Goal: Communication & Community: Answer question/provide support

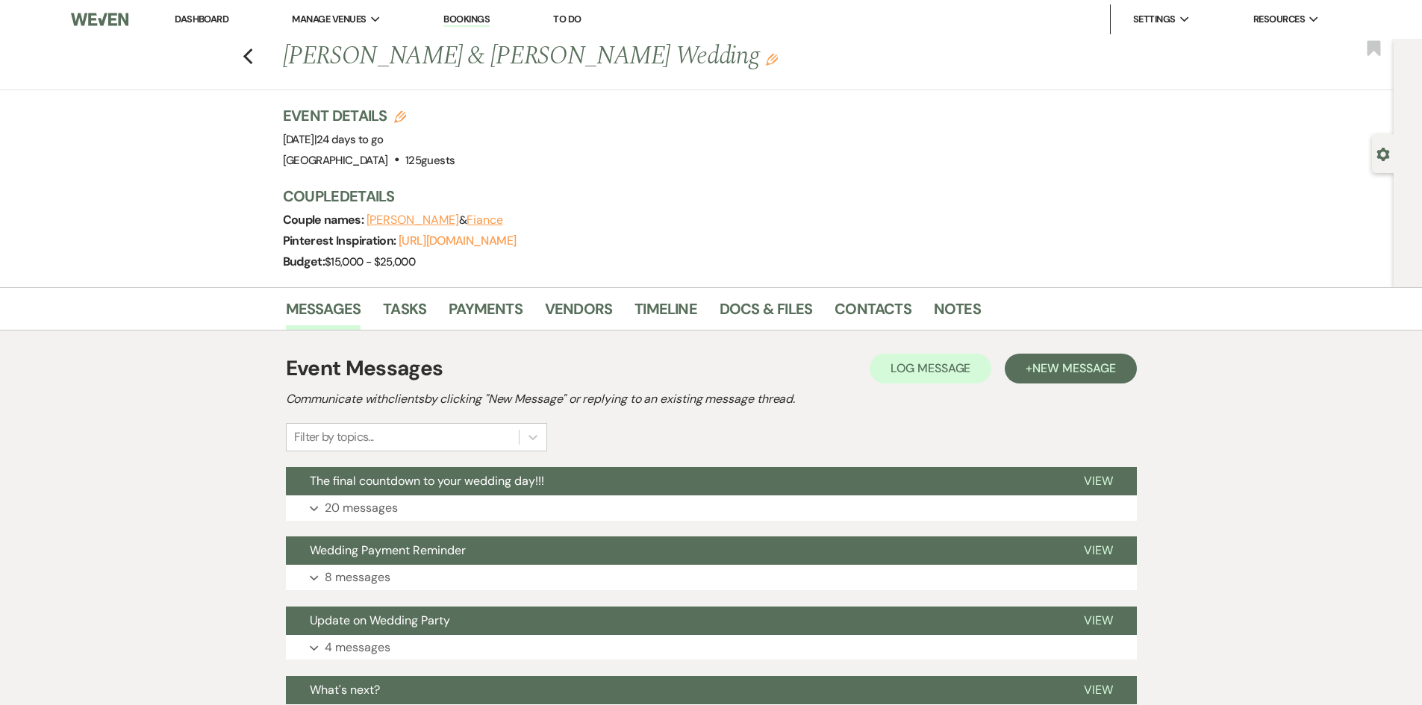
click at [189, 13] on link "Dashboard" at bounding box center [202, 19] width 54 height 13
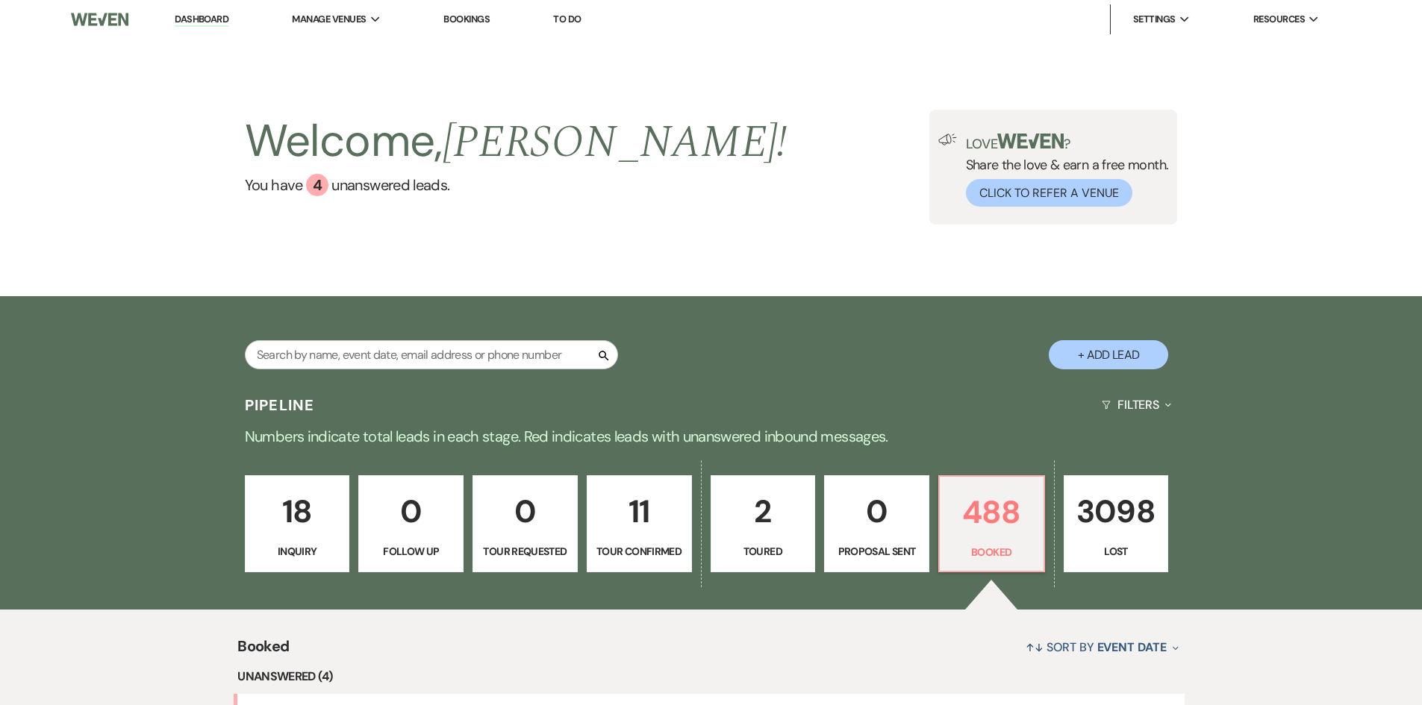
scroll to position [448, 0]
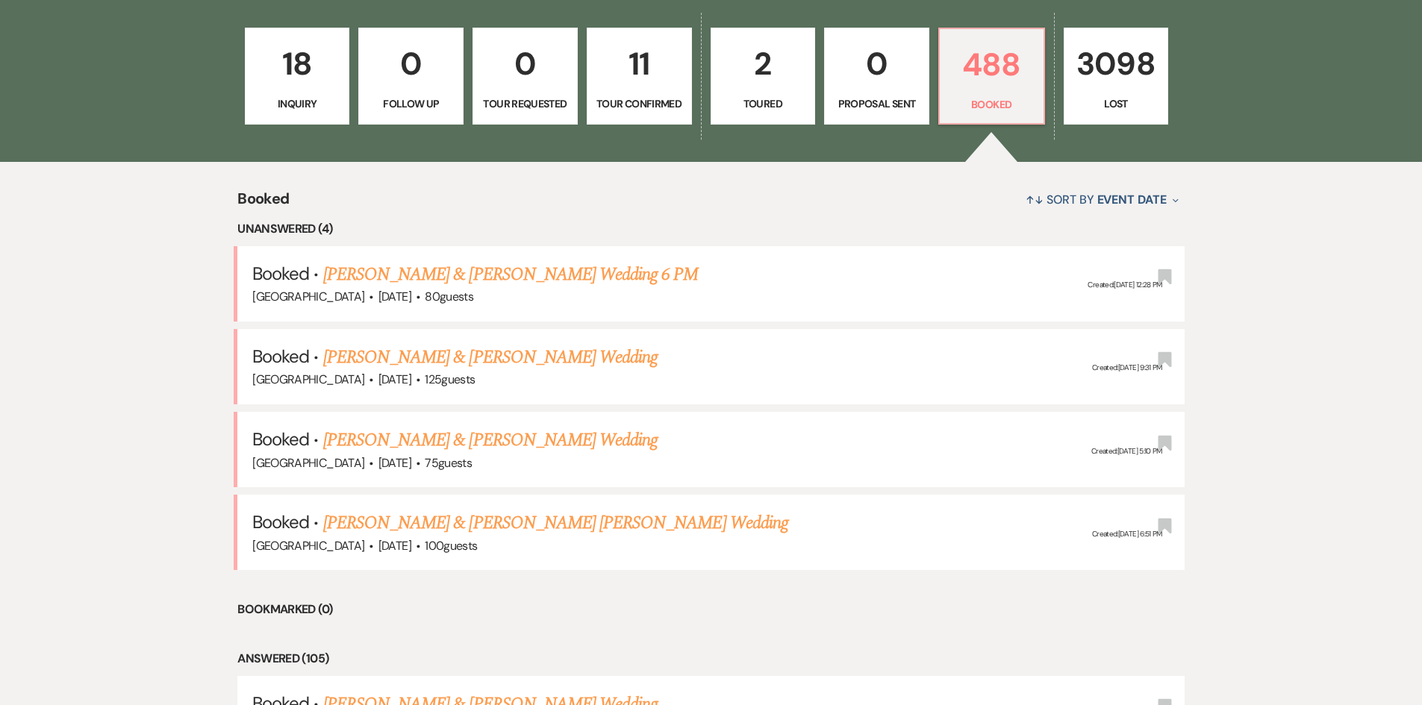
click at [402, 261] on link "[PERSON_NAME] & [PERSON_NAME] Wedding 6 PM" at bounding box center [510, 274] width 375 height 27
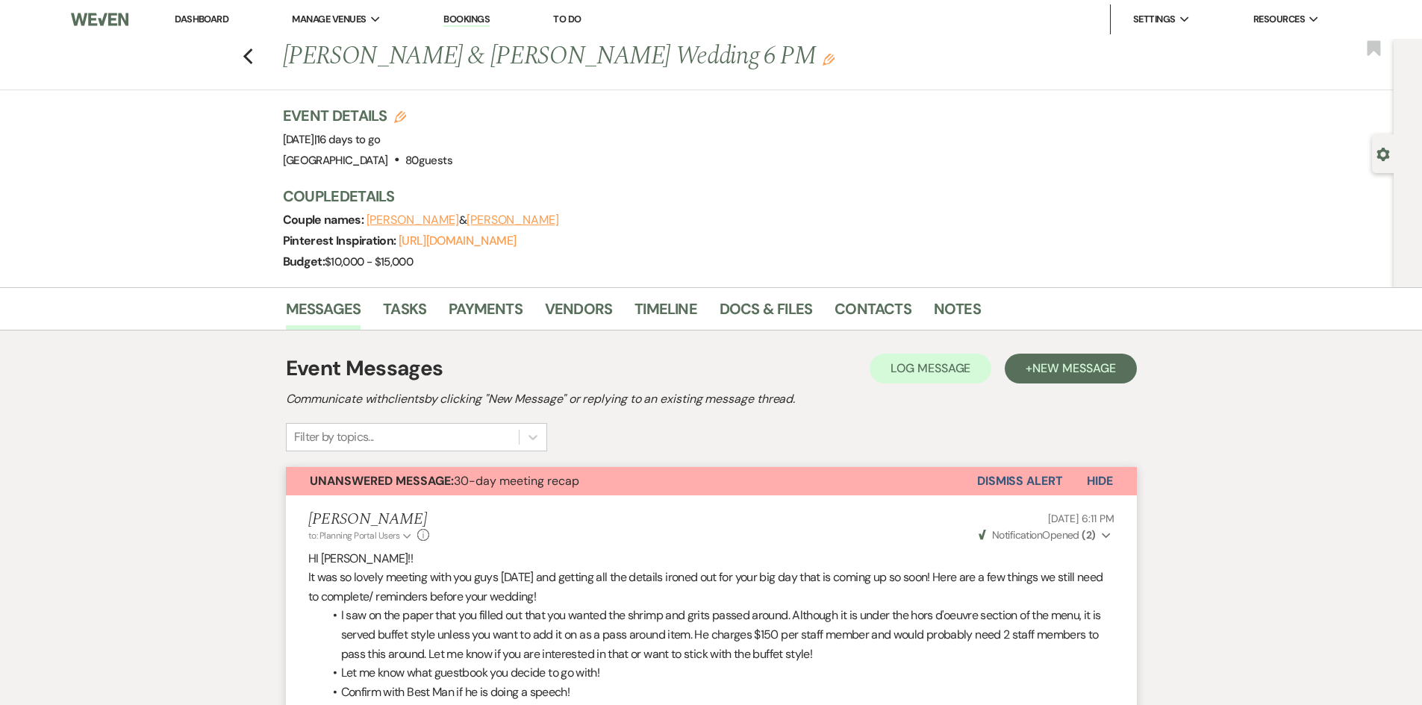
click at [219, 13] on link "Dashboard" at bounding box center [202, 19] width 54 height 13
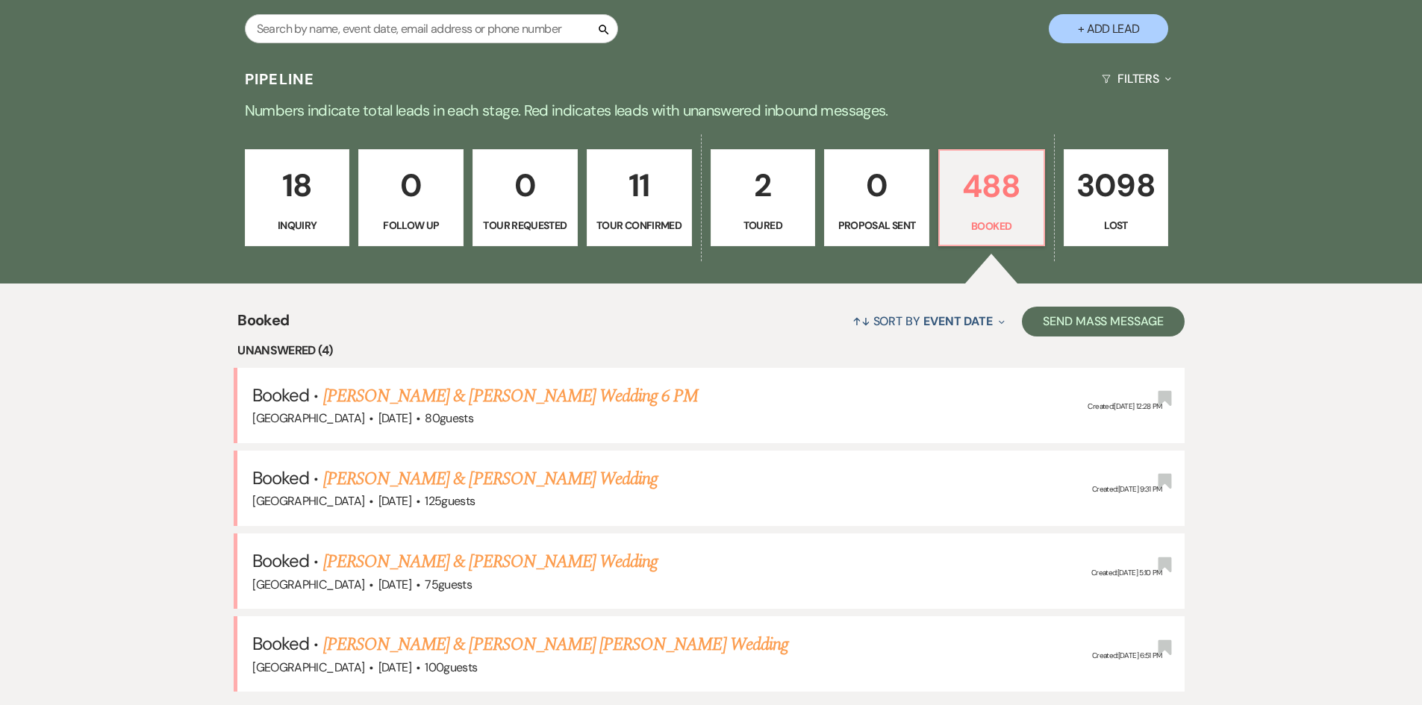
scroll to position [224, 0]
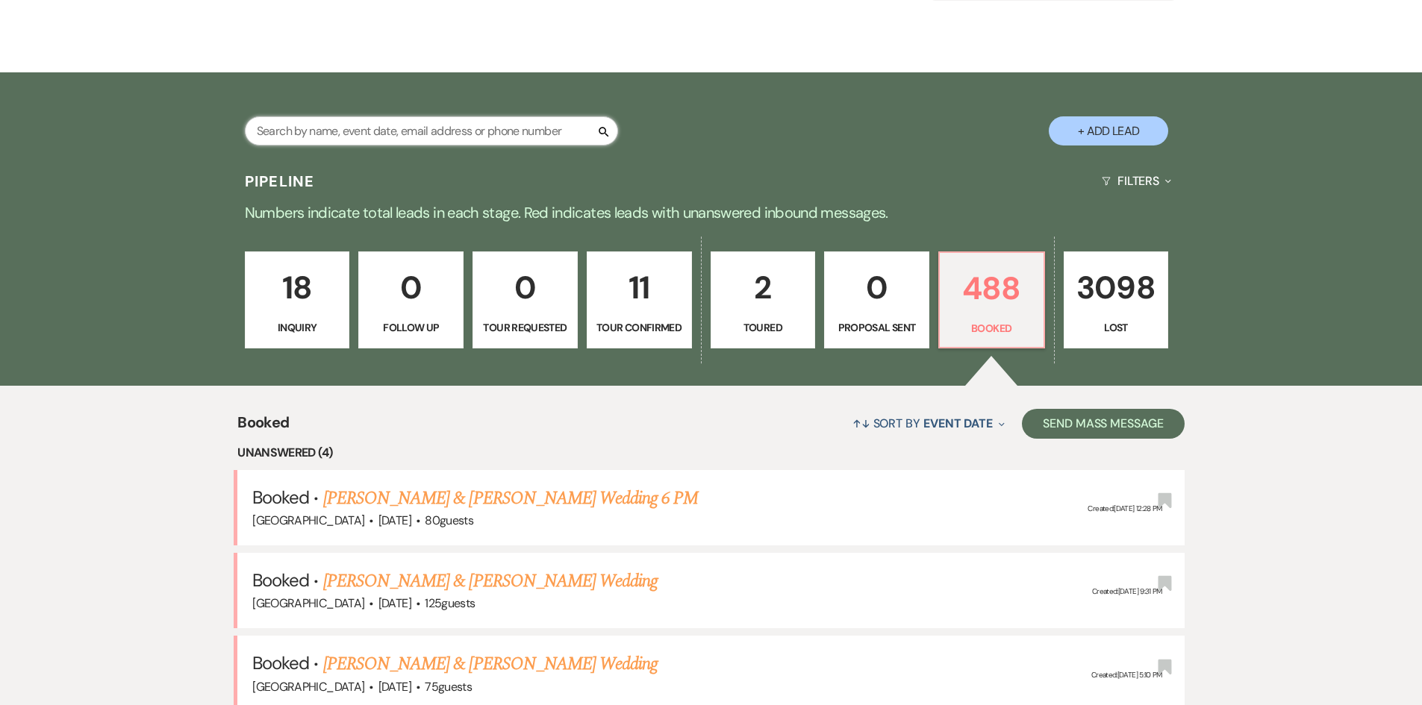
click at [395, 129] on input "text" at bounding box center [431, 130] width 373 height 29
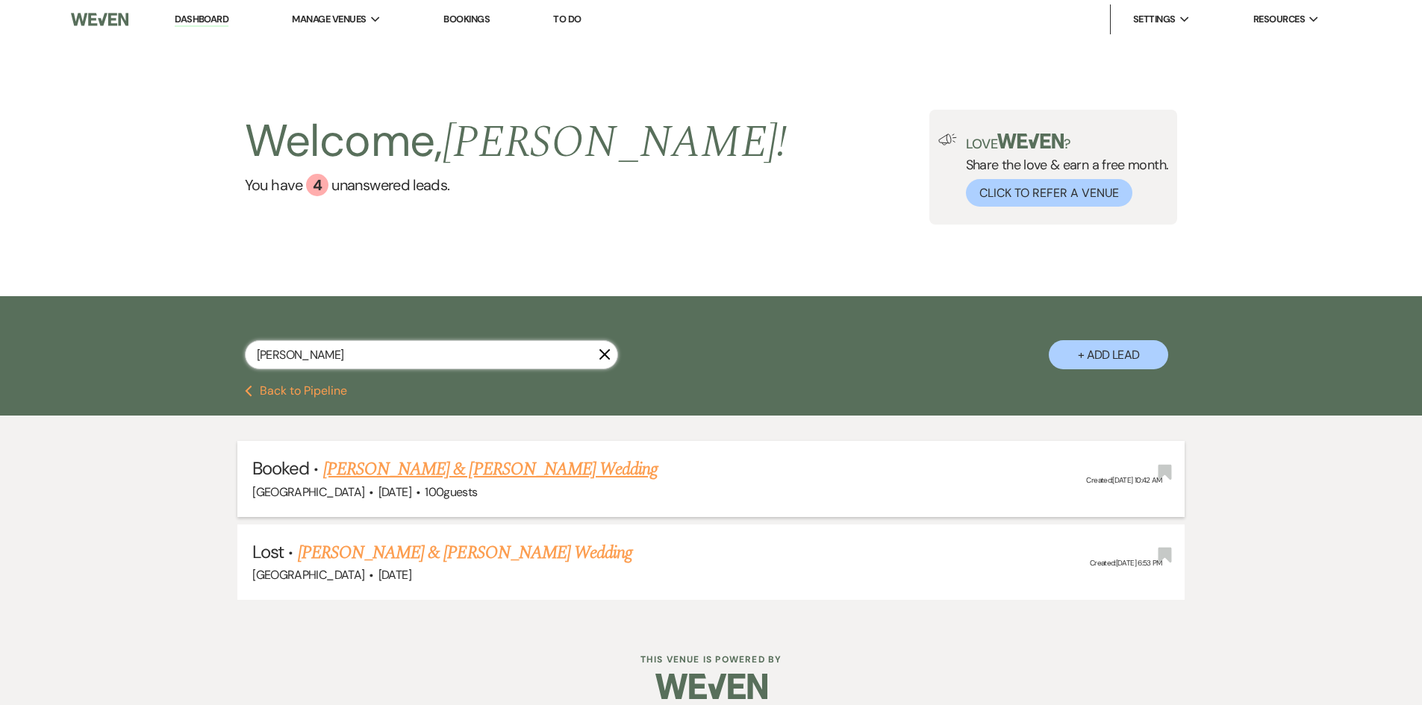
type input "croop"
click at [546, 460] on link "[PERSON_NAME] & [PERSON_NAME] Wedding" at bounding box center [490, 469] width 334 height 27
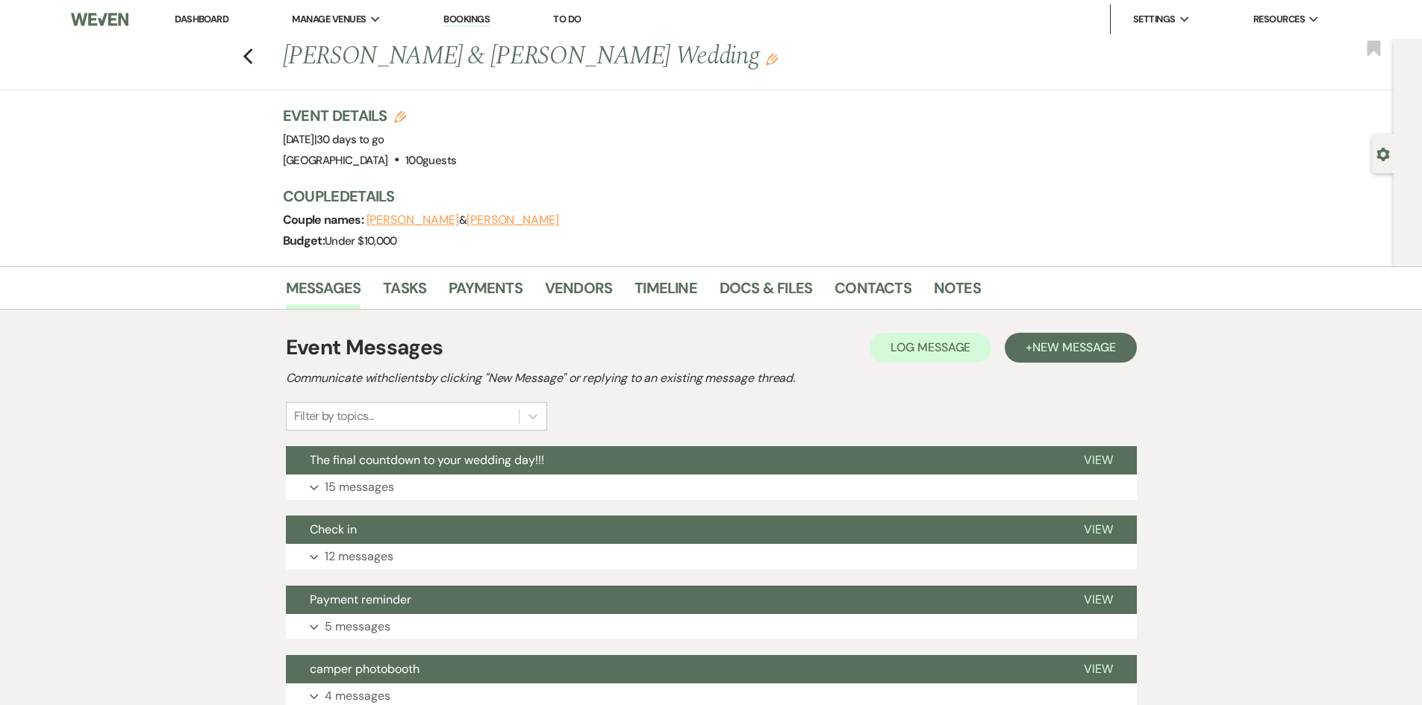
click at [1032, 336] on button "+ New Message" at bounding box center [1069, 348] width 131 height 30
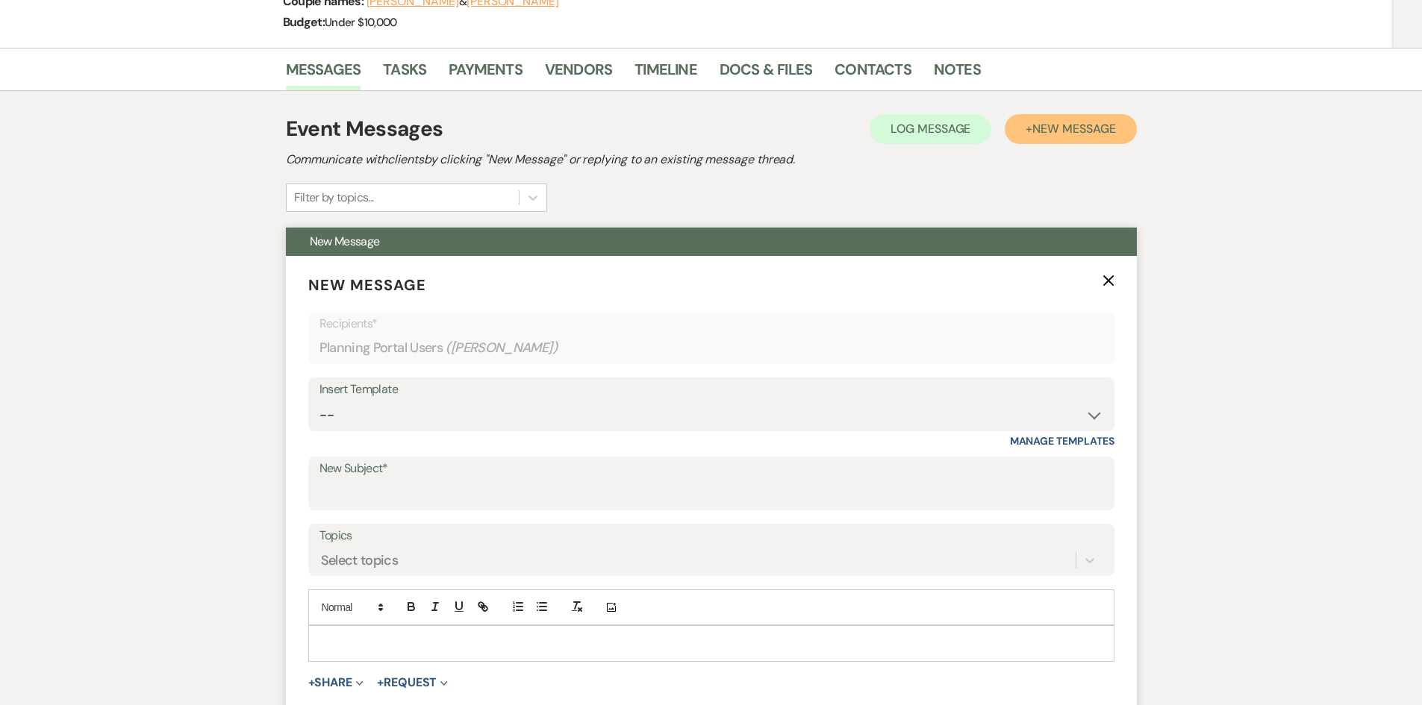
scroll to position [224, 0]
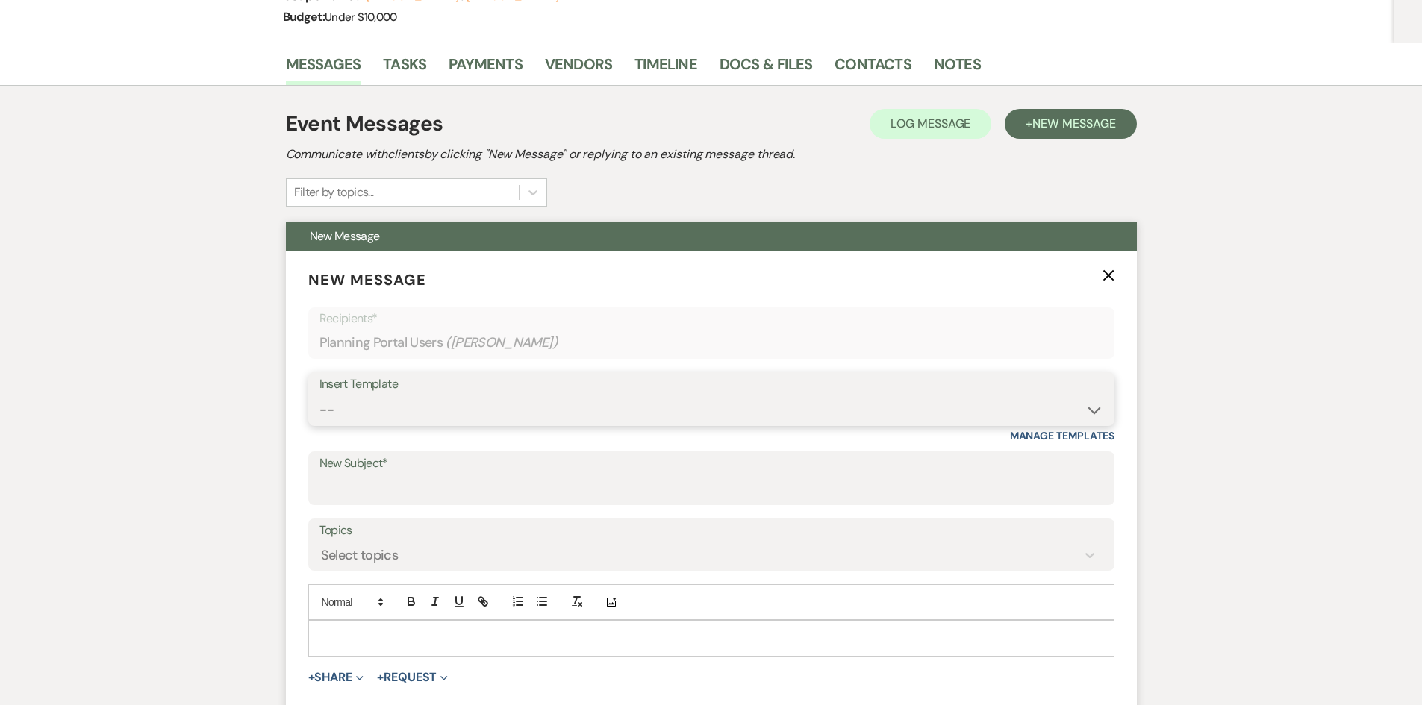
click at [439, 398] on select "-- Weven Planning Portal Introduction (Booked Events) Private Party Inquiry Res…" at bounding box center [711, 410] width 784 height 29
click at [439, 477] on input "New Subject*" at bounding box center [711, 489] width 784 height 29
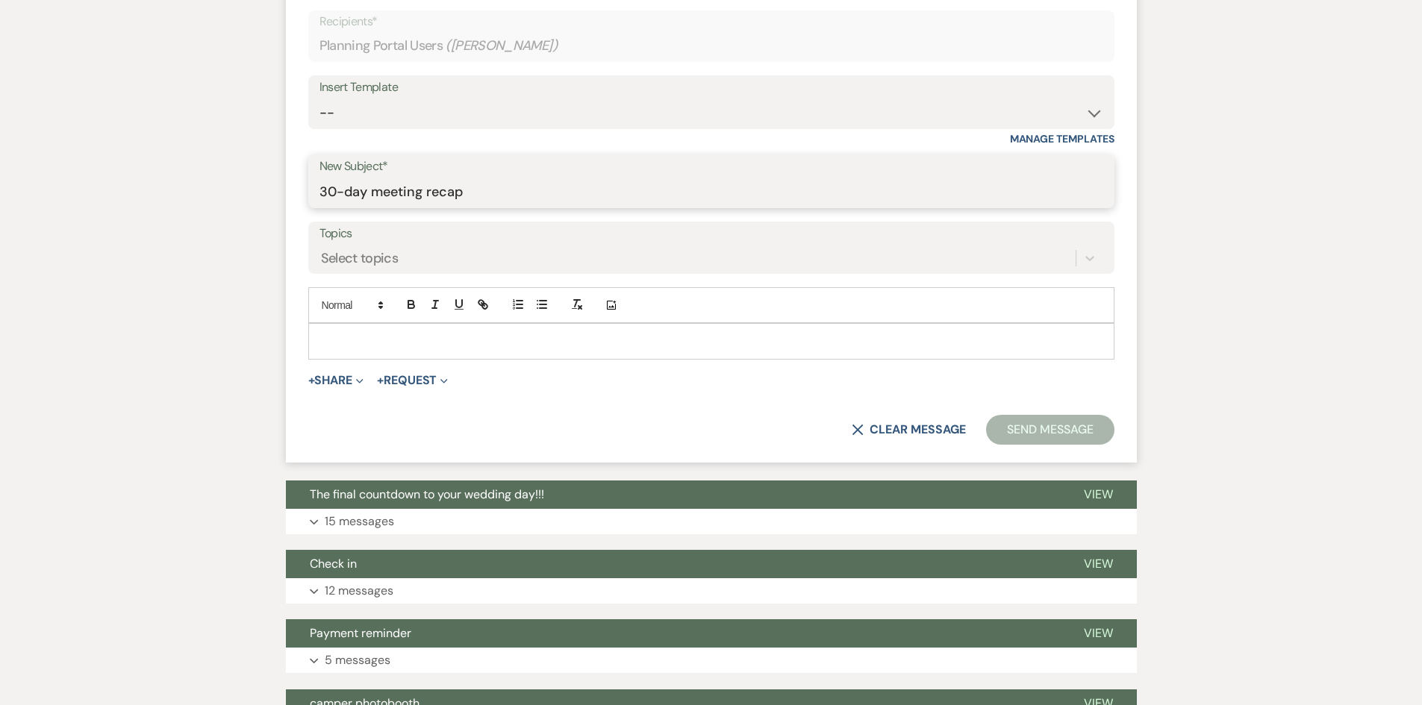
scroll to position [522, 0]
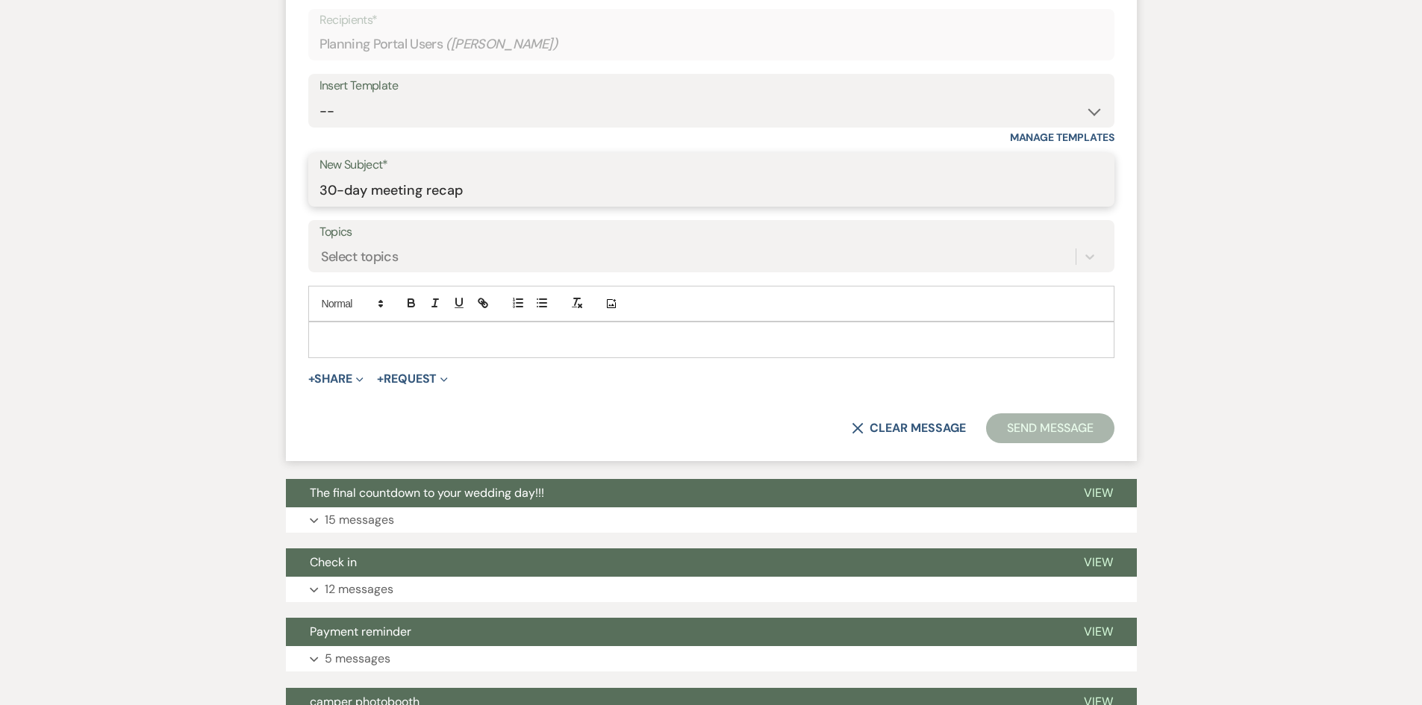
type input "30-day meeting recap"
click at [381, 343] on p at bounding box center [711, 339] width 782 height 16
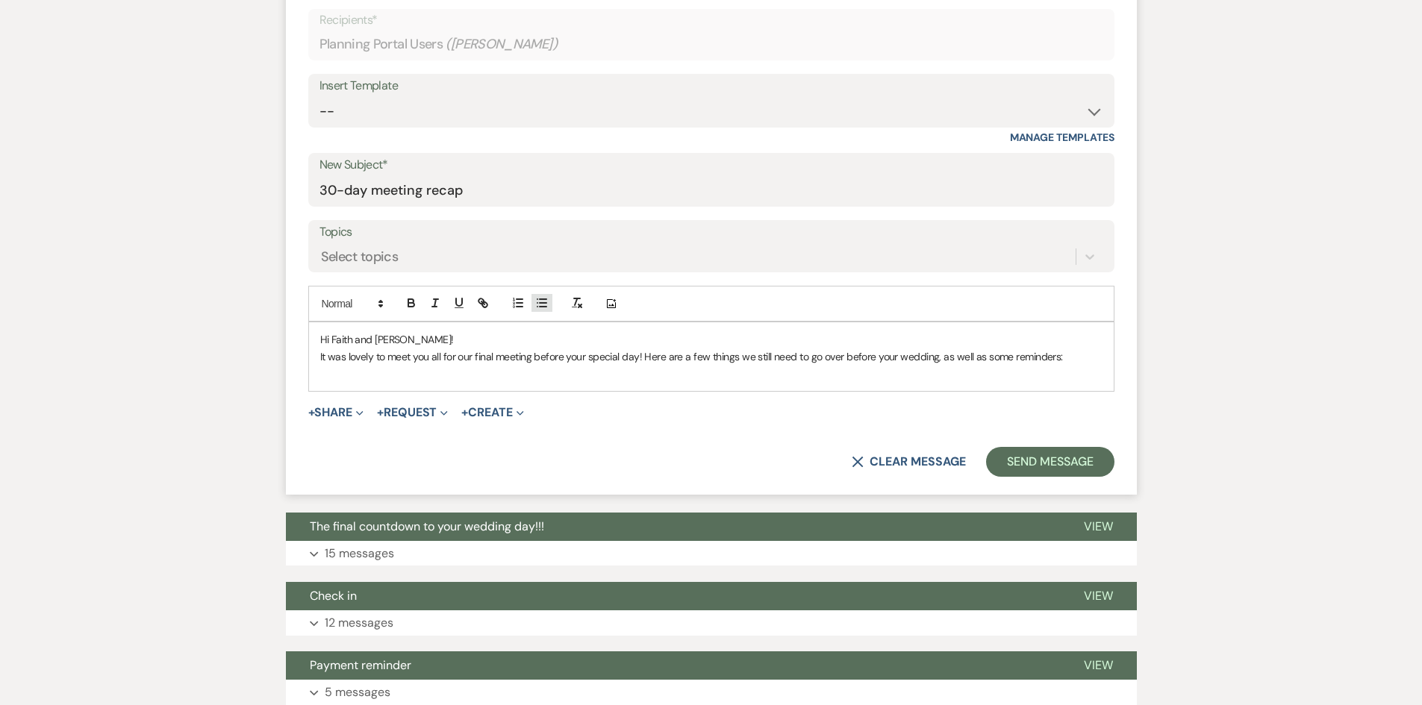
click at [536, 303] on icon "button" at bounding box center [541, 302] width 13 height 13
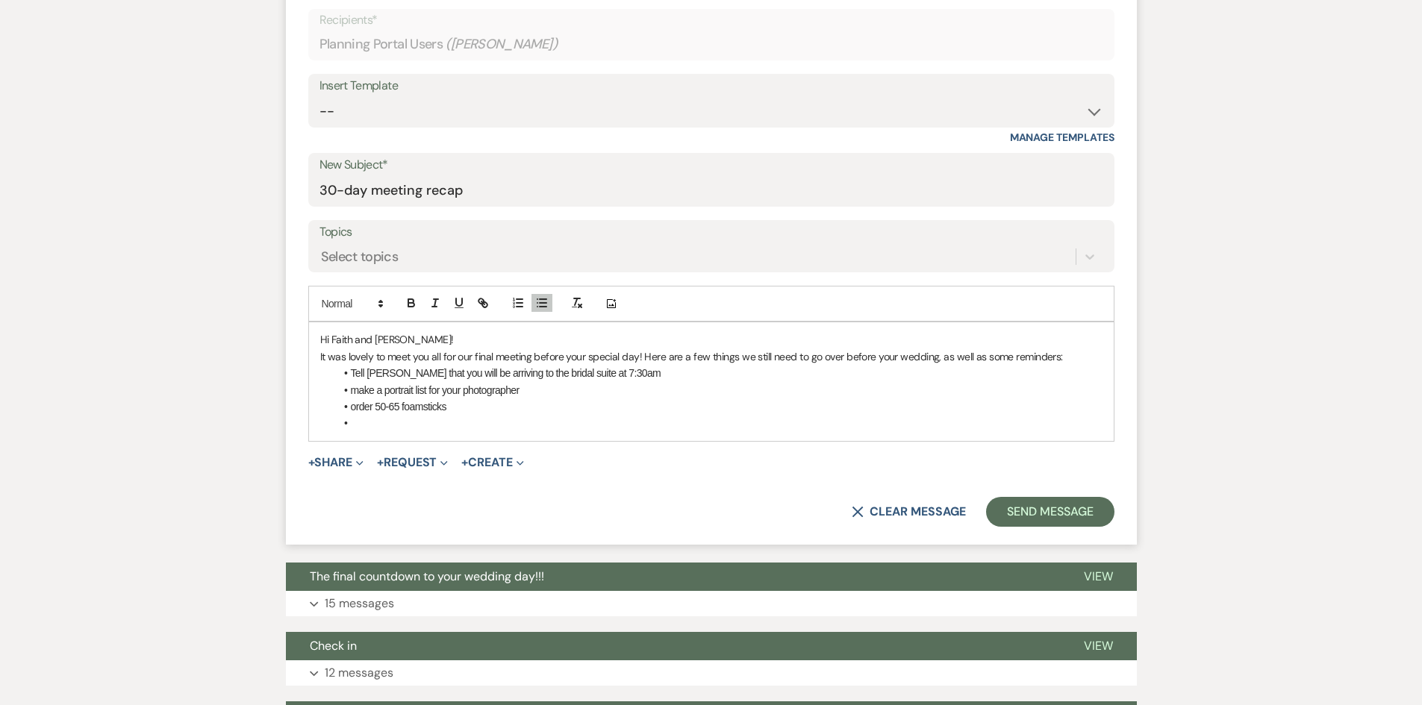
click at [422, 404] on li "order 50-65 foamsticks" at bounding box center [718, 407] width 767 height 16
click at [390, 428] on li at bounding box center [718, 423] width 767 height 16
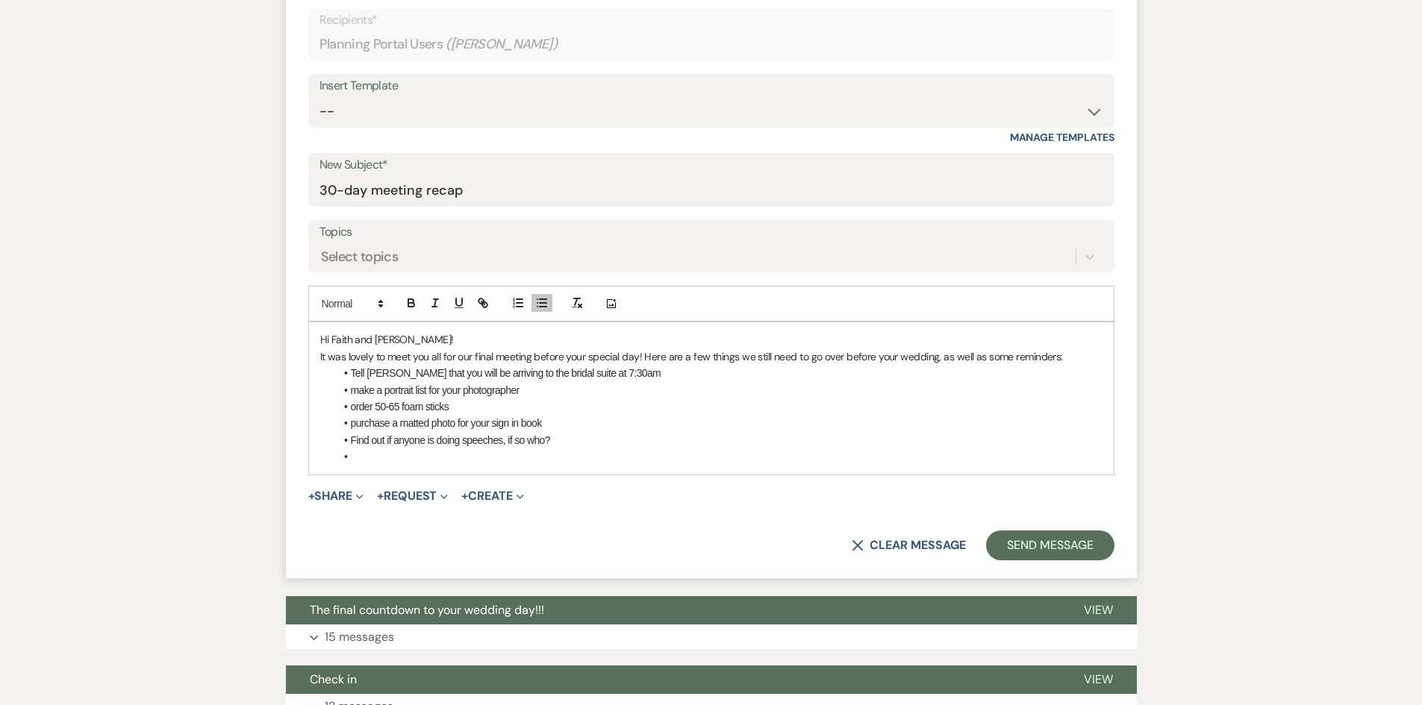
click at [523, 440] on li "Find out if anyone is doing speeches, if so who?" at bounding box center [718, 440] width 767 height 16
click at [509, 459] on li at bounding box center [718, 457] width 767 height 16
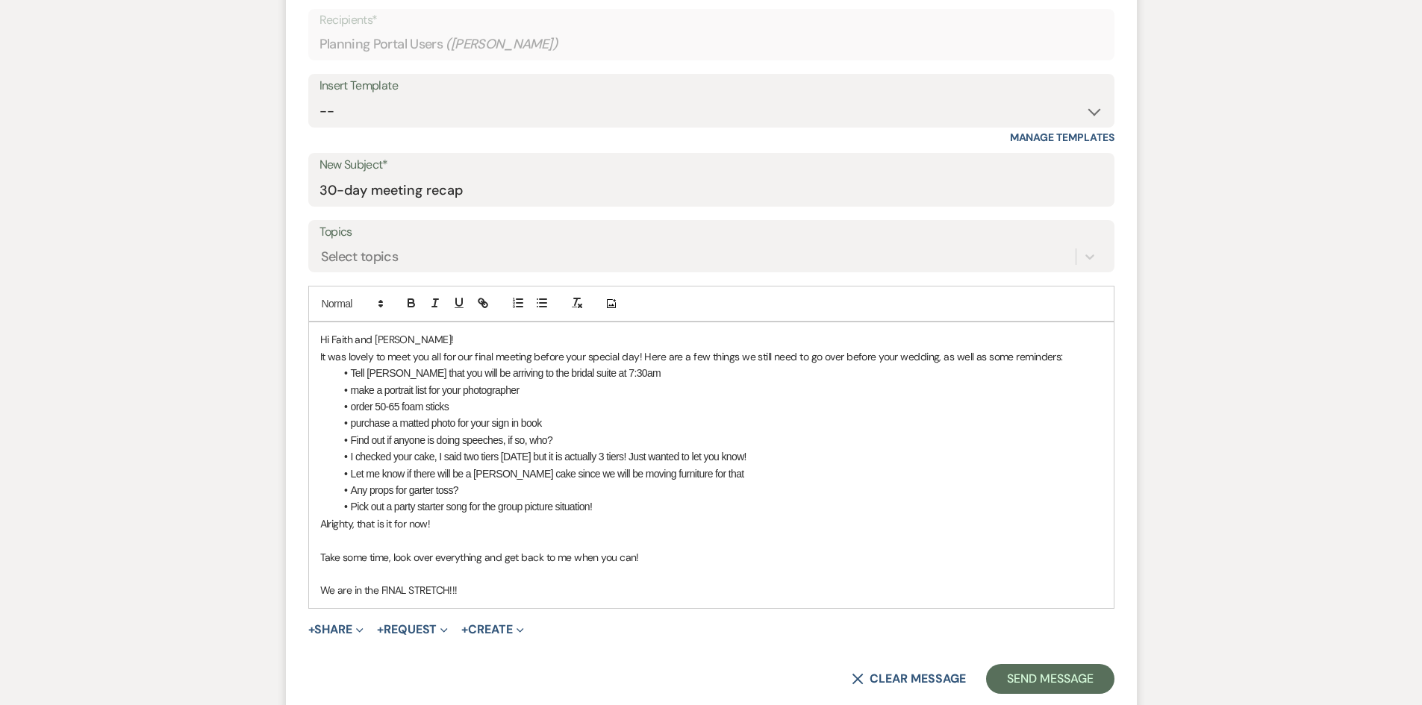
click at [456, 345] on p "Hi Faith and Michael!" at bounding box center [711, 339] width 782 height 16
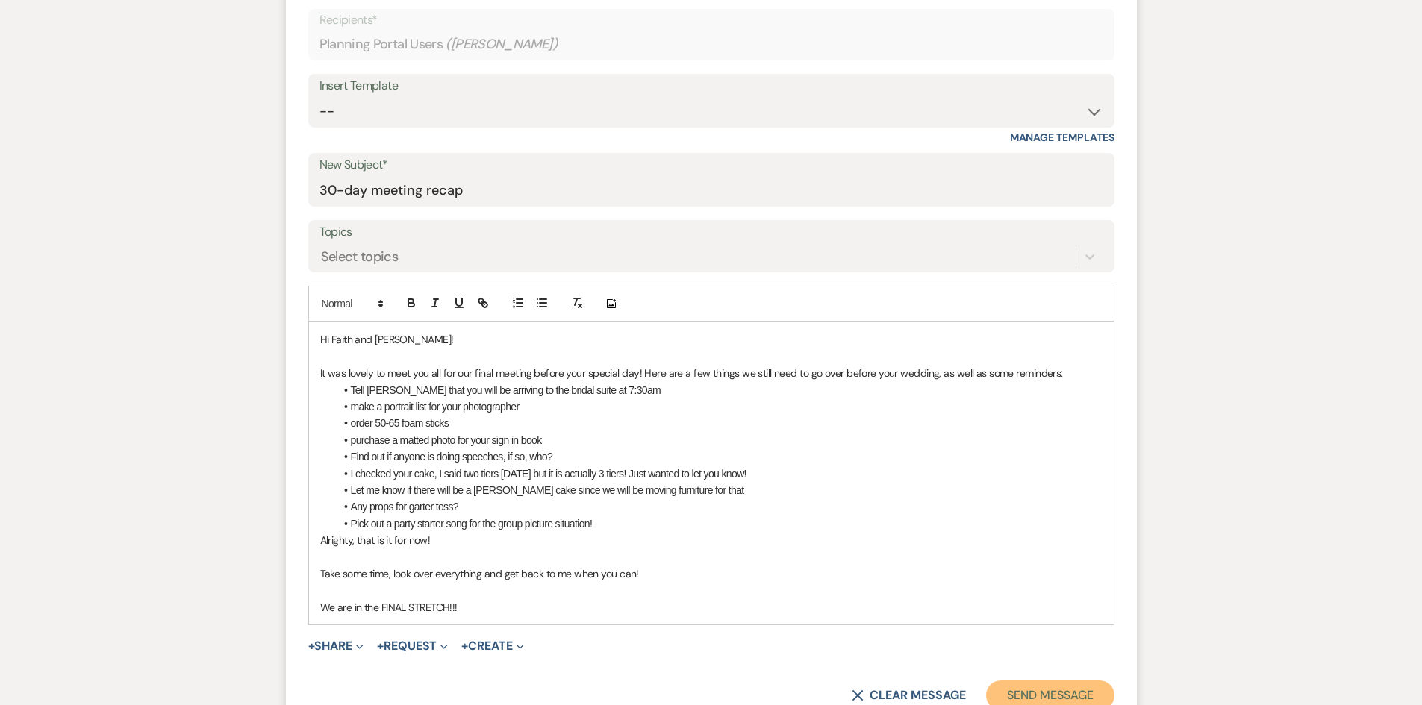
click at [1019, 684] on button "Send Message" at bounding box center [1050, 696] width 128 height 30
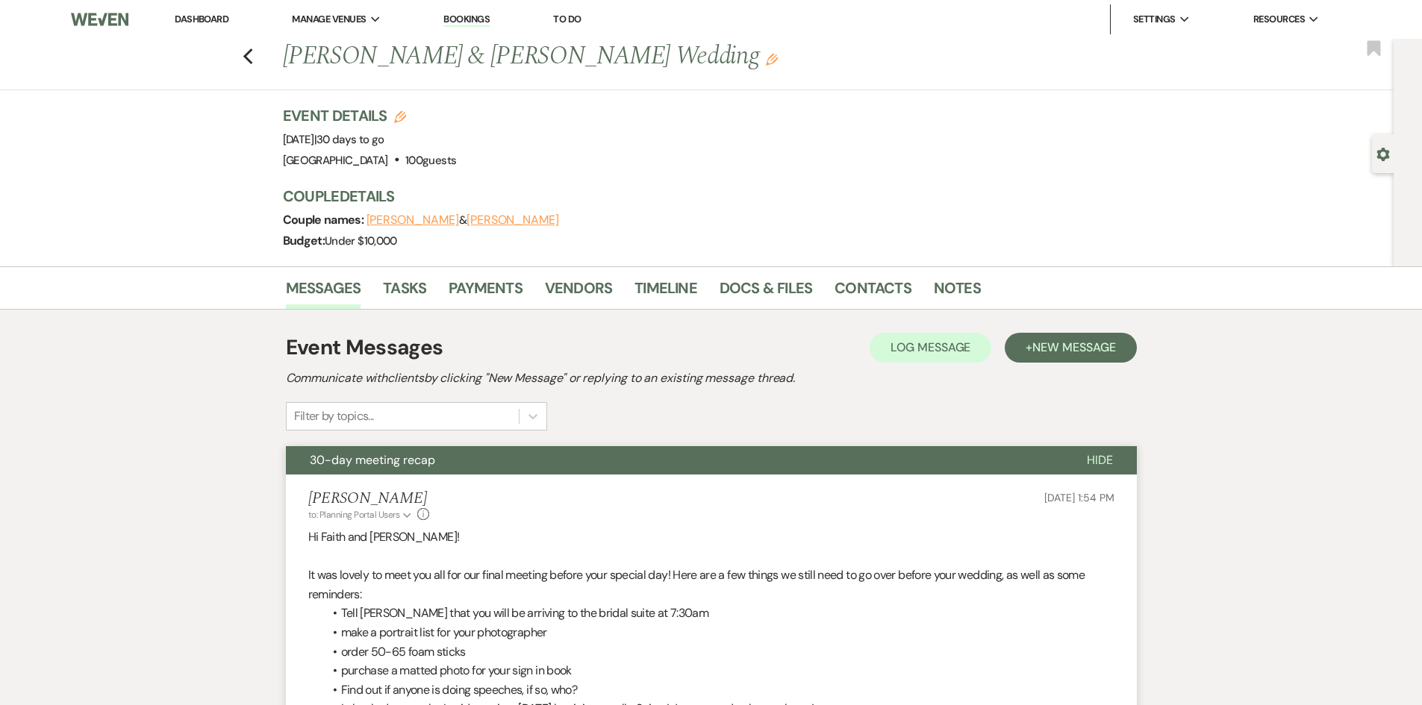
click at [205, 16] on link "Dashboard" at bounding box center [202, 19] width 54 height 13
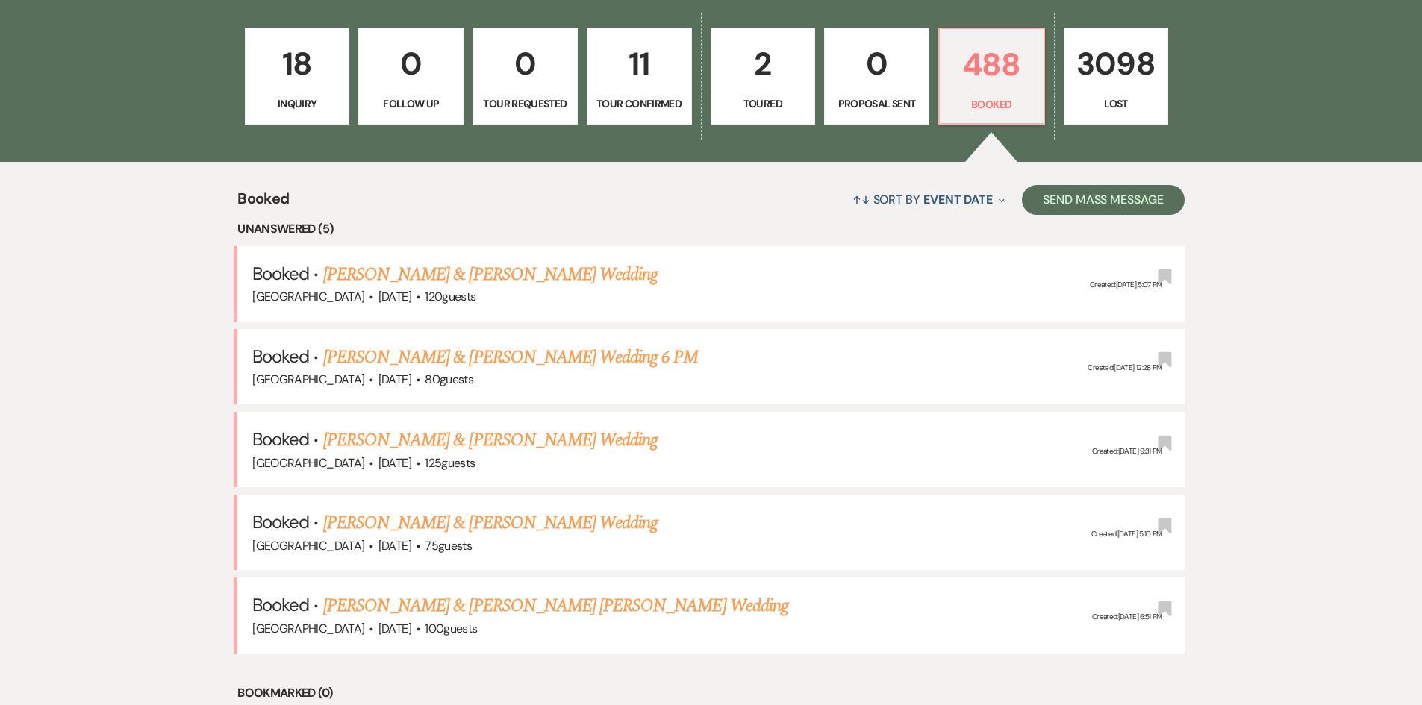
scroll to position [149, 0]
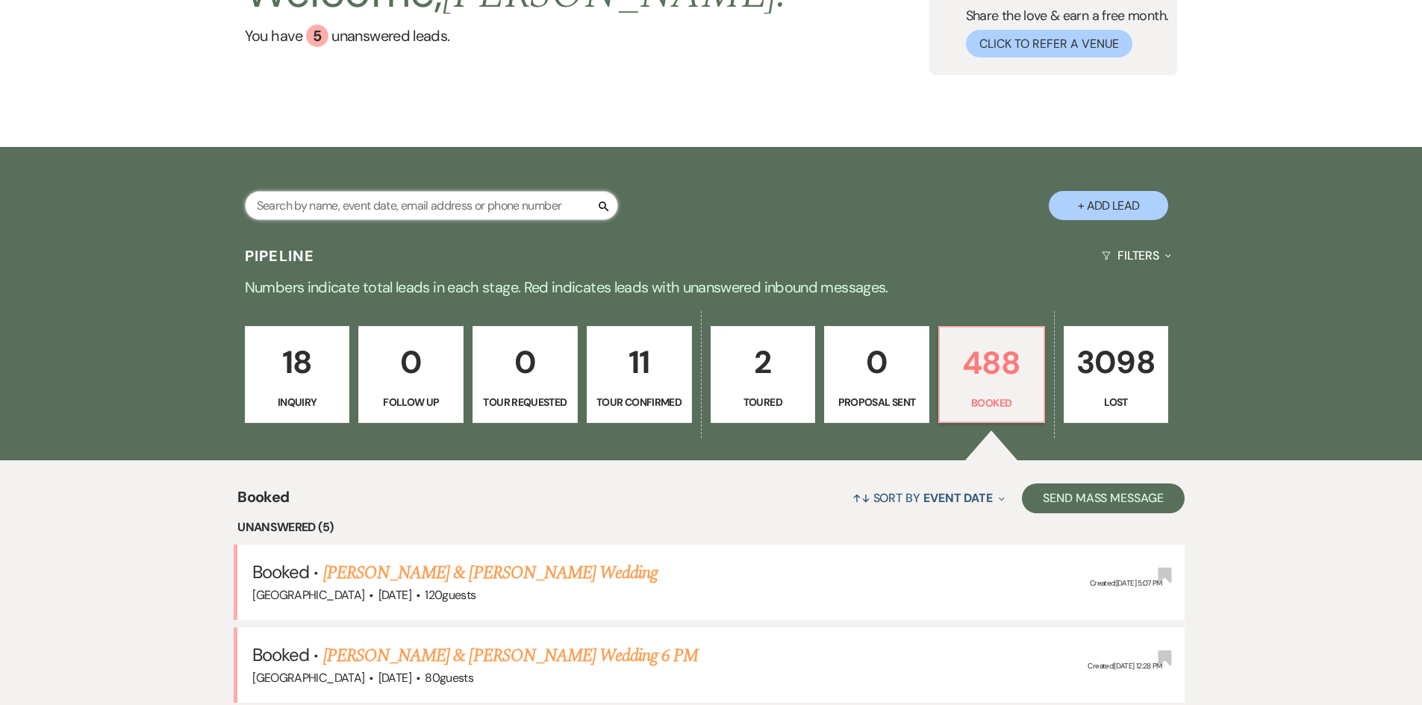
click at [374, 206] on input "text" at bounding box center [431, 205] width 373 height 29
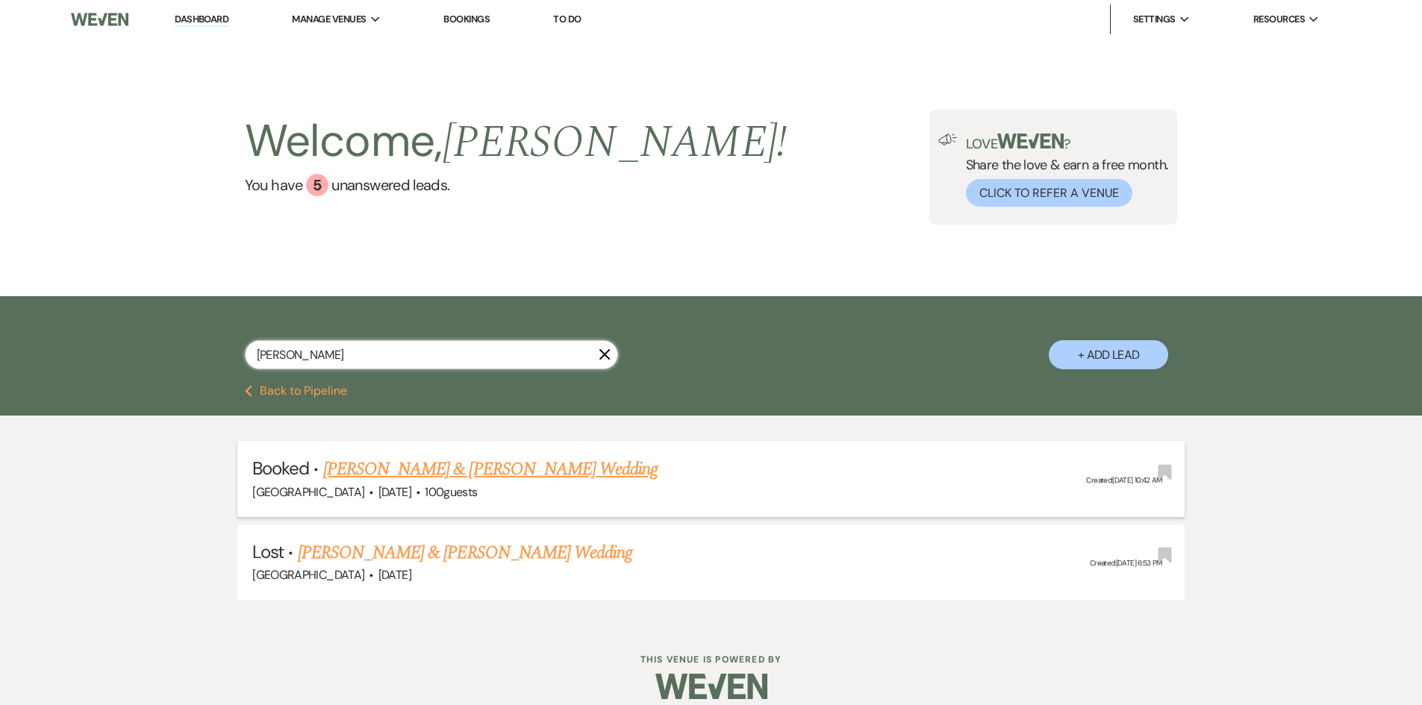
type input "croop"
click at [458, 468] on link "[PERSON_NAME] & [PERSON_NAME] Wedding" at bounding box center [490, 469] width 334 height 27
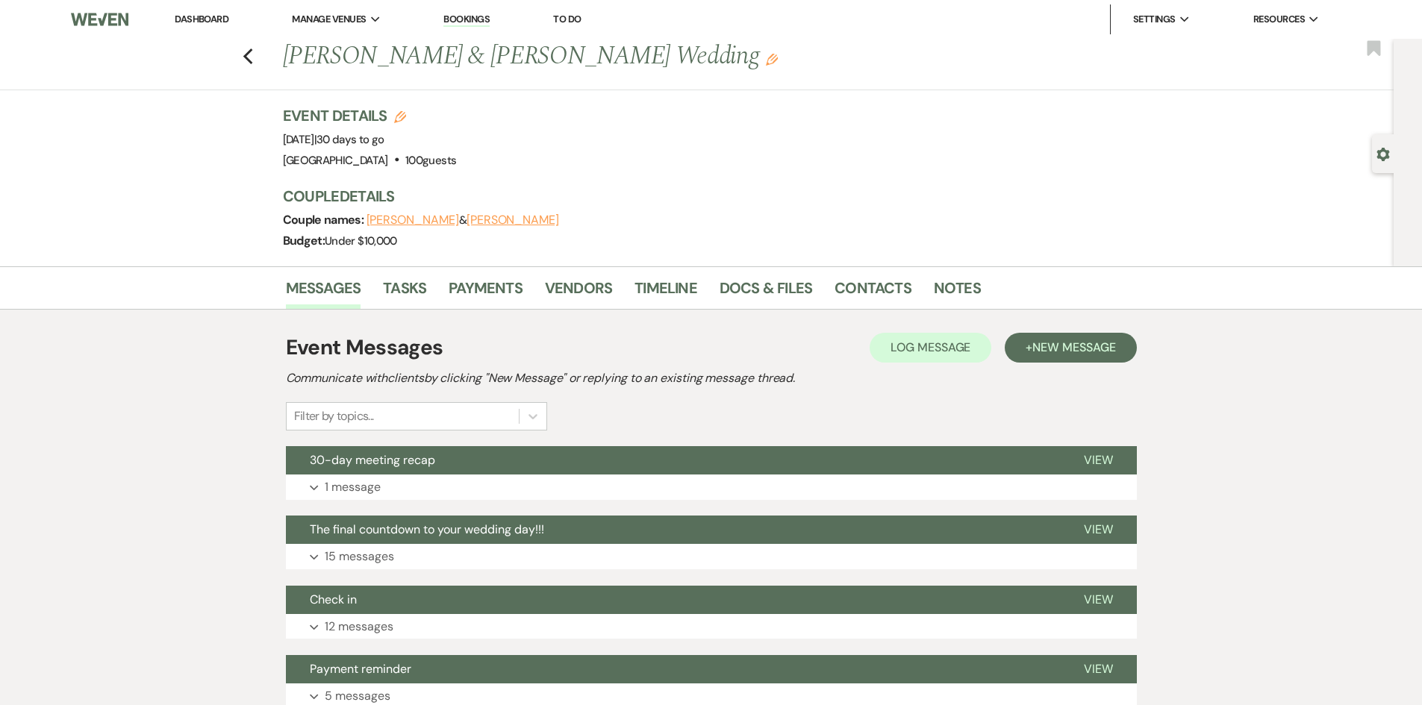
click at [404, 217] on button "Faith Croop" at bounding box center [412, 220] width 93 height 12
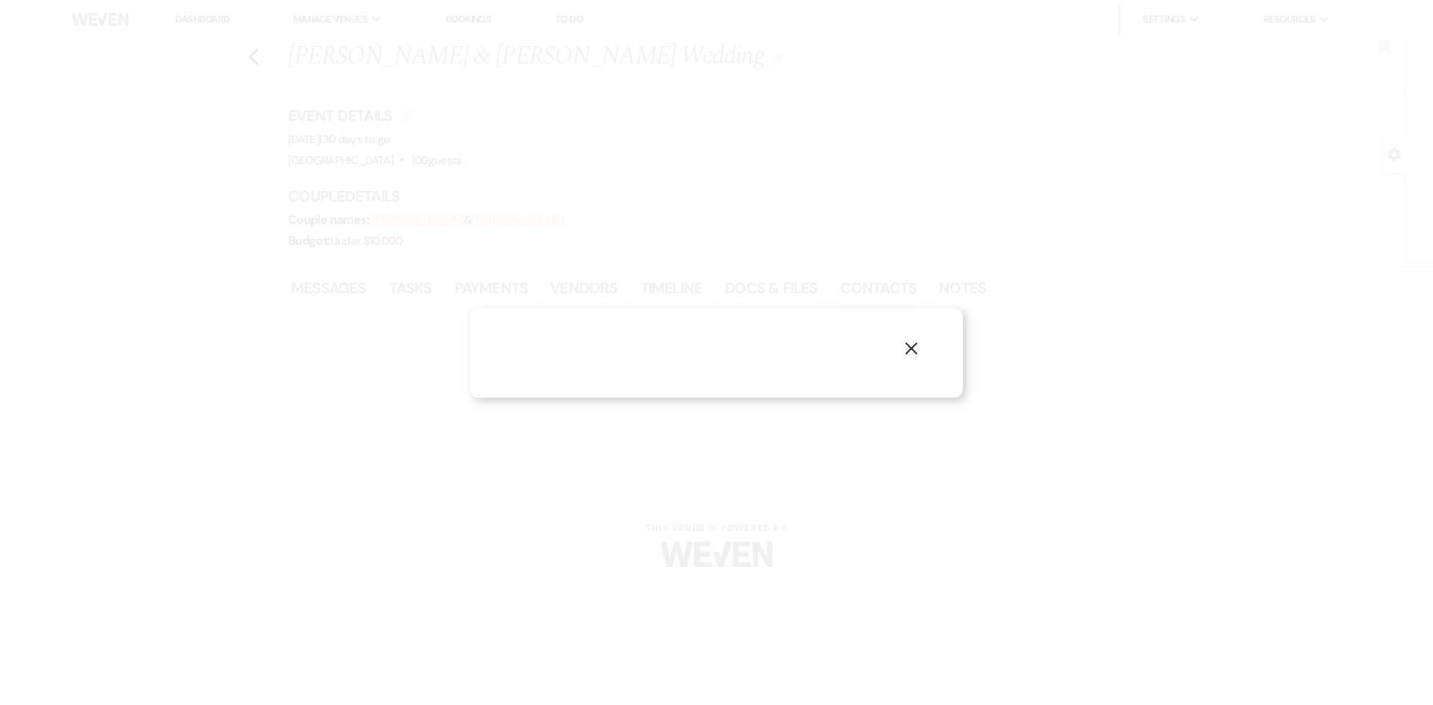
select select "1"
select select "email"
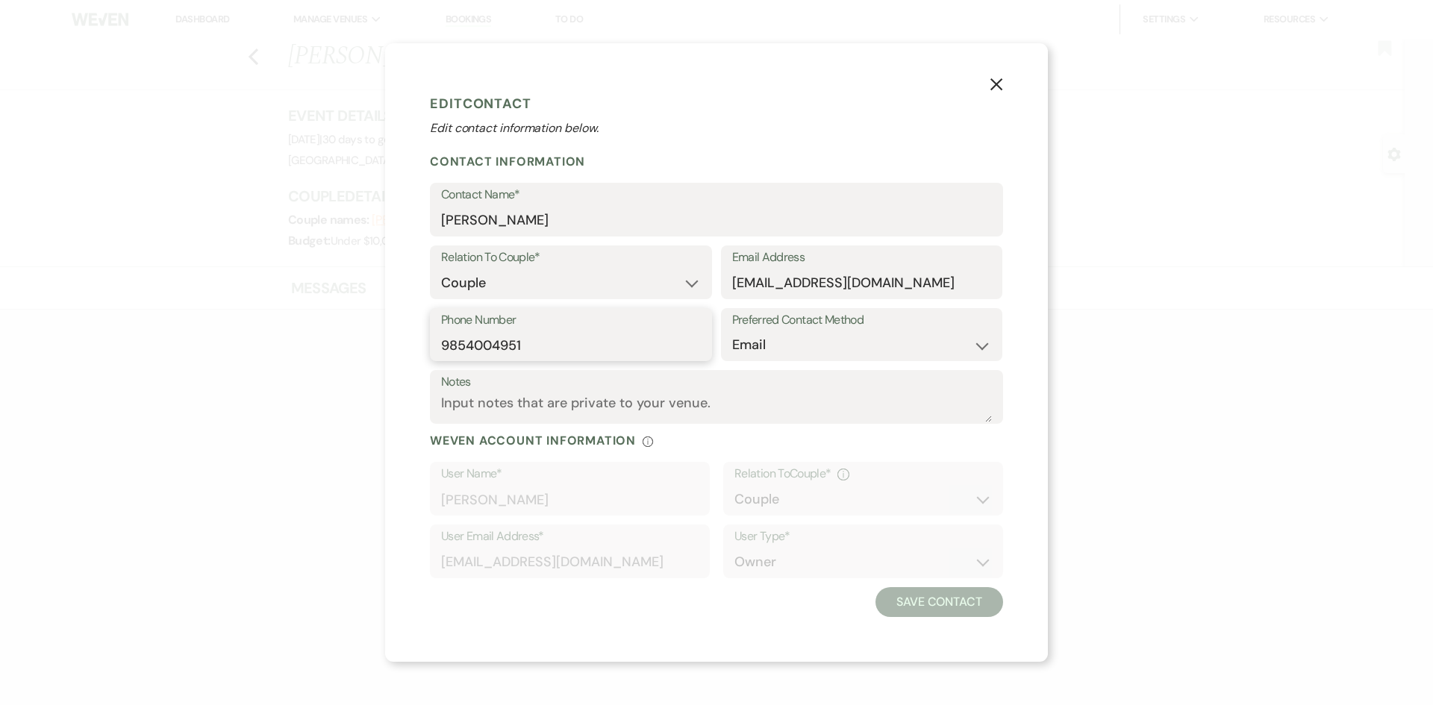
click at [591, 331] on input "9854004951" at bounding box center [571, 345] width 260 height 29
click at [793, 275] on input "fcroop@yahoo.com" at bounding box center [862, 283] width 260 height 29
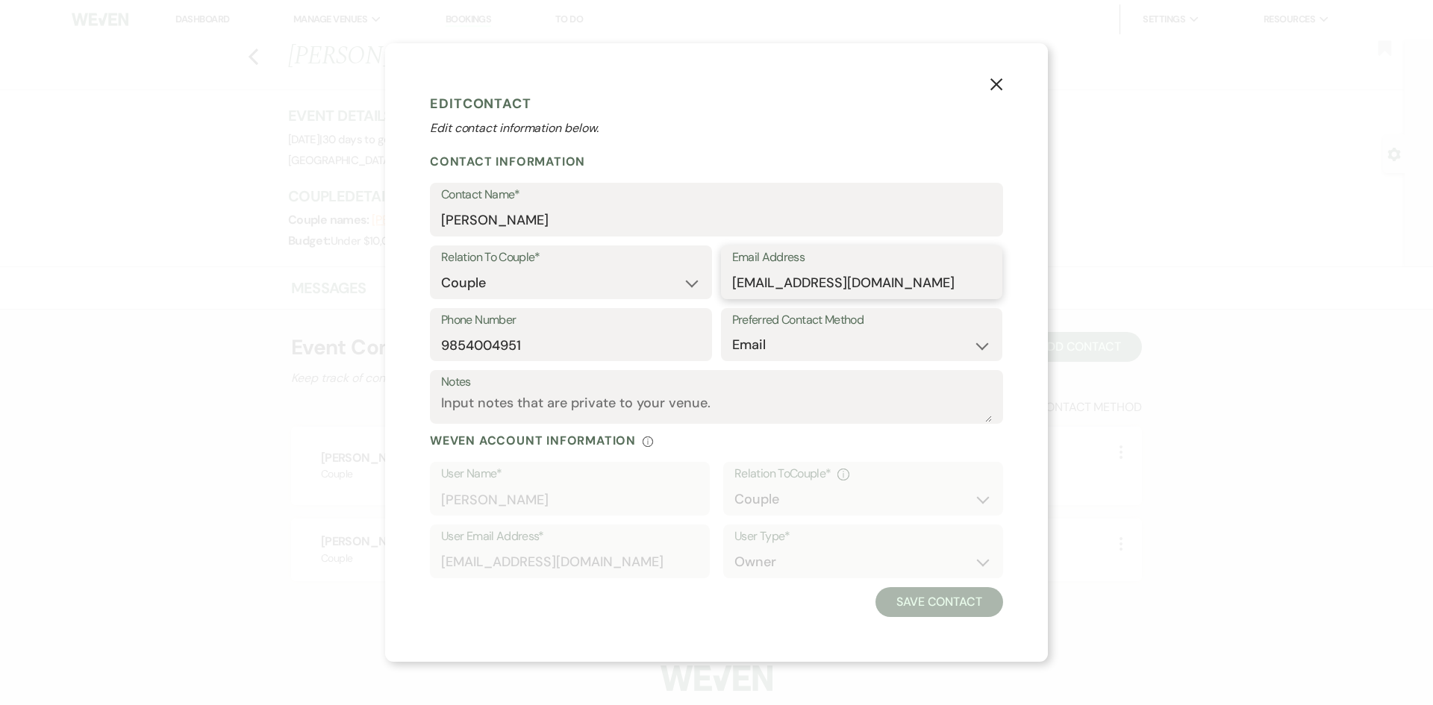
click at [793, 275] on input "fcroop@yahoo.com" at bounding box center [862, 283] width 260 height 29
click at [990, 86] on icon "X" at bounding box center [996, 84] width 13 height 13
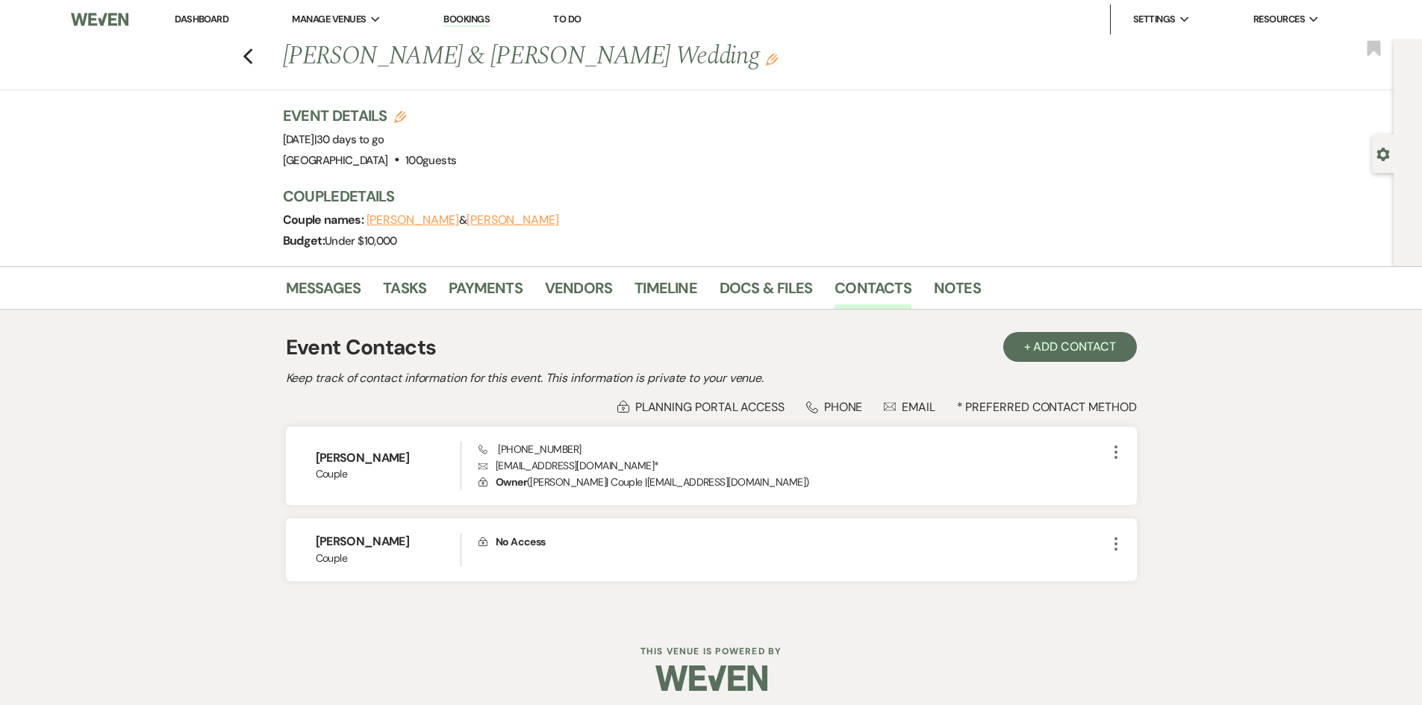
click at [184, 19] on link "Dashboard" at bounding box center [202, 19] width 54 height 13
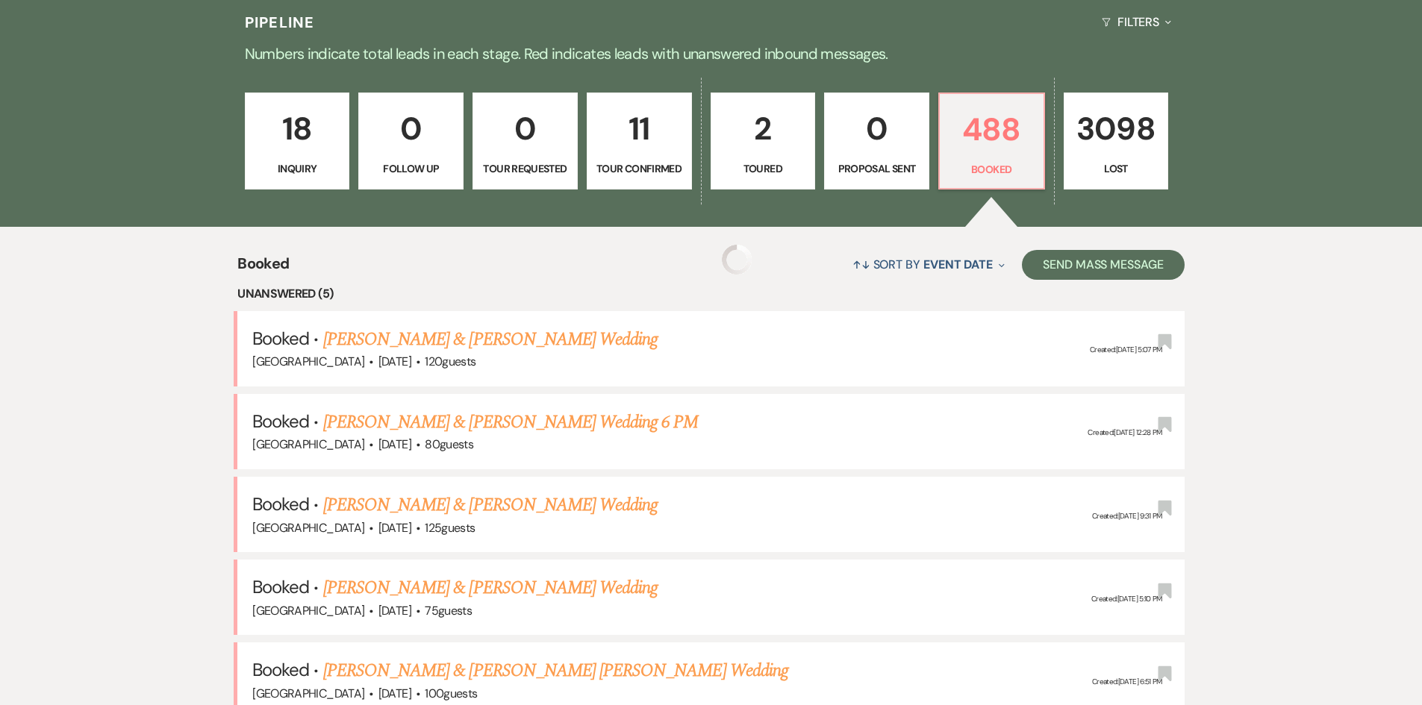
scroll to position [448, 0]
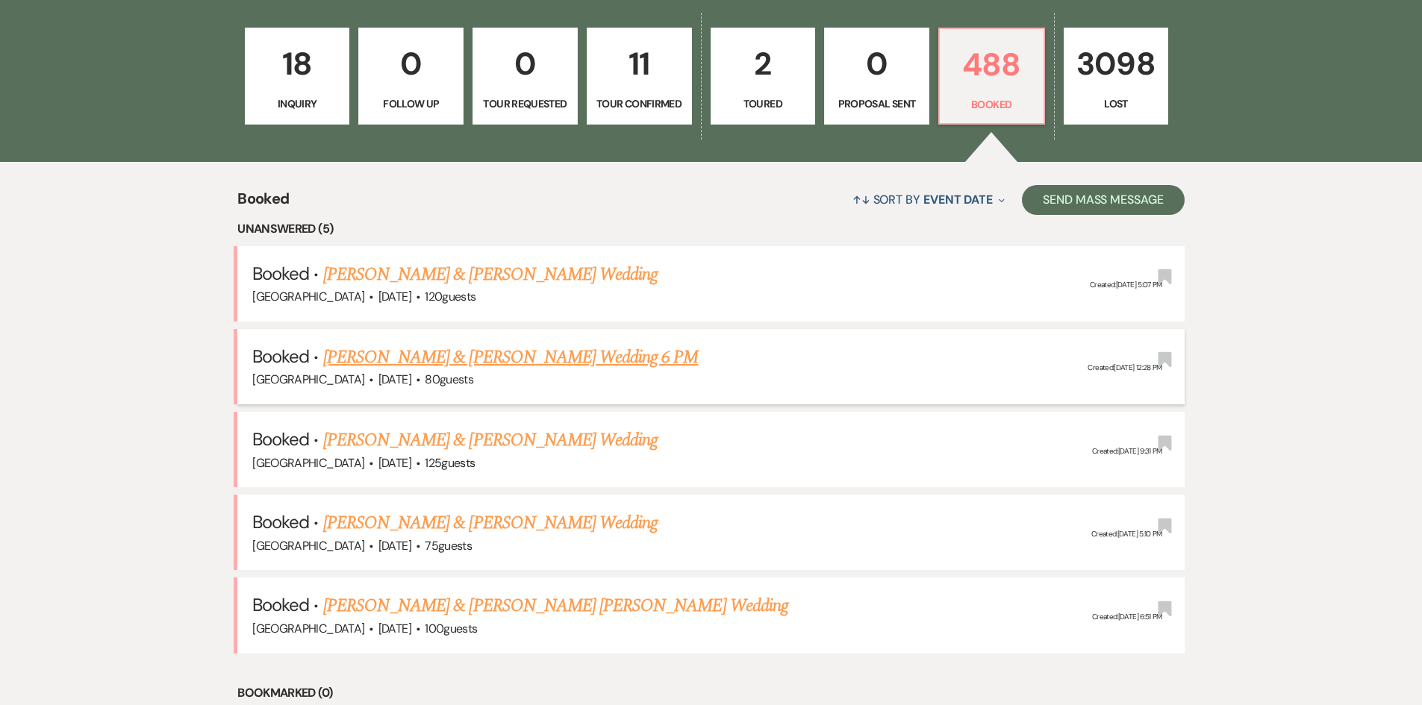
drag, startPoint x: 182, startPoint y: 204, endPoint x: 363, endPoint y: 371, distance: 246.1
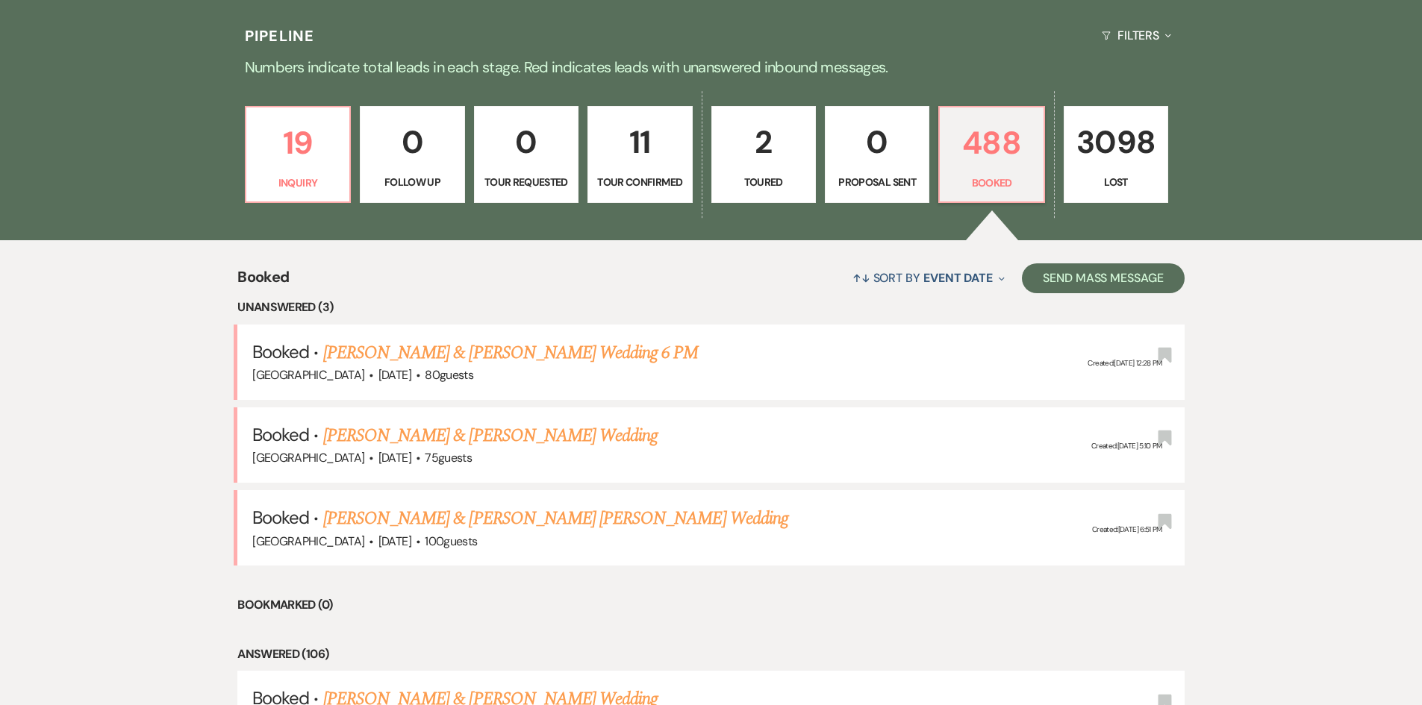
scroll to position [222, 0]
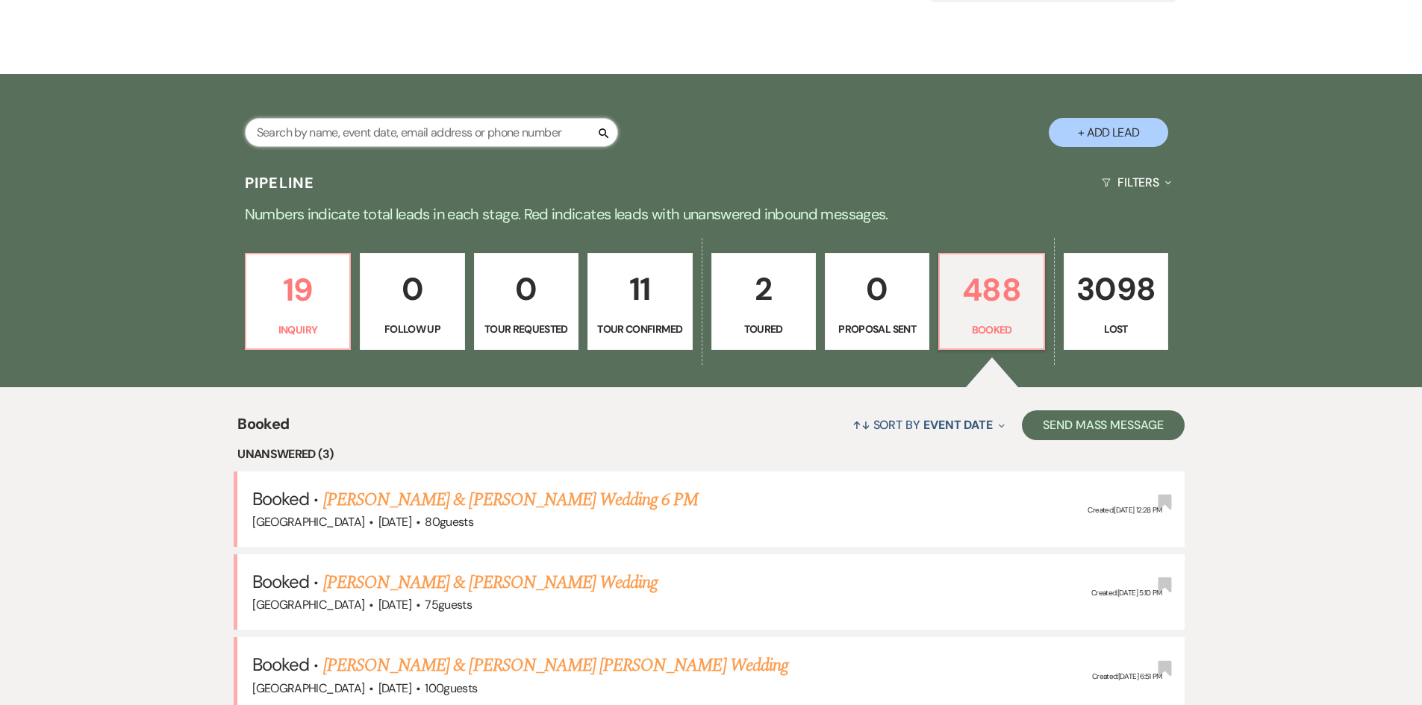
click at [335, 136] on input "text" at bounding box center [431, 132] width 373 height 29
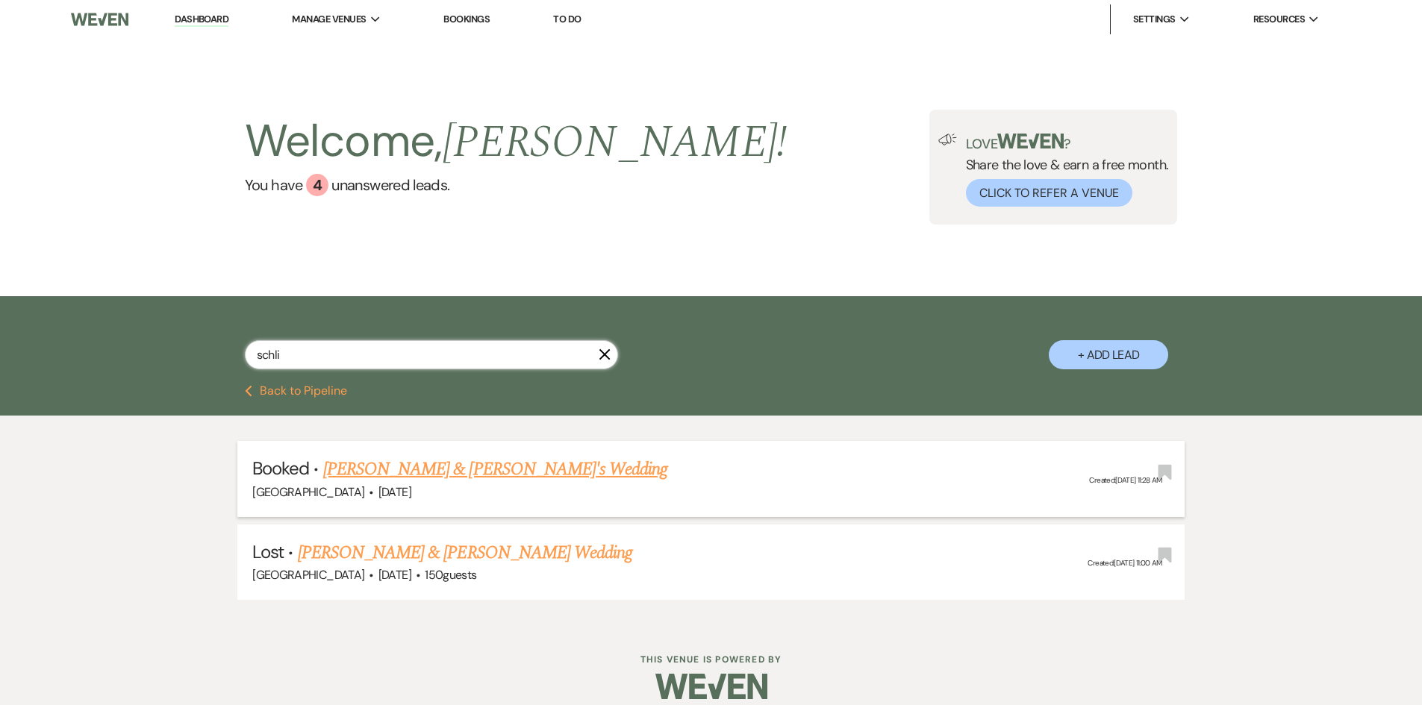
type input "schli"
click at [425, 458] on li "Booked · Kay Schliegelmeyer & Robert Dylan Chalk's Wedding Strawberry Manor · D…" at bounding box center [710, 478] width 947 height 75
click at [425, 473] on link "[PERSON_NAME] & [PERSON_NAME]'s Wedding" at bounding box center [495, 469] width 345 height 27
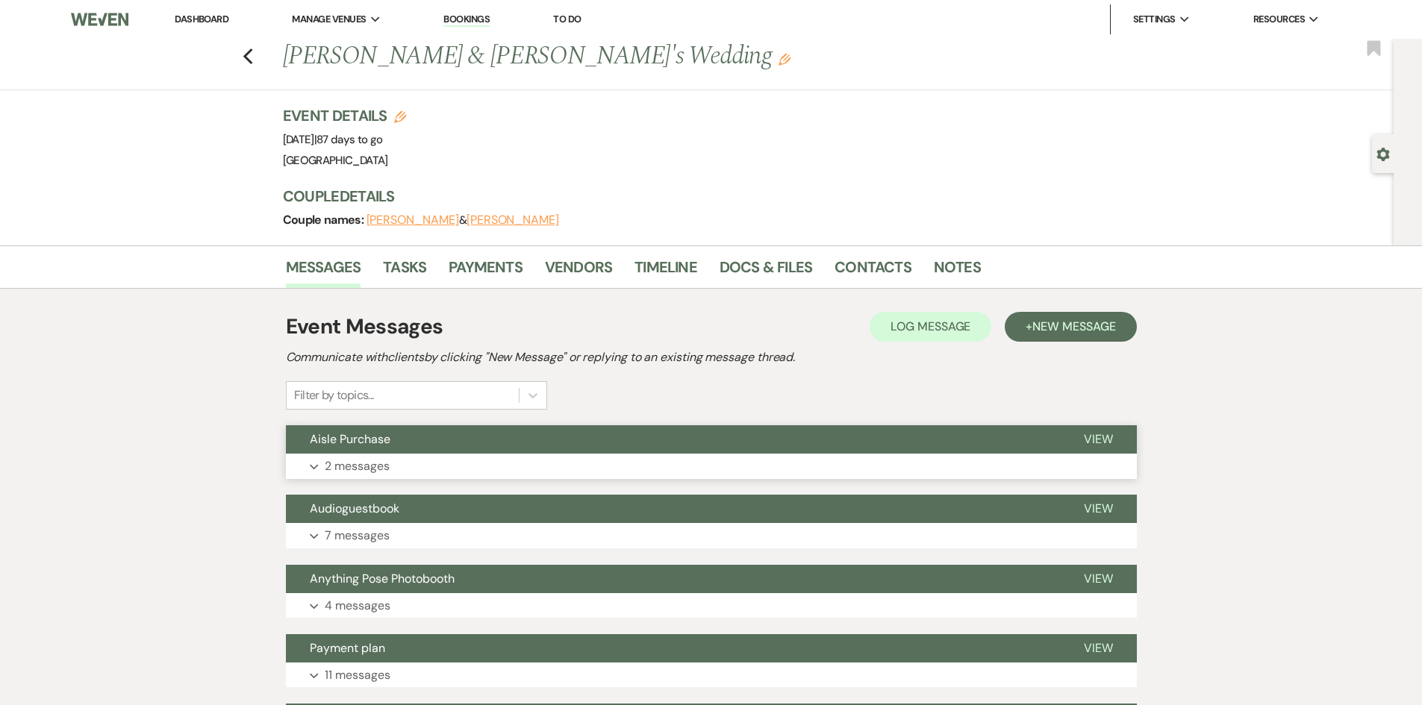
click at [423, 462] on button "Expand 2 messages" at bounding box center [711, 466] width 851 height 25
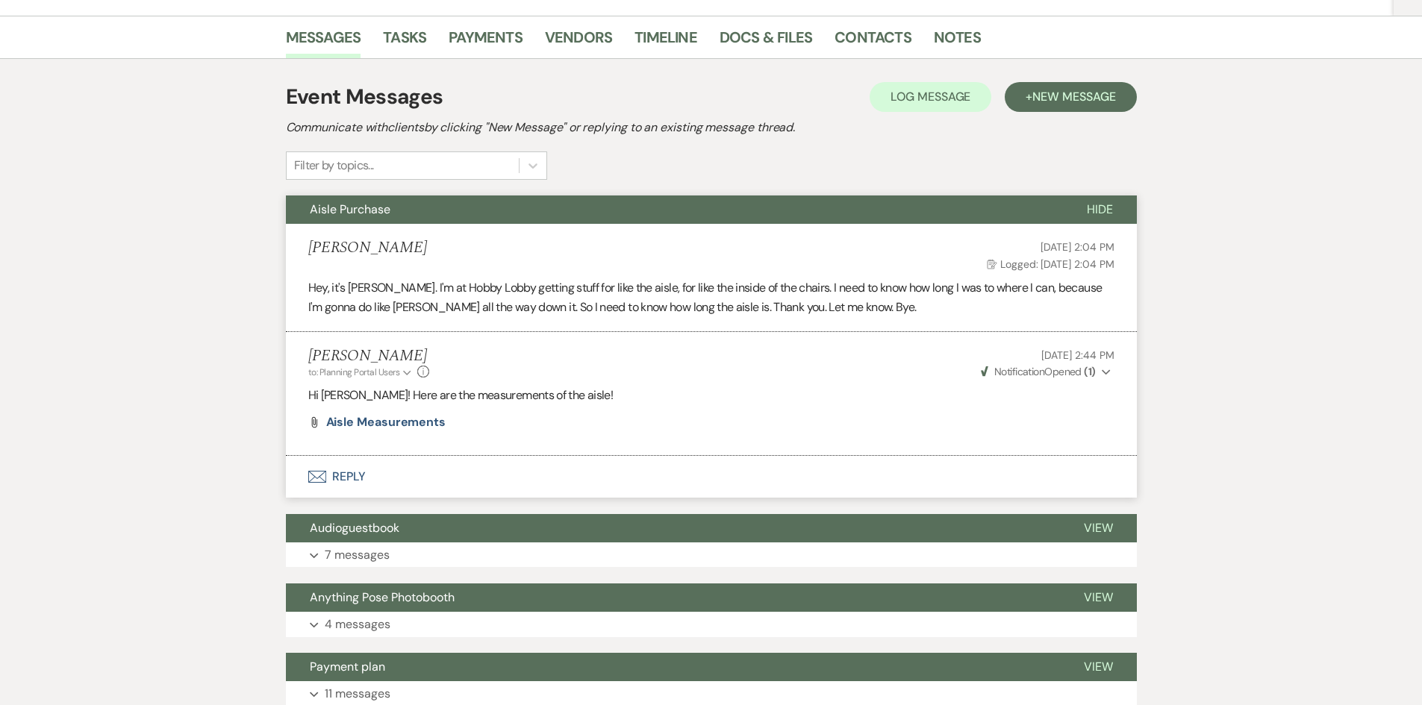
scroll to position [149, 0]
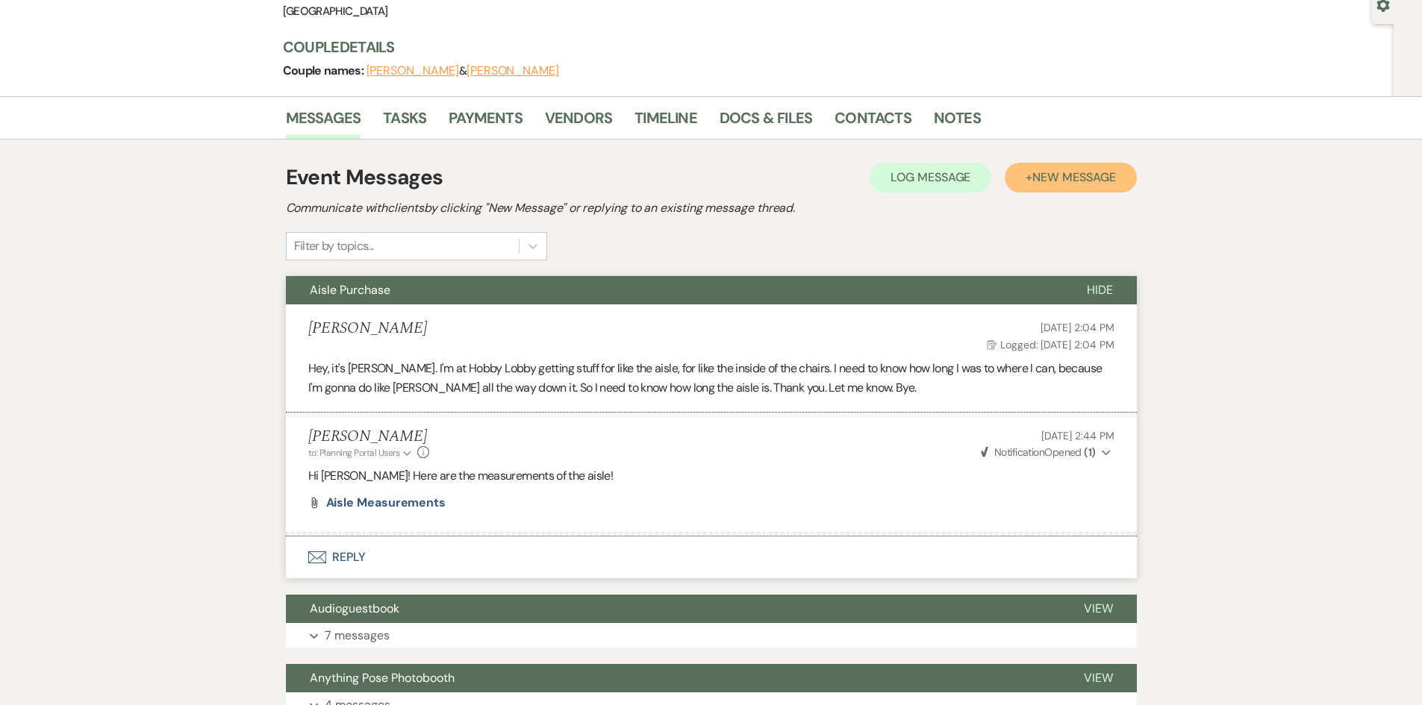
click at [1028, 185] on button "+ New Message" at bounding box center [1069, 178] width 131 height 30
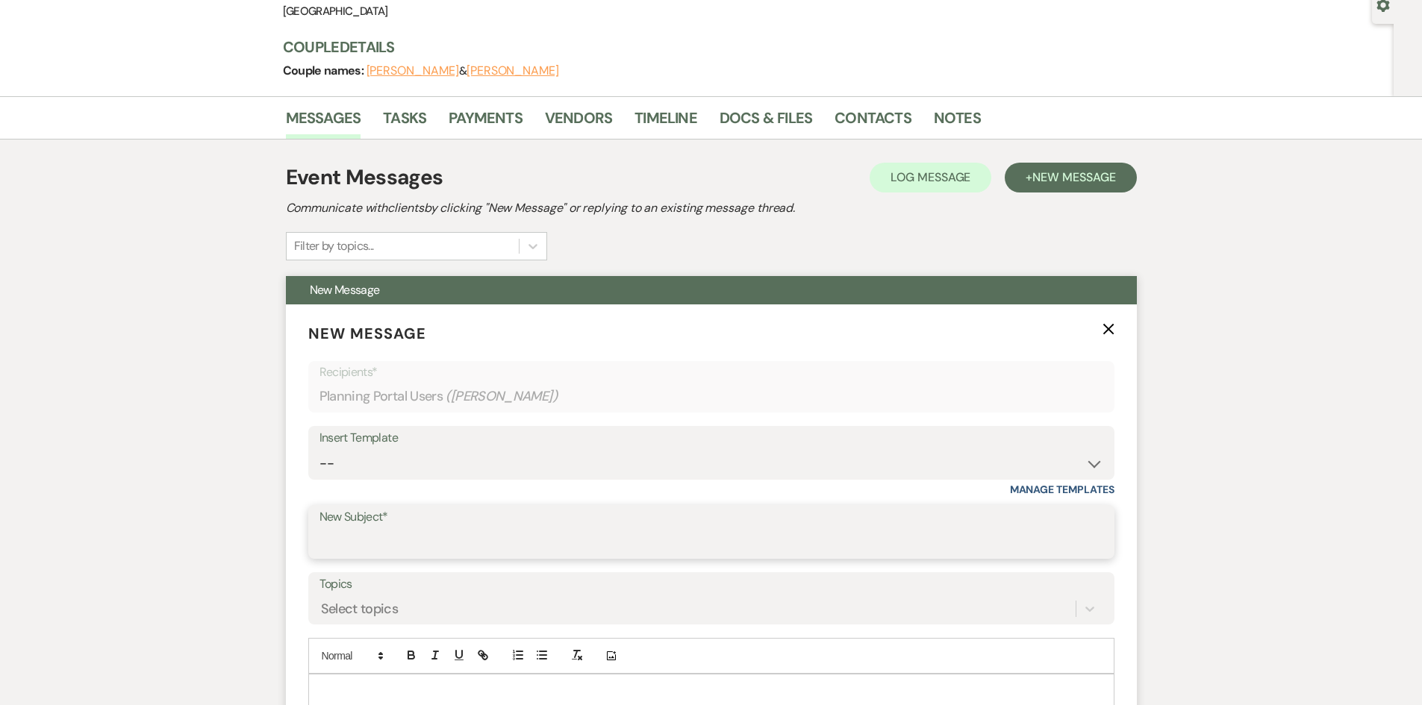
drag, startPoint x: 619, startPoint y: 536, endPoint x: 624, endPoint y: 519, distance: 17.7
click at [619, 536] on input "New Subject*" at bounding box center [711, 542] width 784 height 29
click at [628, 461] on select "-- Weven Planning Portal Introduction (Booked Events) Private Party Inquiry Res…" at bounding box center [711, 463] width 784 height 29
select select "3663"
click at [319, 449] on select "-- Weven Planning Portal Introduction (Booked Events) Private Party Inquiry Res…" at bounding box center [711, 463] width 784 height 29
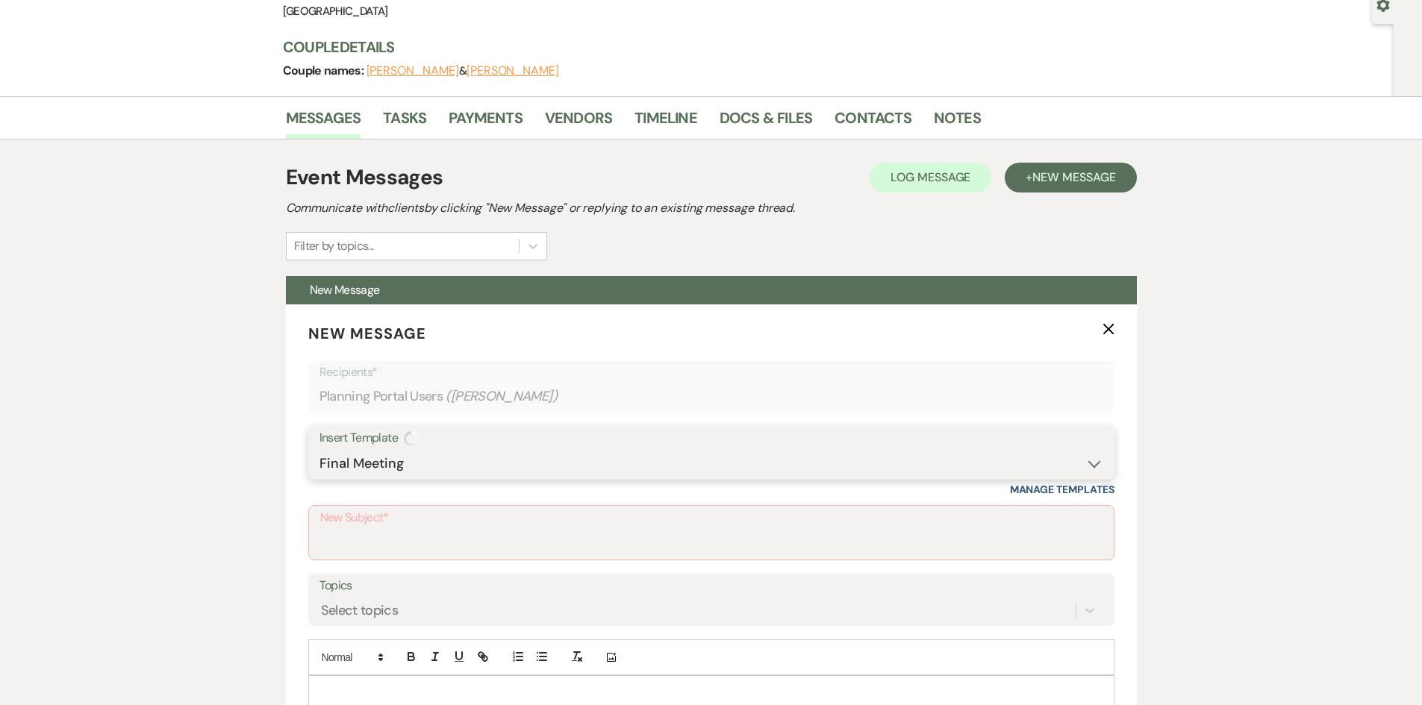
type input "The final countdown to your wedding day!!!"
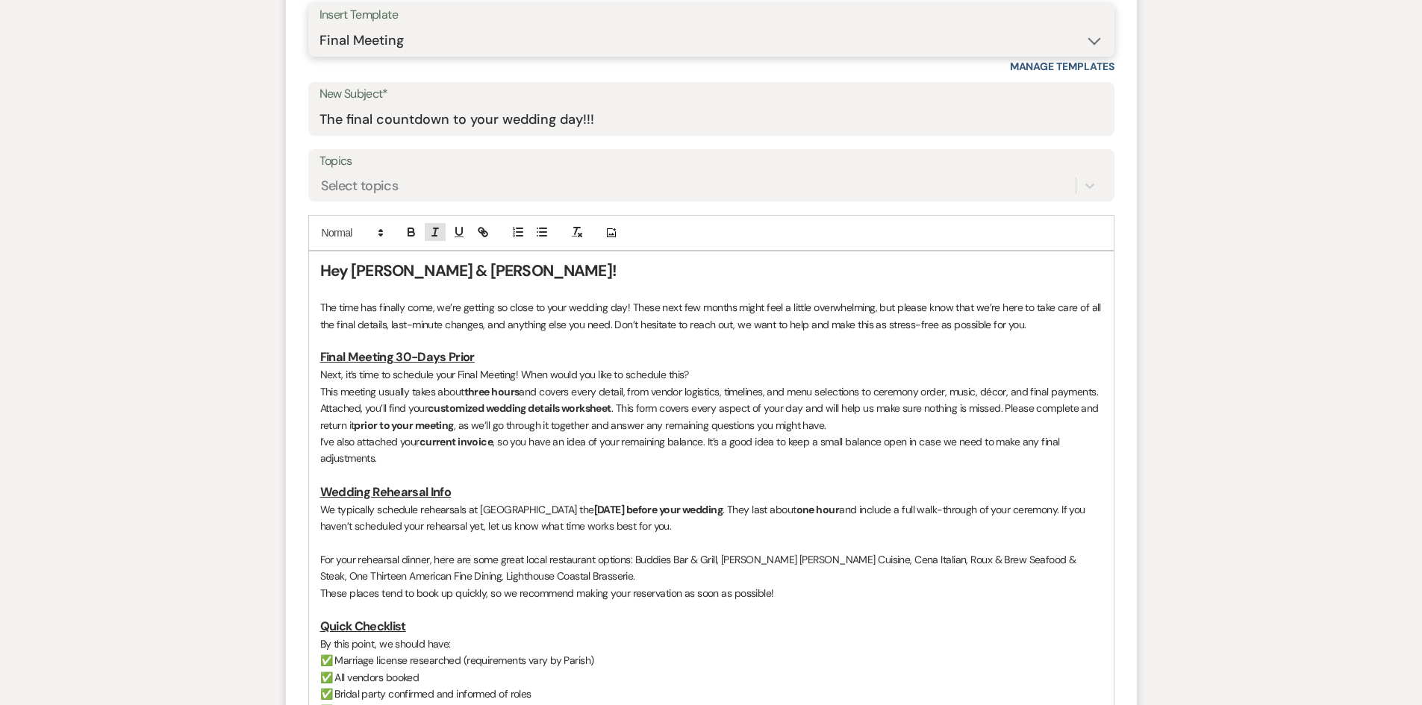
scroll to position [746, 0]
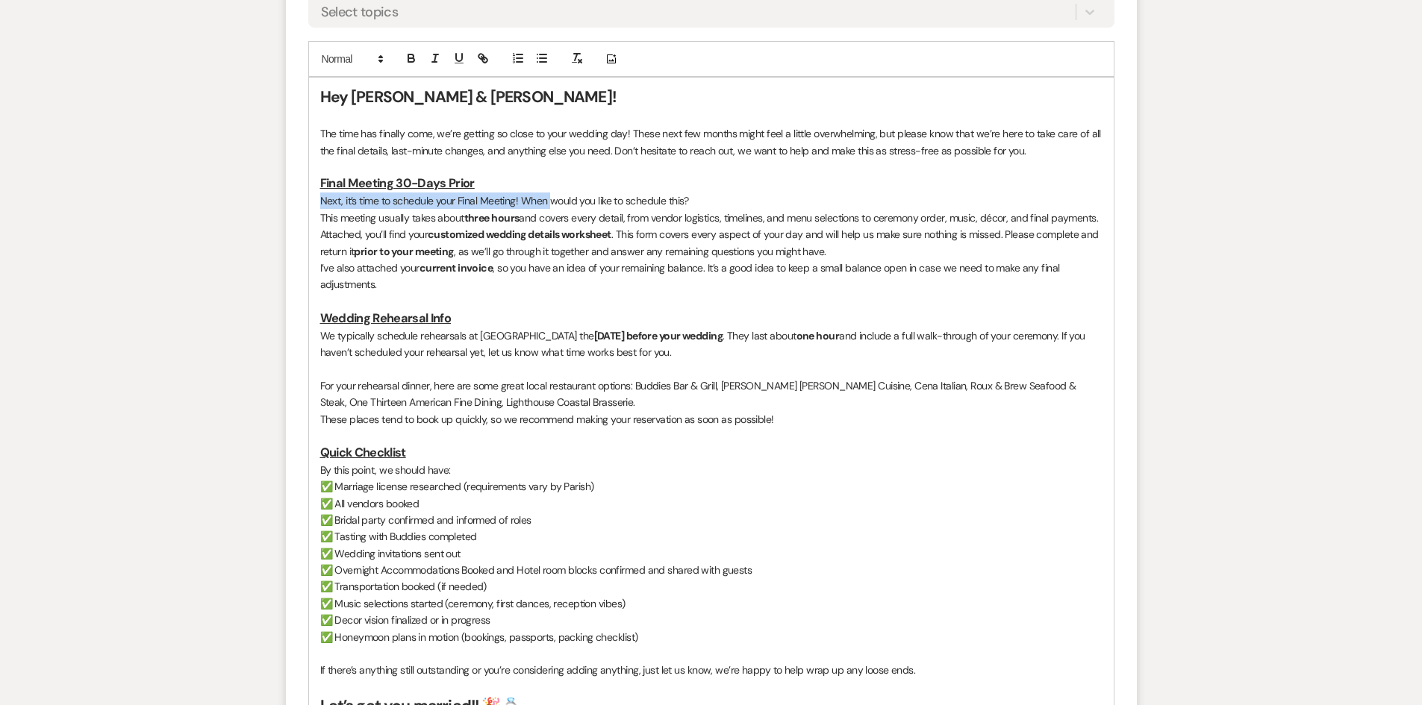
drag, startPoint x: 705, startPoint y: 190, endPoint x: 549, endPoint y: 202, distance: 156.5
click at [549, 202] on div "Hey Kay & Robert! The time has finally come, we’re getting so close to your wed…" at bounding box center [711, 411] width 804 height 666
drag, startPoint x: 540, startPoint y: 204, endPoint x: 533, endPoint y: 200, distance: 7.7
click at [534, 202] on p "Next, it’s time to schedule your Final Meeting! When would you like to schedule…" at bounding box center [711, 201] width 782 height 16
drag, startPoint x: 525, startPoint y: 200, endPoint x: 695, endPoint y: 199, distance: 170.2
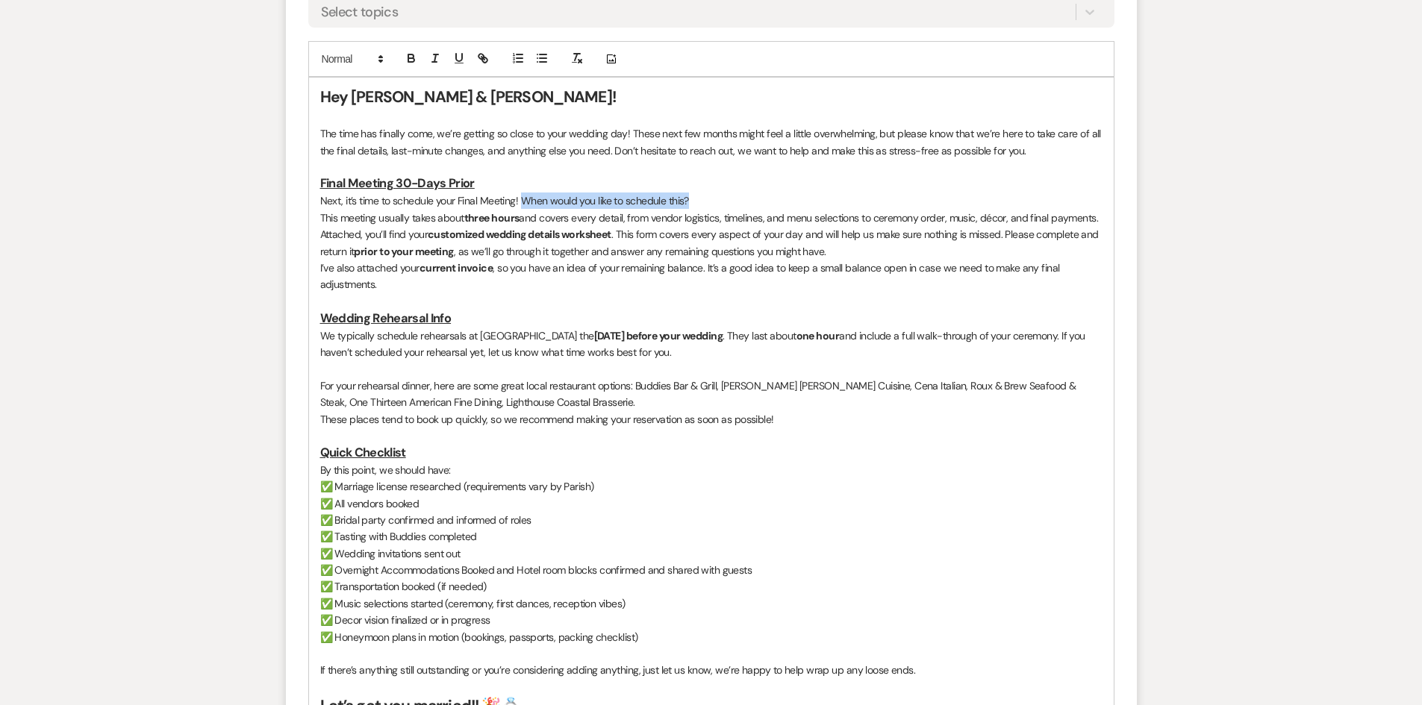
click at [695, 199] on p "Next, it’s time to schedule your Final Meeting! When would you like to schedule…" at bounding box center [711, 201] width 782 height 16
click at [480, 216] on strong "three hours" at bounding box center [491, 217] width 55 height 13
click at [479, 217] on strong "three hours" at bounding box center [491, 217] width 55 height 13
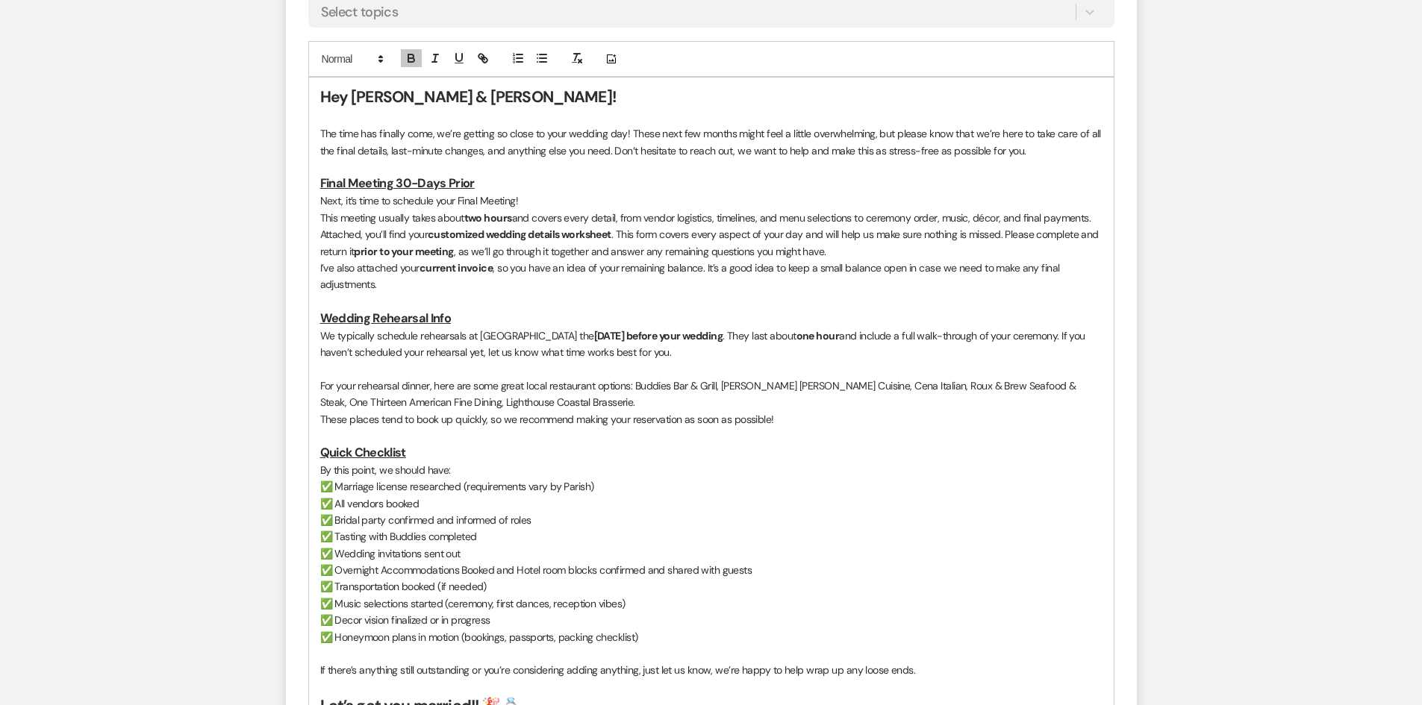
click at [441, 294] on h3 at bounding box center [711, 301] width 782 height 17
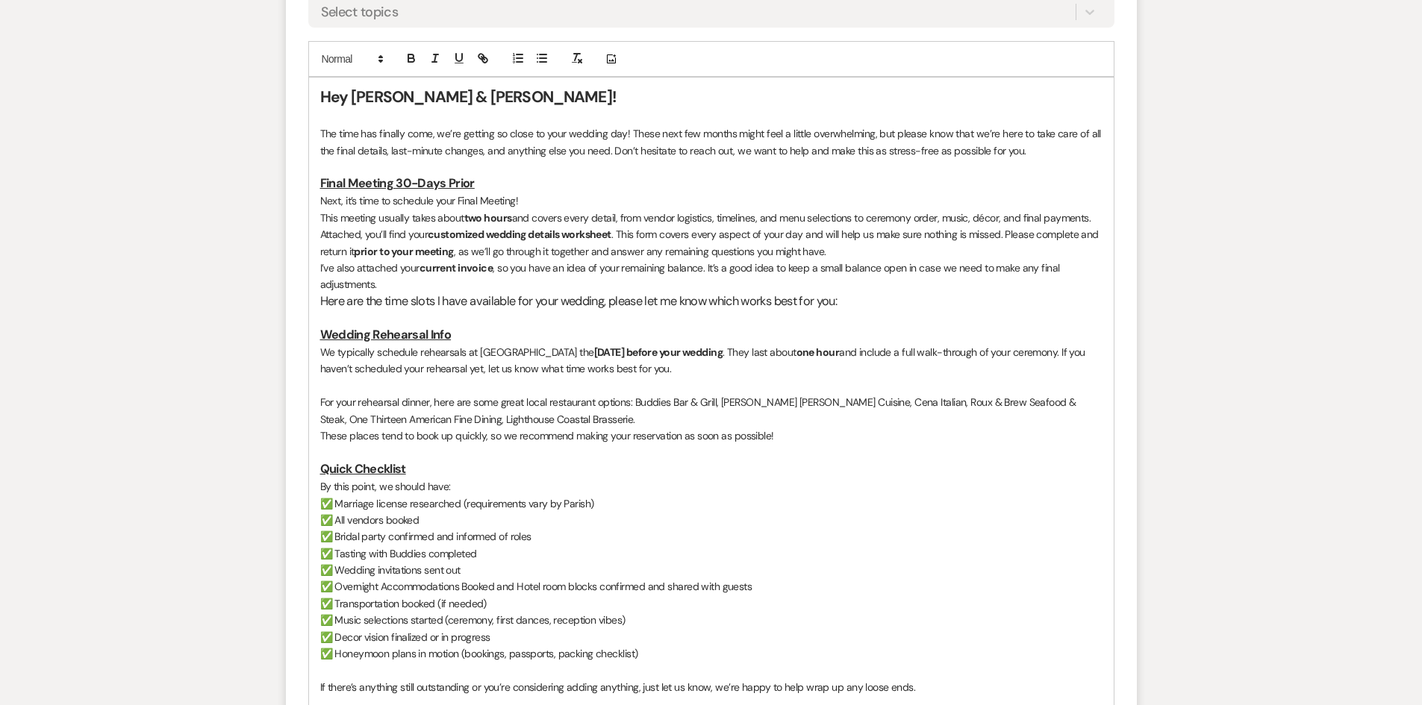
click at [577, 281] on p "I’ve also attached your current invoice , so you have an idea of your remaining…" at bounding box center [711, 277] width 782 height 34
click at [863, 248] on p "Attached, you’ll find your customized wedding details worksheet . This form cov…" at bounding box center [711, 243] width 782 height 34
drag, startPoint x: 704, startPoint y: 266, endPoint x: 720, endPoint y: 277, distance: 19.9
click at [720, 277] on p "I’ve also attached your current invoice , so you have an idea of your remaining…" at bounding box center [711, 277] width 782 height 34
click at [878, 265] on p "I’ve also attached your current invoice , so you have an idea of your remaining…" at bounding box center [711, 268] width 782 height 16
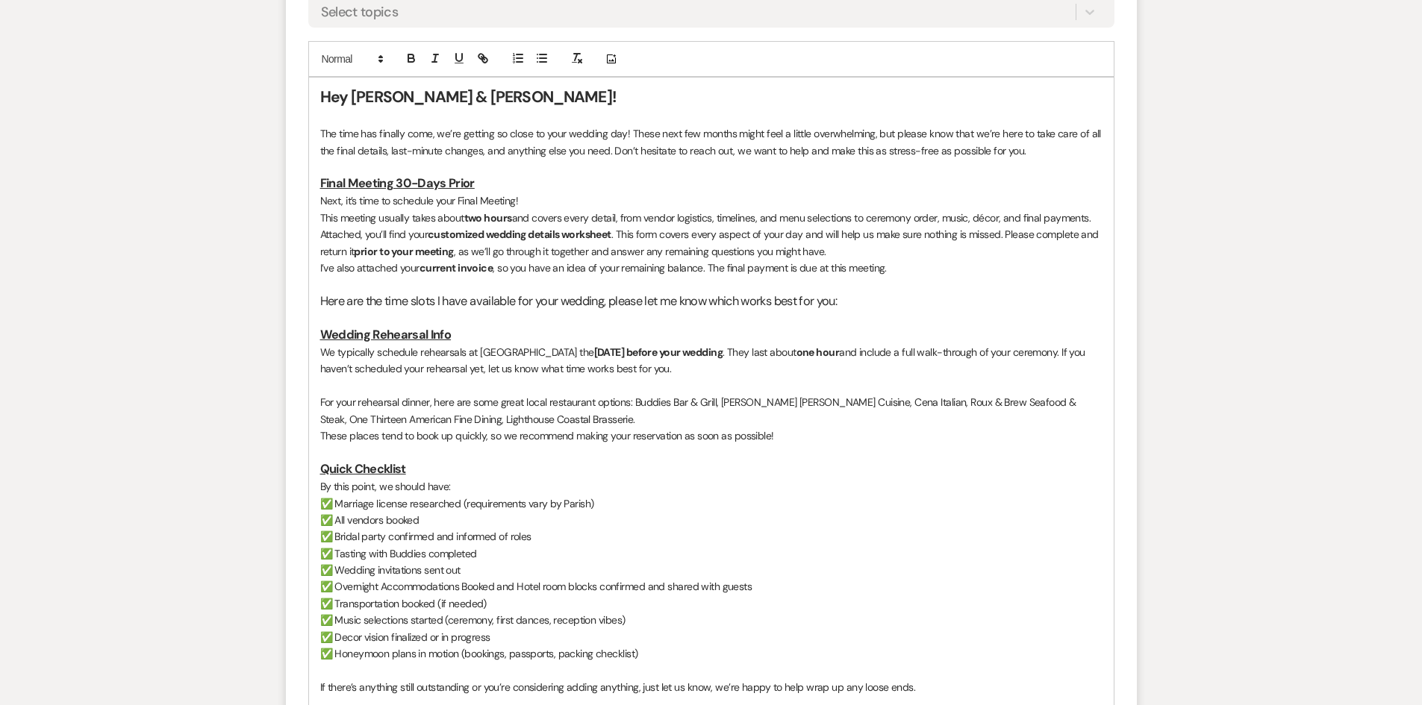
click at [884, 268] on p "I’ve also attached your current invoice , so you have an idea of your remaining…" at bounding box center [711, 268] width 782 height 16
click at [878, 269] on p "I’ve also attached your current invoice , so you have an idea of your remaining…" at bounding box center [711, 268] width 782 height 16
click at [882, 269] on p "I’ve also attached your current invoice , so you have an idea of your remaining…" at bounding box center [711, 268] width 782 height 16
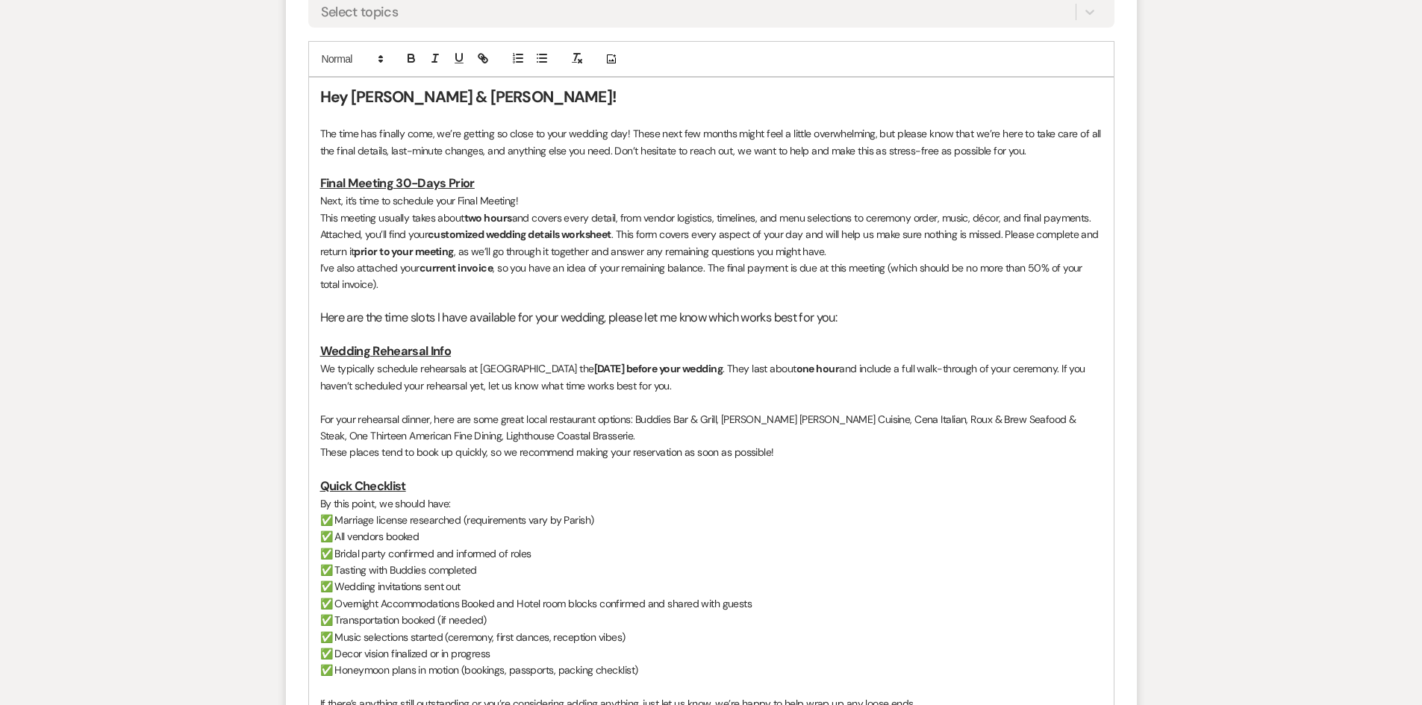
click at [919, 331] on p at bounding box center [711, 335] width 782 height 16
click at [869, 304] on p at bounding box center [711, 301] width 782 height 16
click at [875, 317] on h3 "Here are the time slots I have available for your wedding, please let me know w…" at bounding box center [711, 318] width 782 height 17
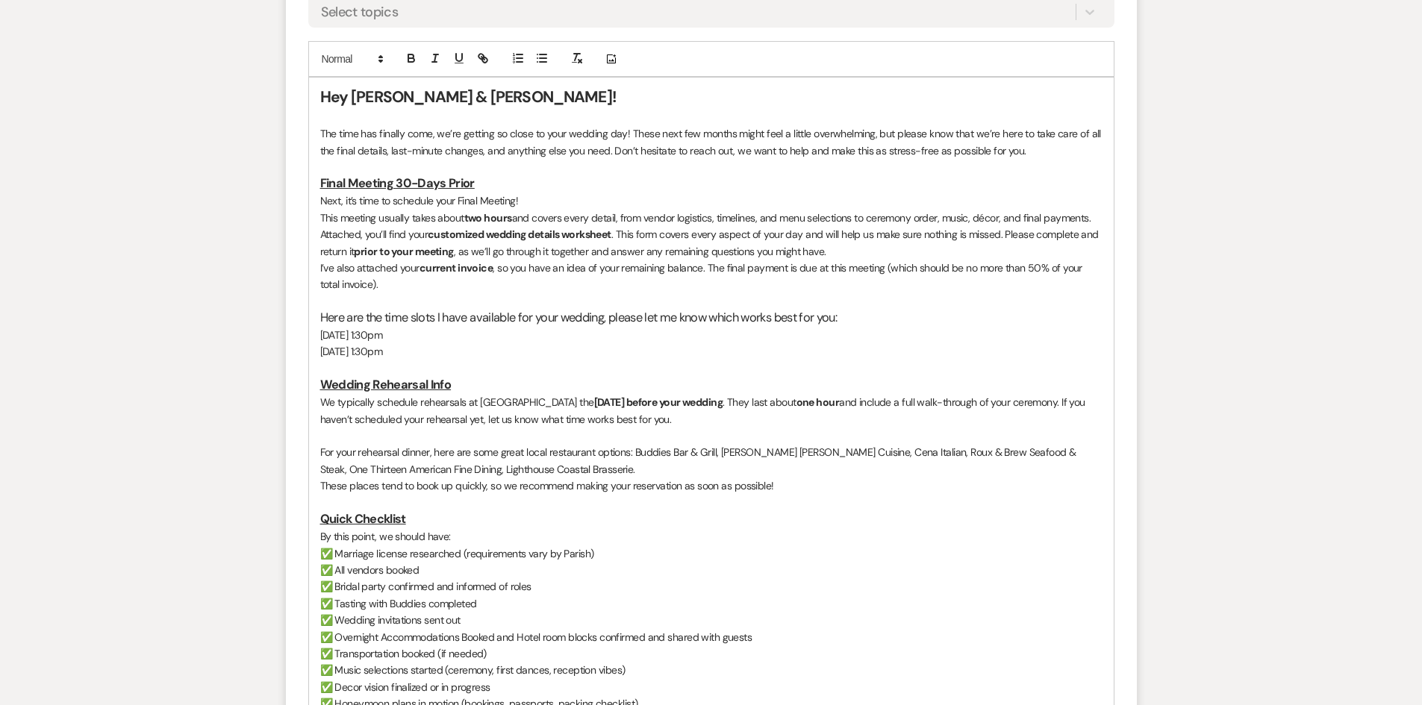
click at [493, 323] on h3 "Here are the time slots I have available for your wedding, please let me know w…" at bounding box center [711, 318] width 782 height 17
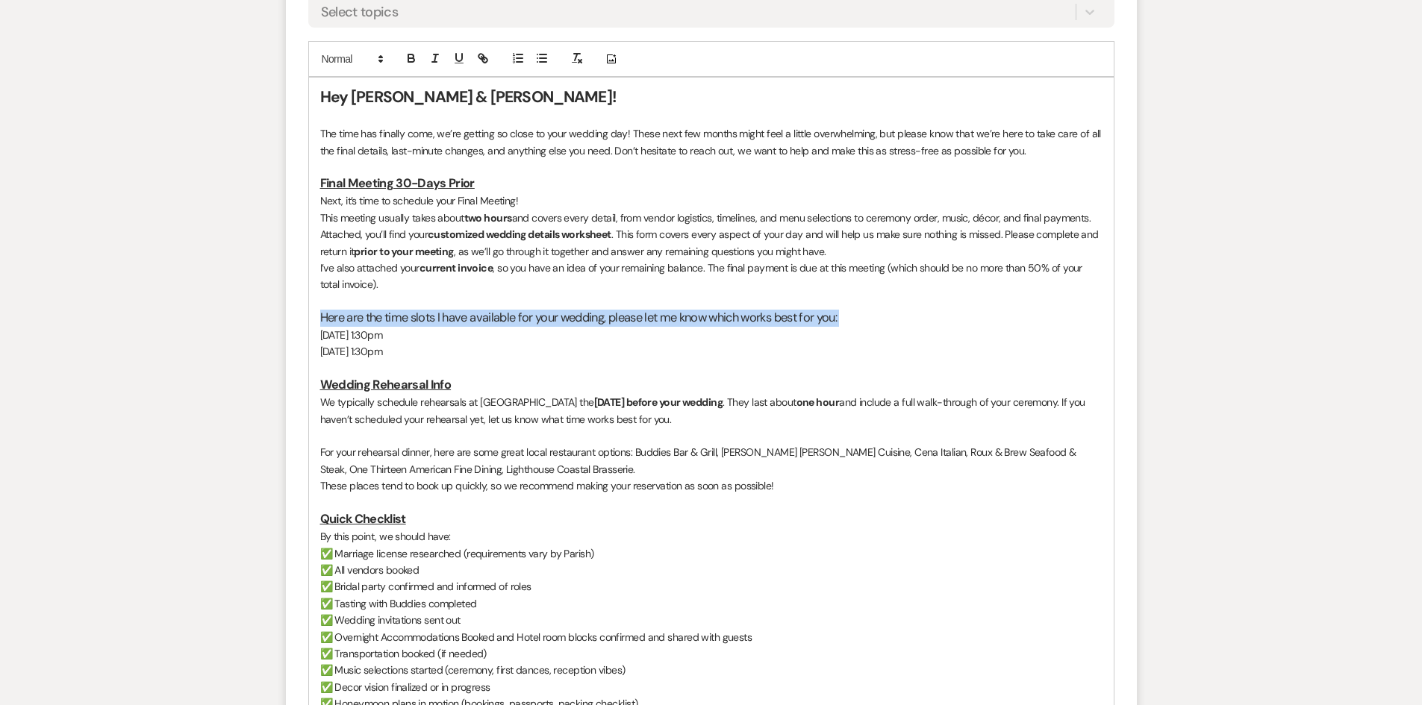
click at [493, 323] on h3 "Here are the time slots I have available for your wedding, please let me know w…" at bounding box center [711, 318] width 782 height 17
click at [425, 63] on button "button" at bounding box center [435, 58] width 21 height 18
click at [404, 52] on icon "button" at bounding box center [410, 57] width 13 height 13
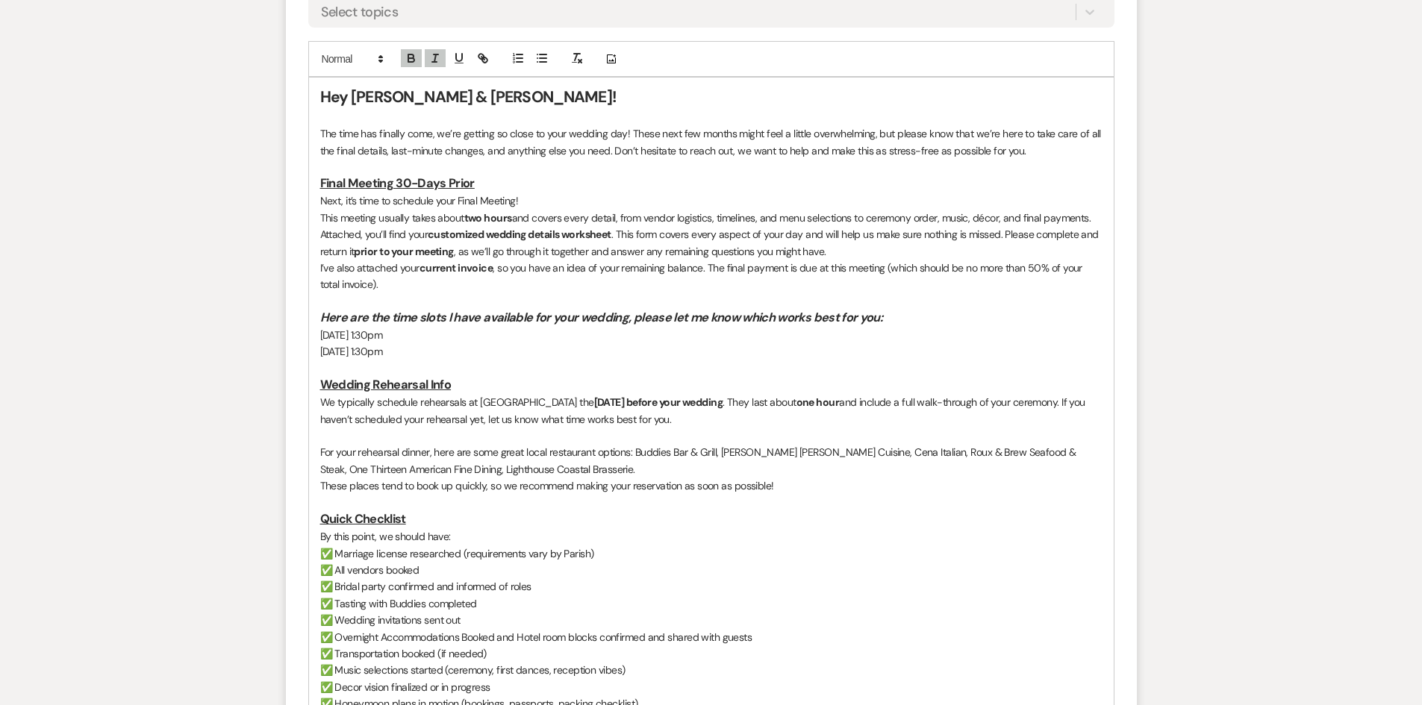
click at [467, 176] on u "Final Meeting 30-Days Prior" at bounding box center [397, 183] width 154 height 16
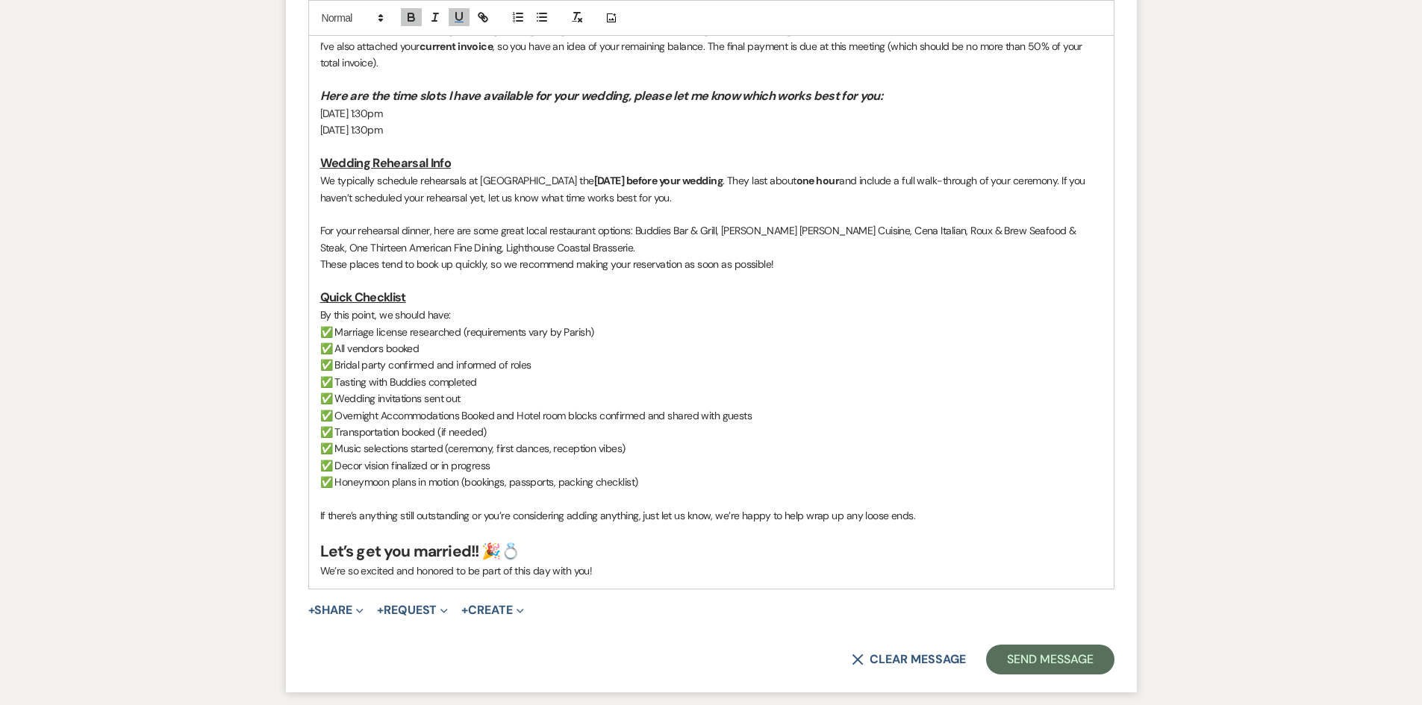
scroll to position [1045, 0]
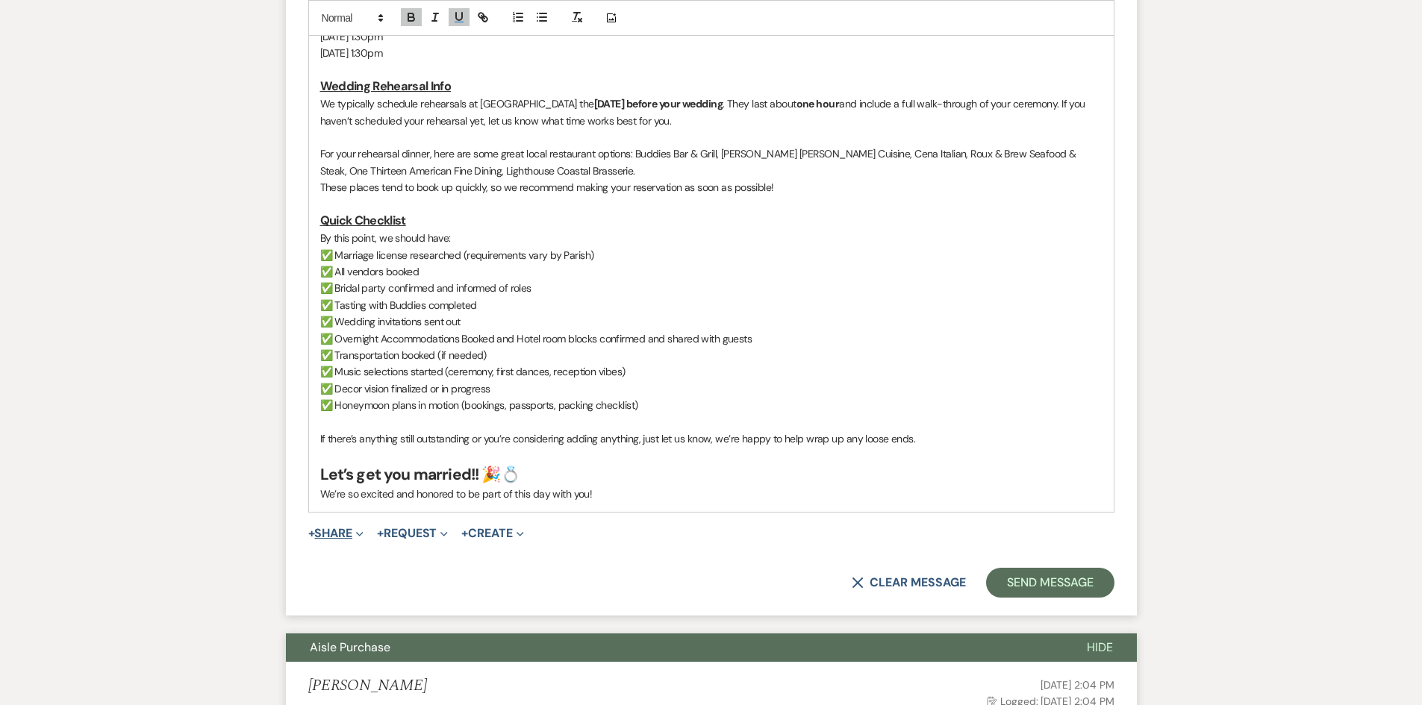
click at [347, 534] on button "+ Share Expand" at bounding box center [336, 534] width 56 height 12
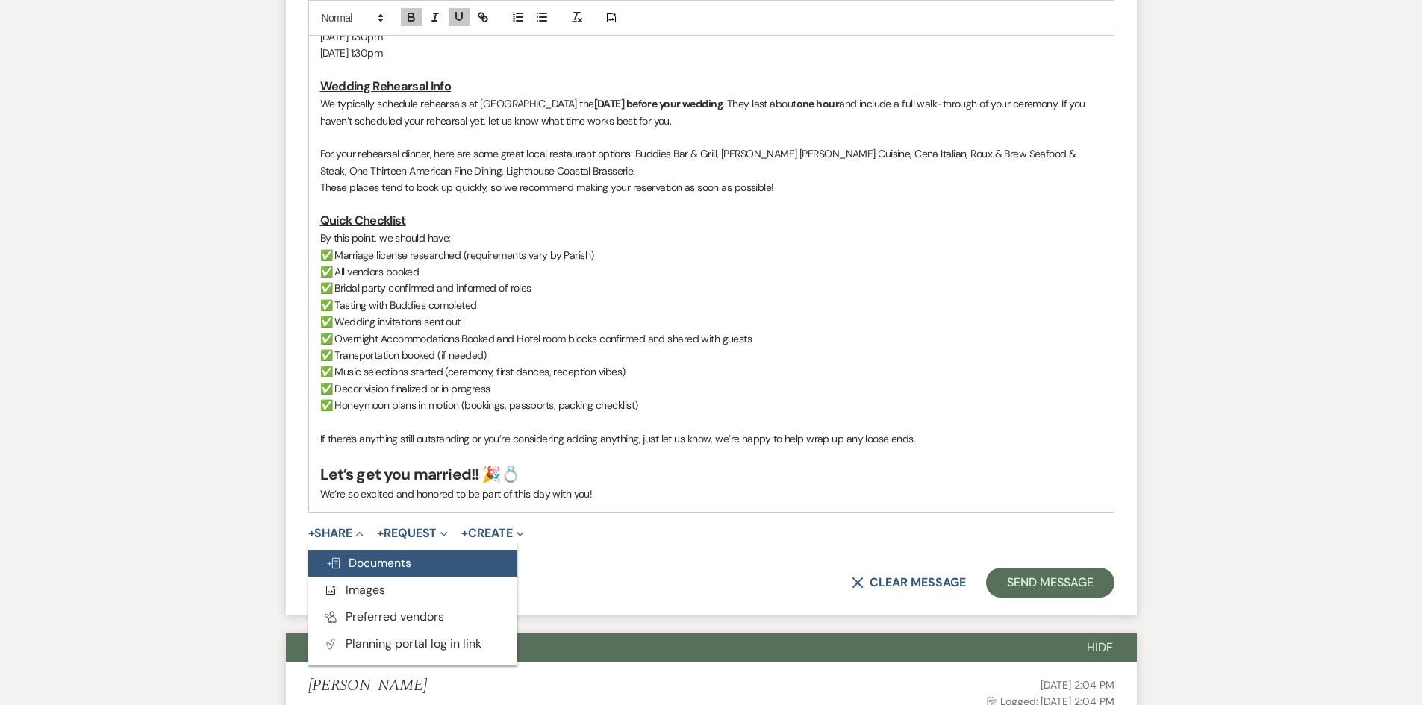
click at [393, 555] on span "Doc Upload Documents" at bounding box center [368, 563] width 85 height 16
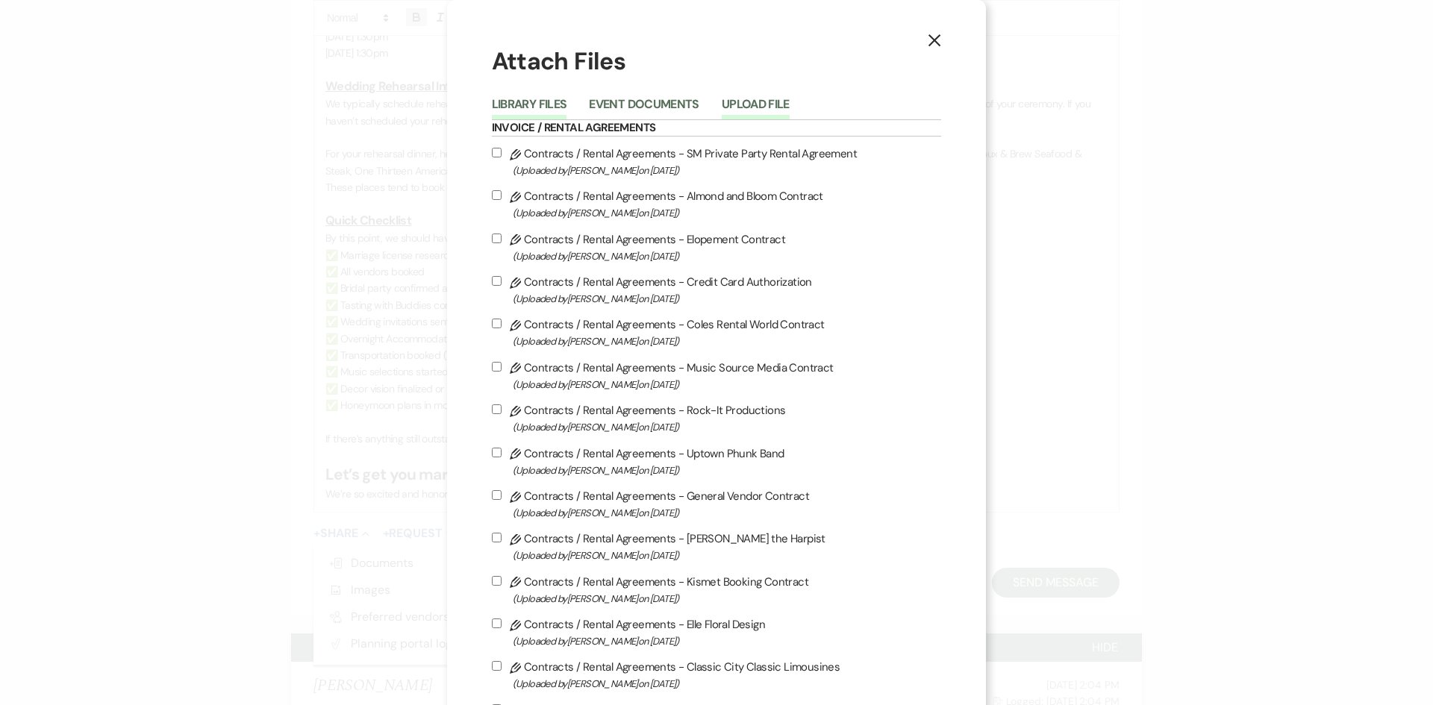
click at [777, 101] on button "Upload File" at bounding box center [756, 109] width 68 height 21
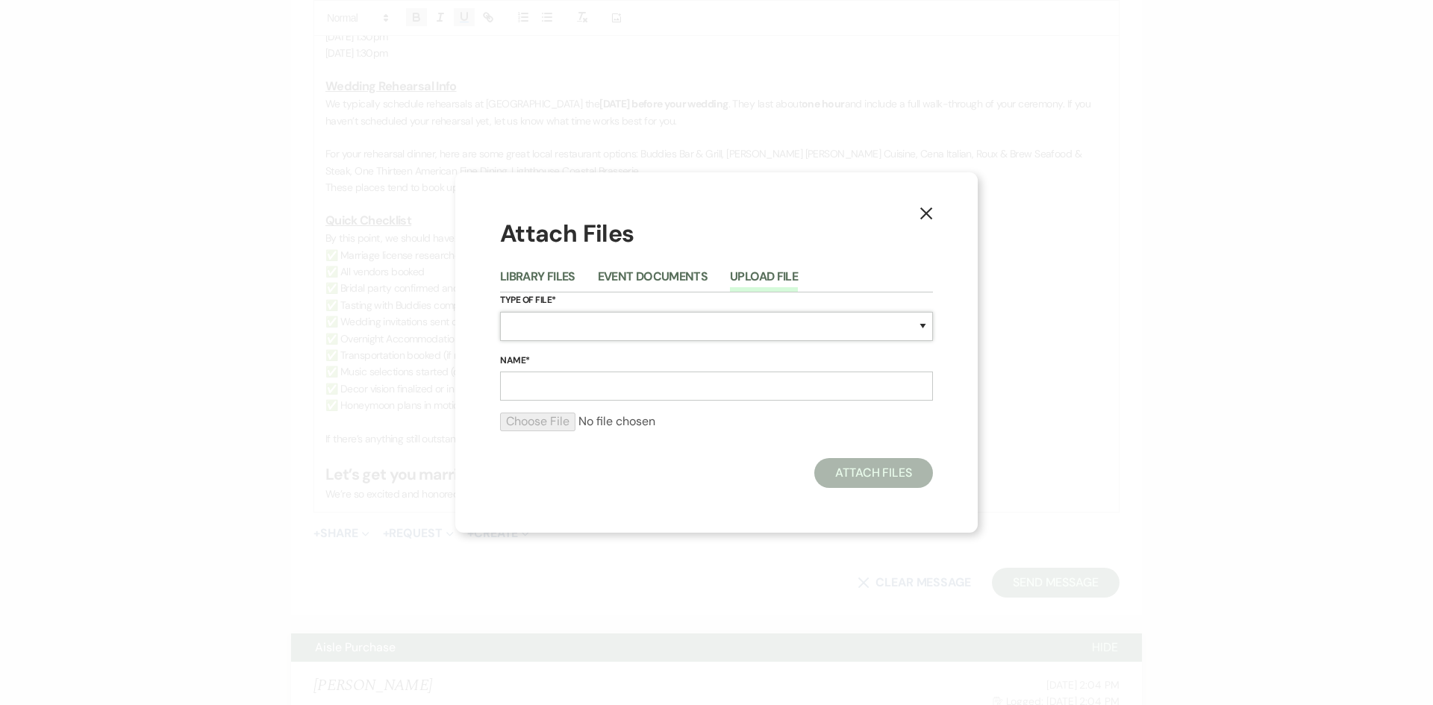
click at [616, 325] on select "Special Event Insurance Vendor Certificate of Insurance Contracts / Rental Agre…" at bounding box center [716, 326] width 433 height 29
select select "0"
click at [500, 312] on select "Special Event Insurance Vendor Certificate of Insurance Contracts / Rental Agre…" at bounding box center [716, 326] width 433 height 29
click at [563, 385] on input "Name*" at bounding box center [716, 386] width 433 height 29
type input "Wedding Details Worksheet"
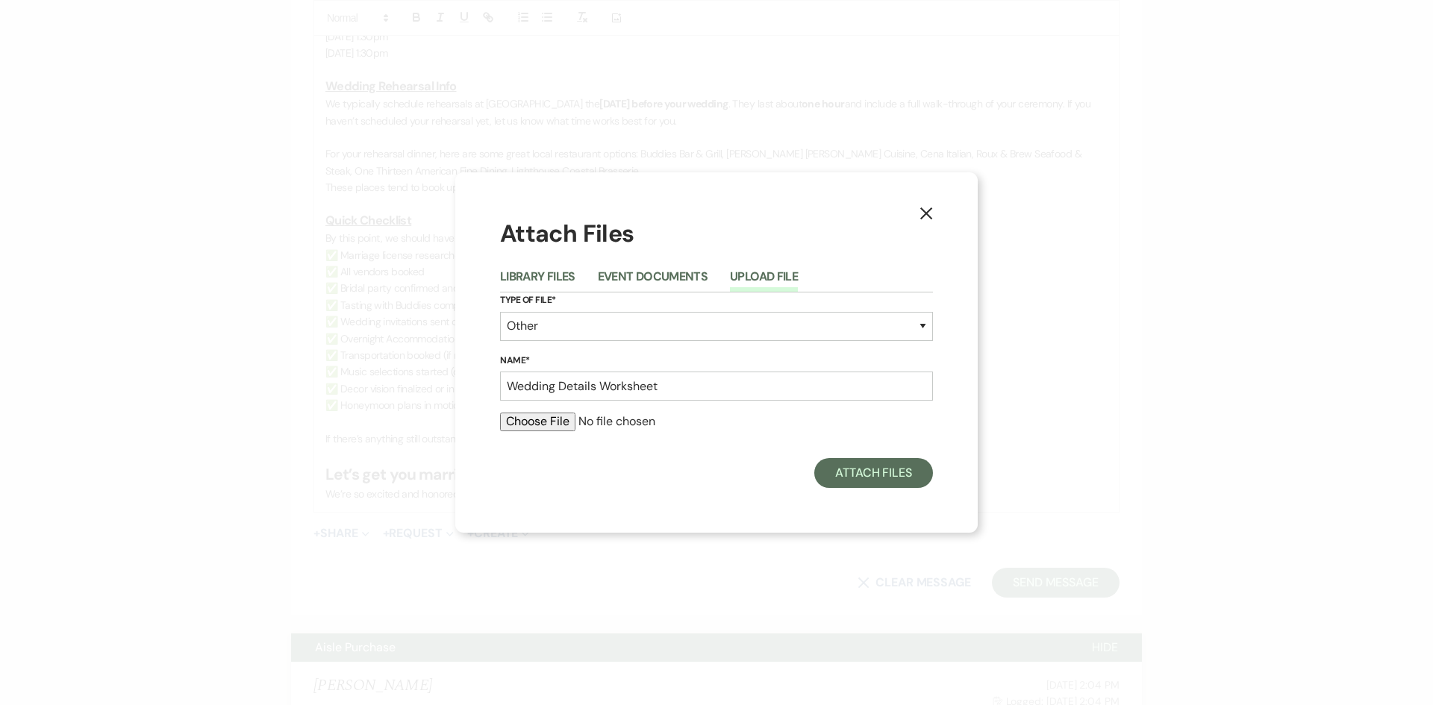
click at [557, 421] on input "file" at bounding box center [716, 422] width 433 height 18
click at [555, 415] on input "file" at bounding box center [716, 422] width 433 height 18
type input "C:\fakepath\Kay Schliegelmeyer- Wedding Details.docx.pdf"
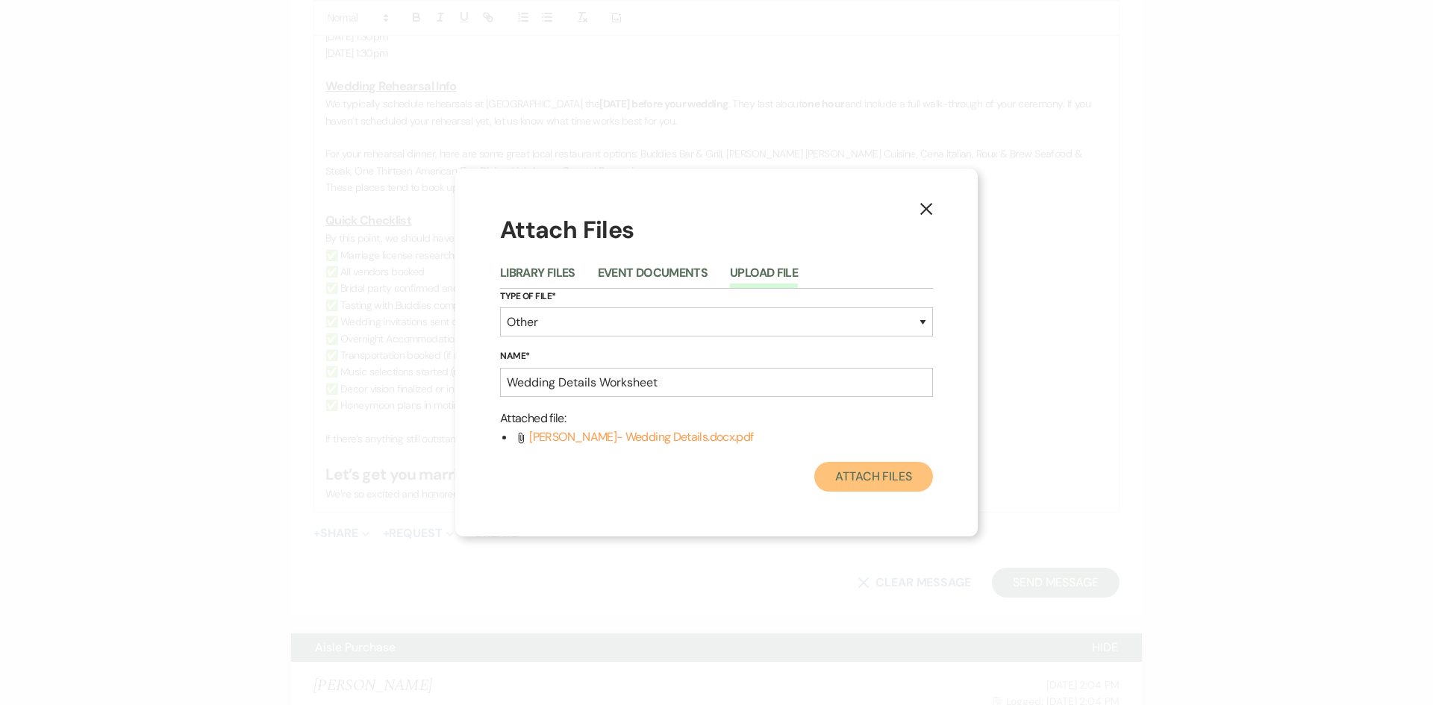
click at [867, 471] on button "Attach Files" at bounding box center [873, 477] width 119 height 30
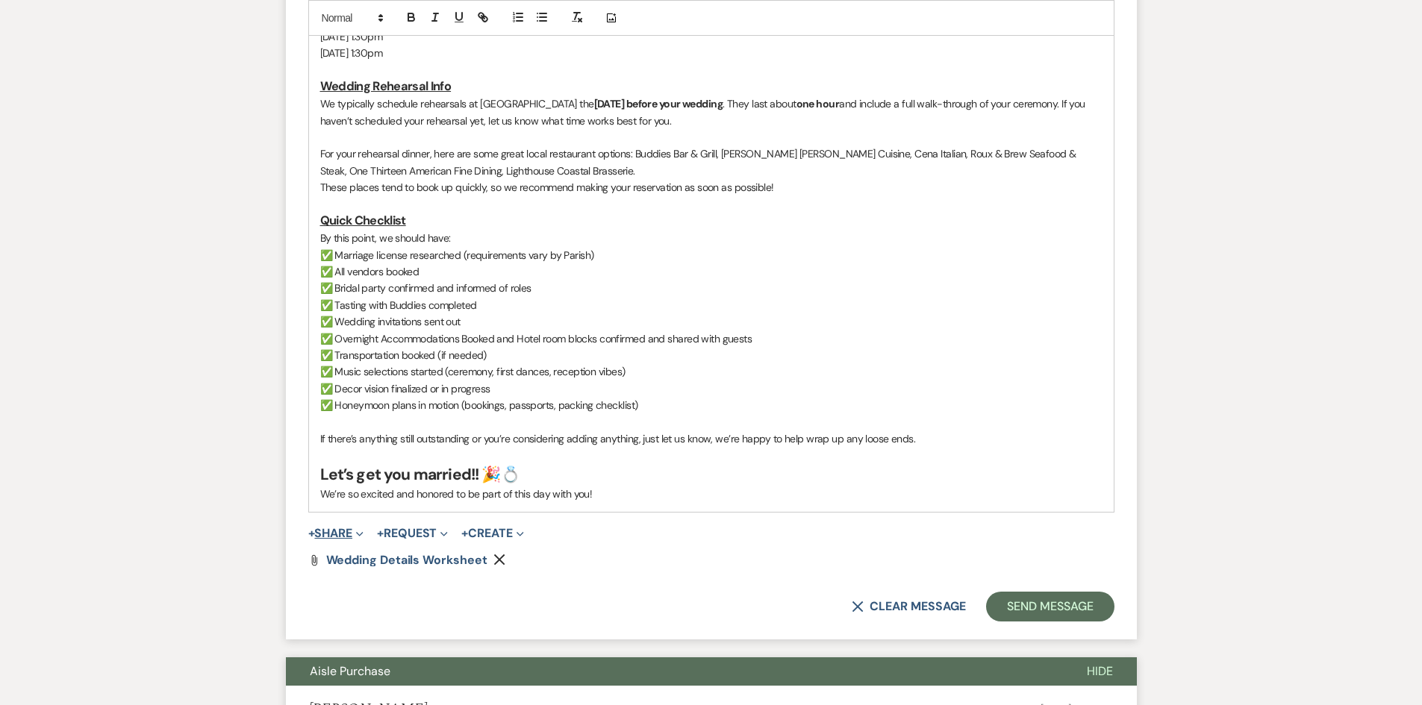
click at [334, 533] on button "+ Share Expand" at bounding box center [336, 534] width 56 height 12
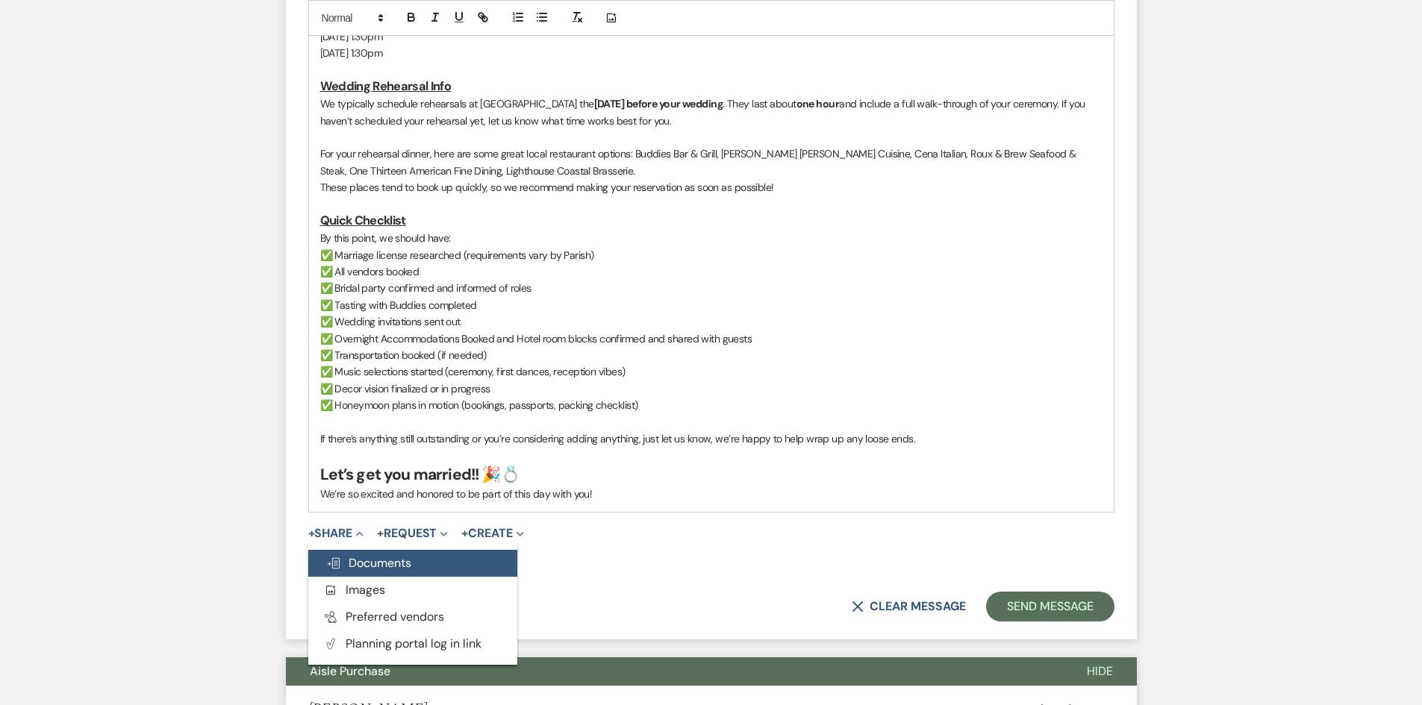
click at [352, 564] on span "Doc Upload Documents" at bounding box center [368, 563] width 85 height 16
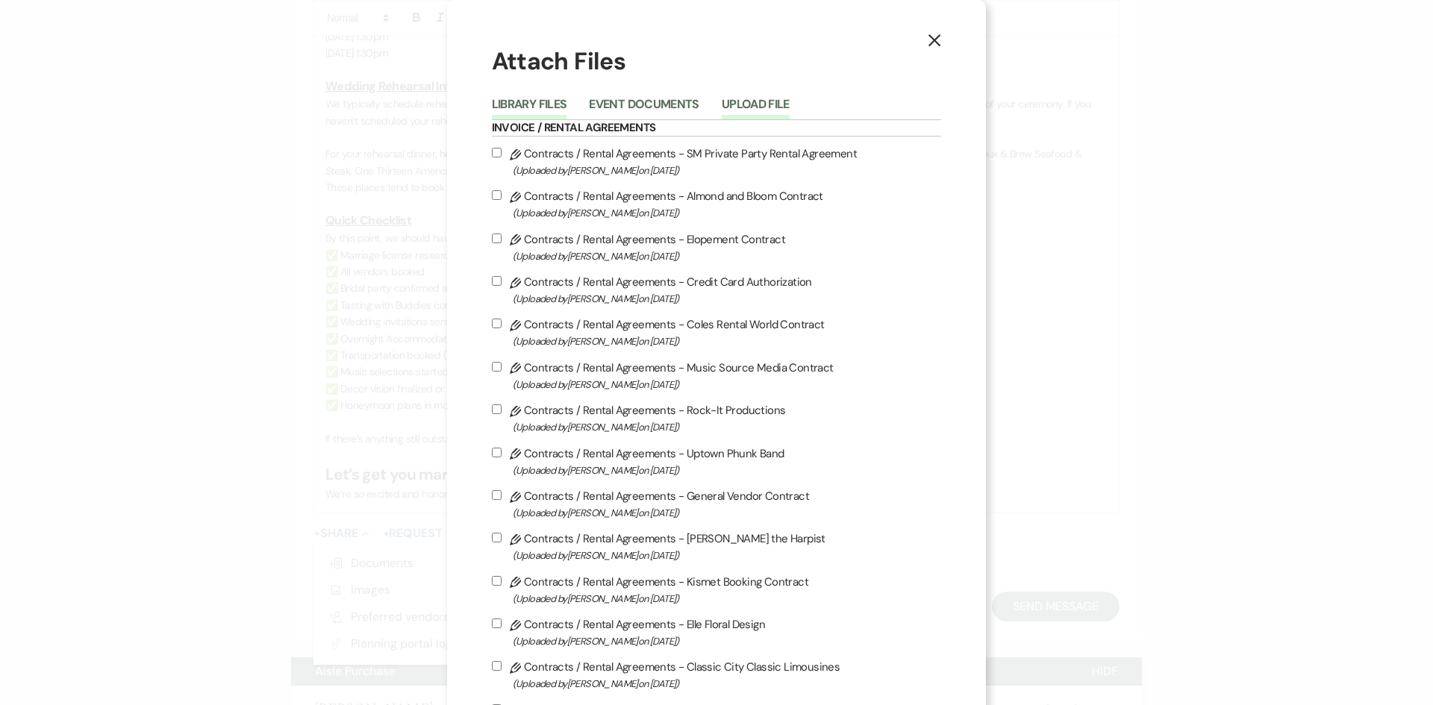
click at [778, 109] on button "Upload File" at bounding box center [756, 109] width 68 height 21
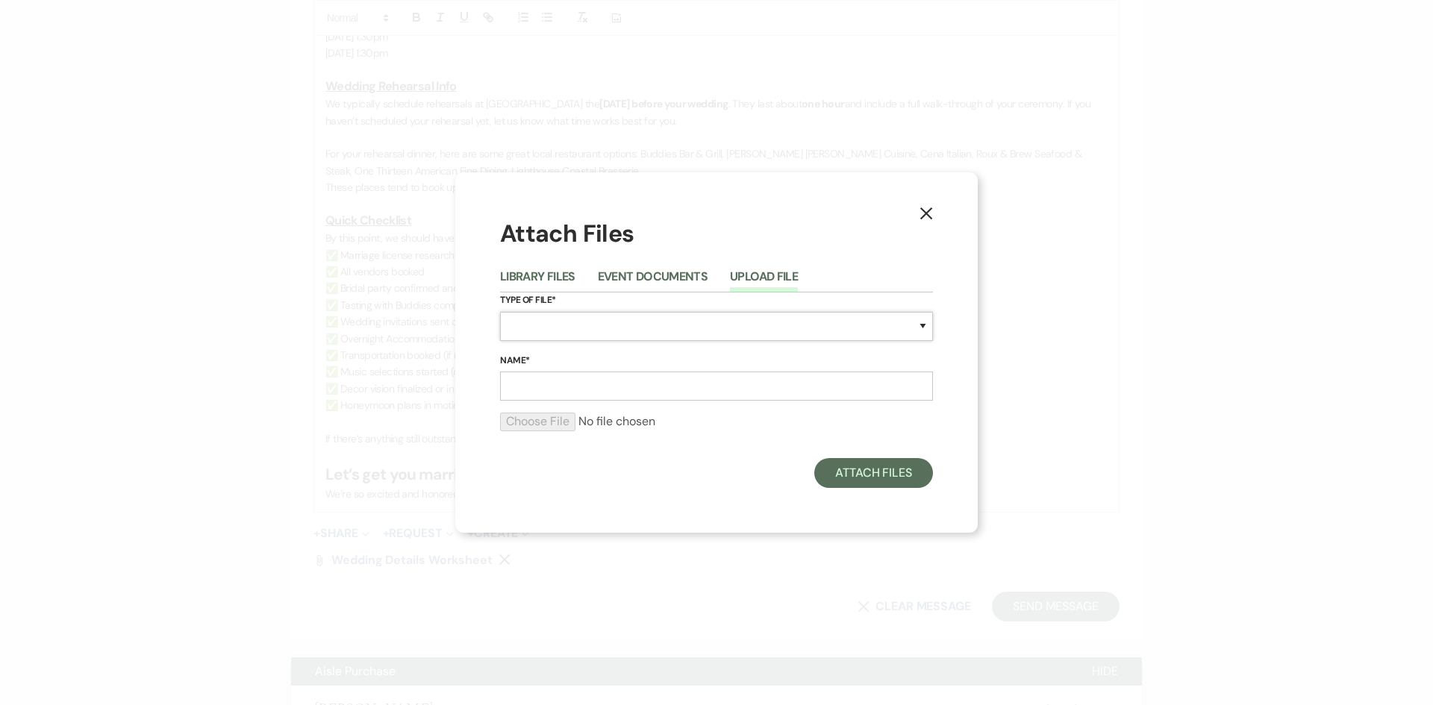
click at [592, 319] on select "Special Event Insurance Vendor Certificate of Insurance Contracts / Rental Agre…" at bounding box center [716, 326] width 433 height 29
select select "22"
click at [500, 312] on select "Special Event Insurance Vendor Certificate of Insurance Contracts / Rental Agre…" at bounding box center [716, 326] width 433 height 29
click at [540, 387] on input "Name*" at bounding box center [716, 386] width 433 height 29
type input "invoice"
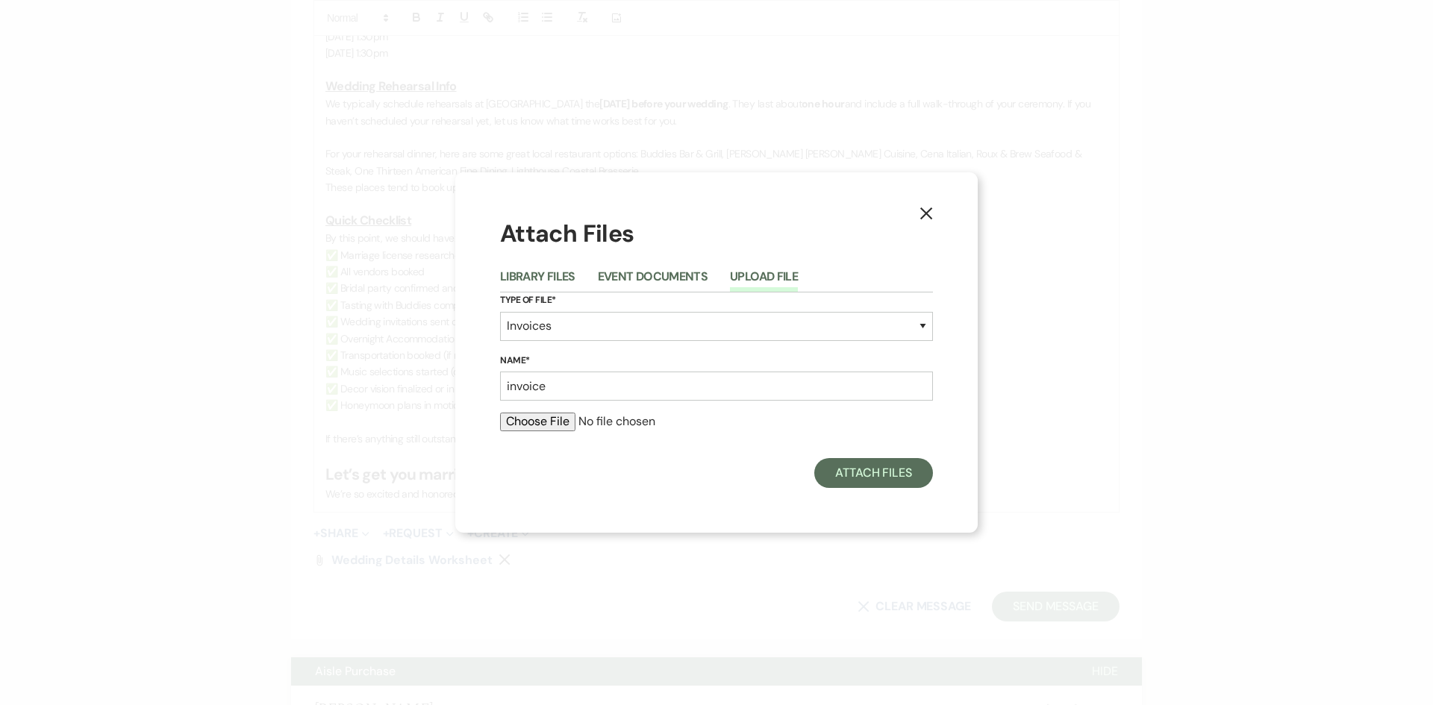
click at [548, 421] on input "file" at bounding box center [716, 422] width 433 height 18
type input "C:\fakepath\Invoice 2772.pdf"
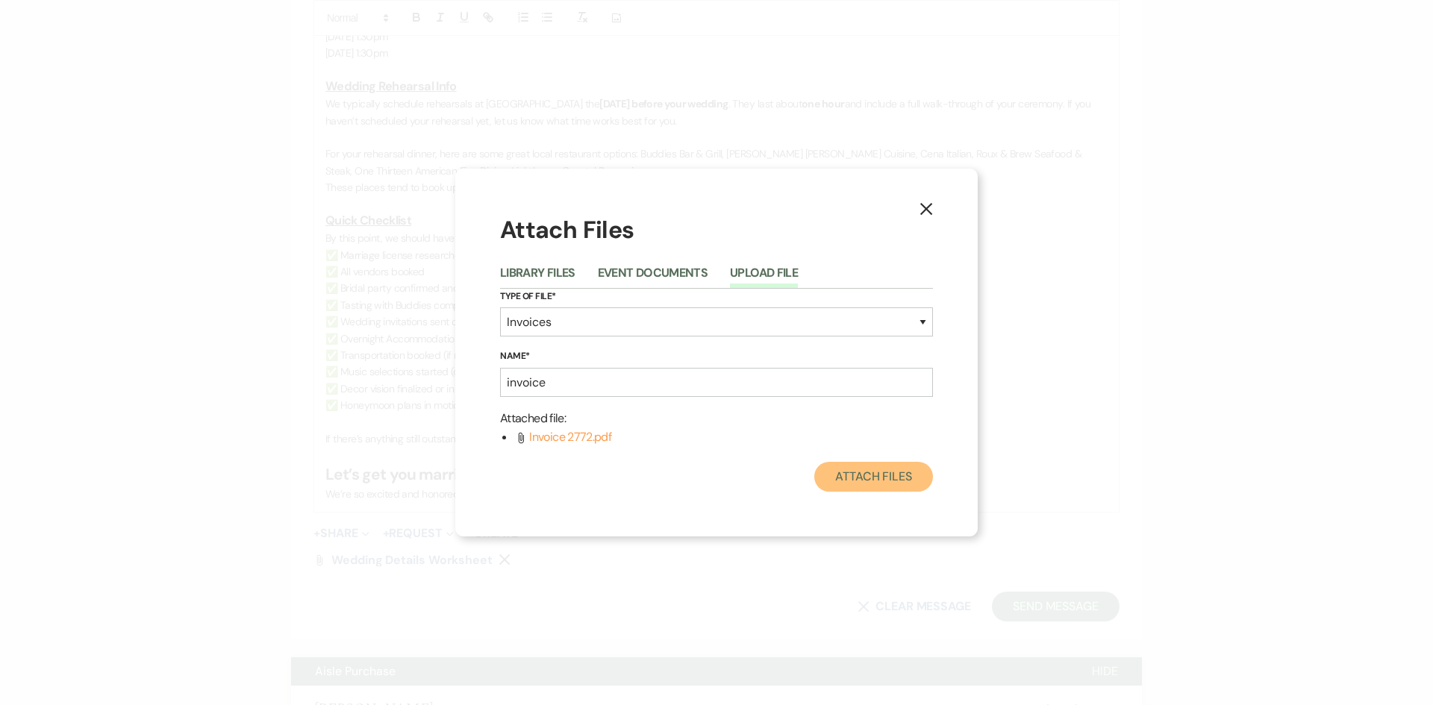
drag, startPoint x: 904, startPoint y: 489, endPoint x: 897, endPoint y: 479, distance: 11.8
click at [903, 487] on button "Attach Files" at bounding box center [873, 477] width 119 height 30
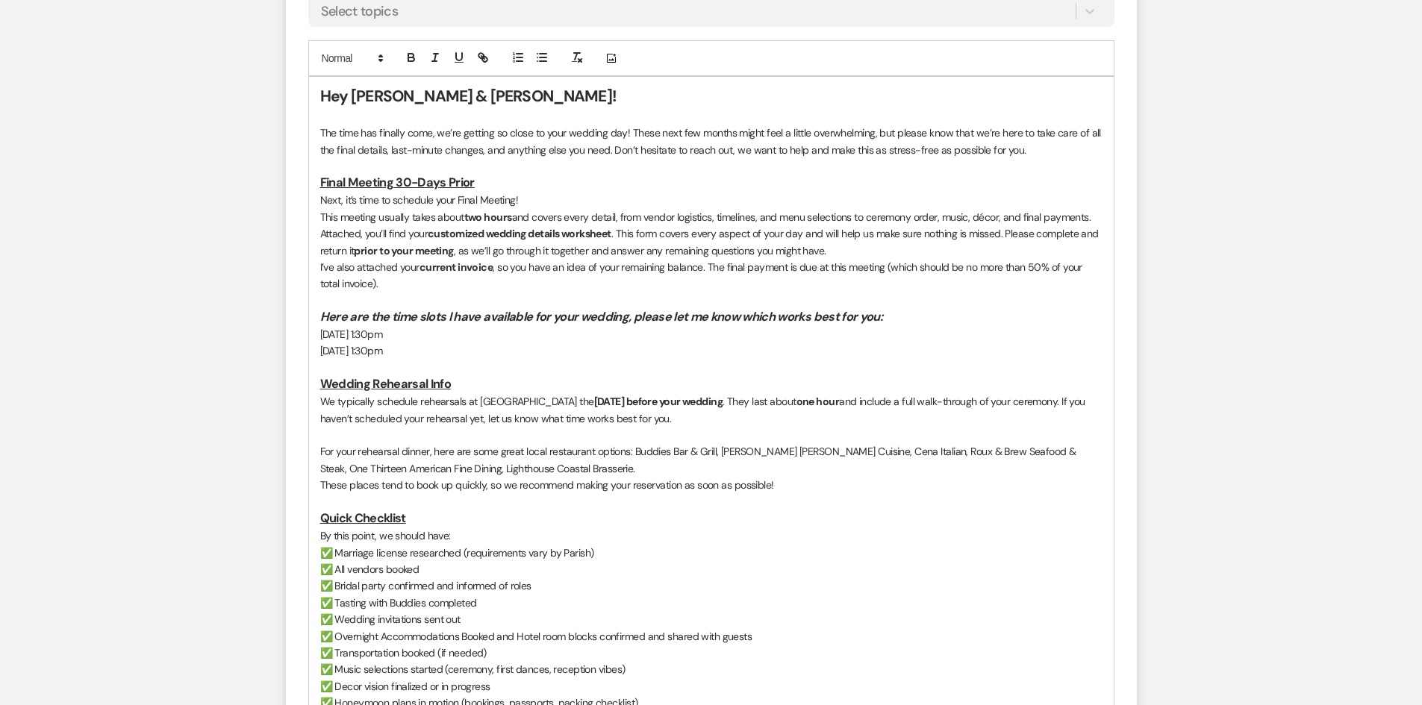
scroll to position [746, 0]
click at [404, 148] on p "The time has finally come, we’re getting so close to your wedding day! These ne…" at bounding box center [711, 142] width 782 height 34
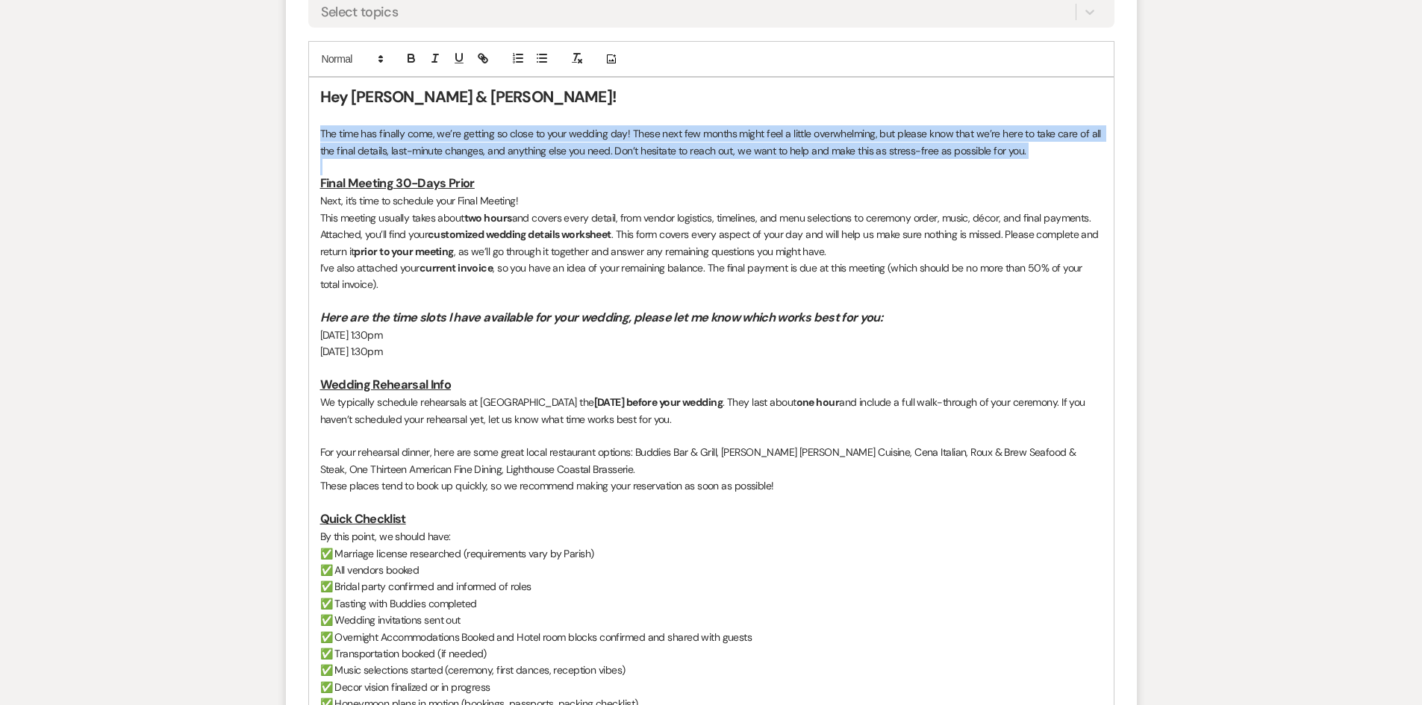
click at [404, 148] on p "The time has finally come, we’re getting so close to your wedding day! These ne…" at bounding box center [711, 142] width 782 height 34
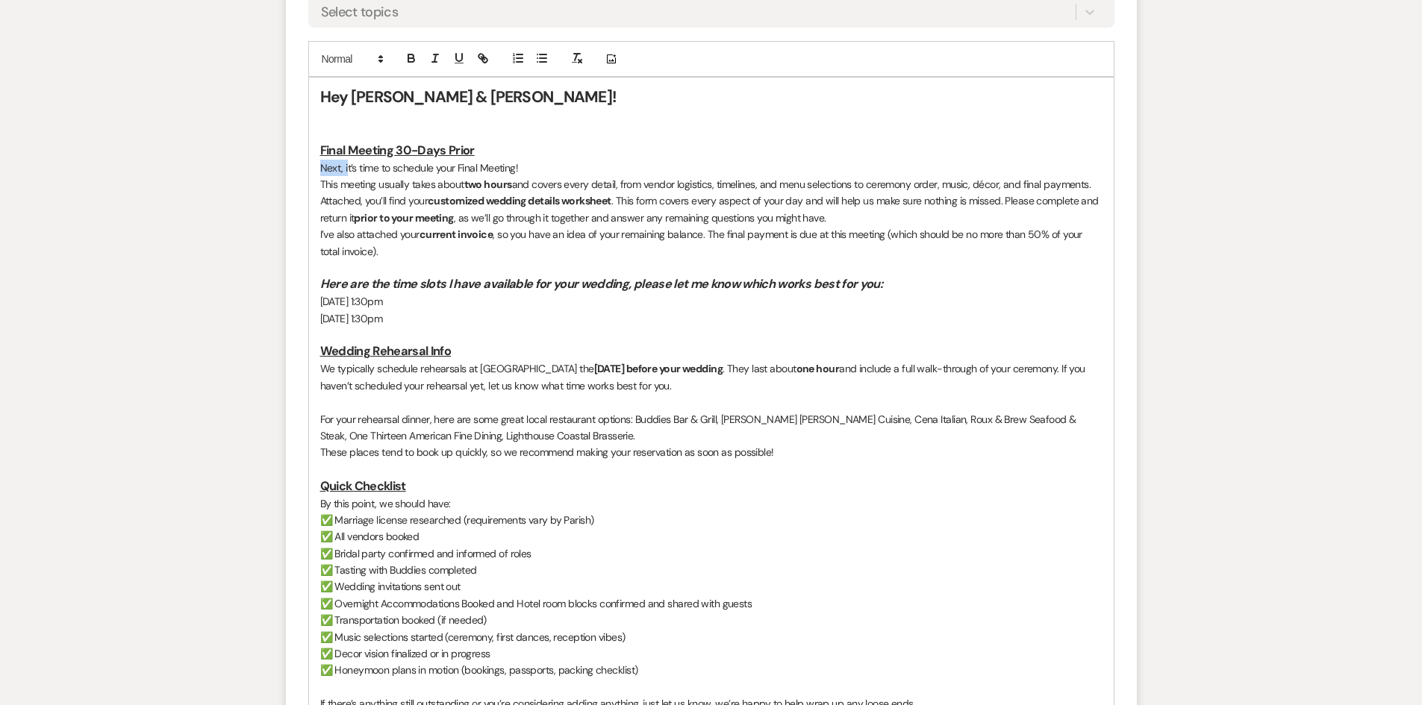
drag, startPoint x: 348, startPoint y: 168, endPoint x: 307, endPoint y: 174, distance: 40.7
click at [308, 174] on div "Hey Kay & Robert! Final Meeting 30-Days Prior Next, it’s time to schedule your …" at bounding box center [711, 427] width 806 height 700
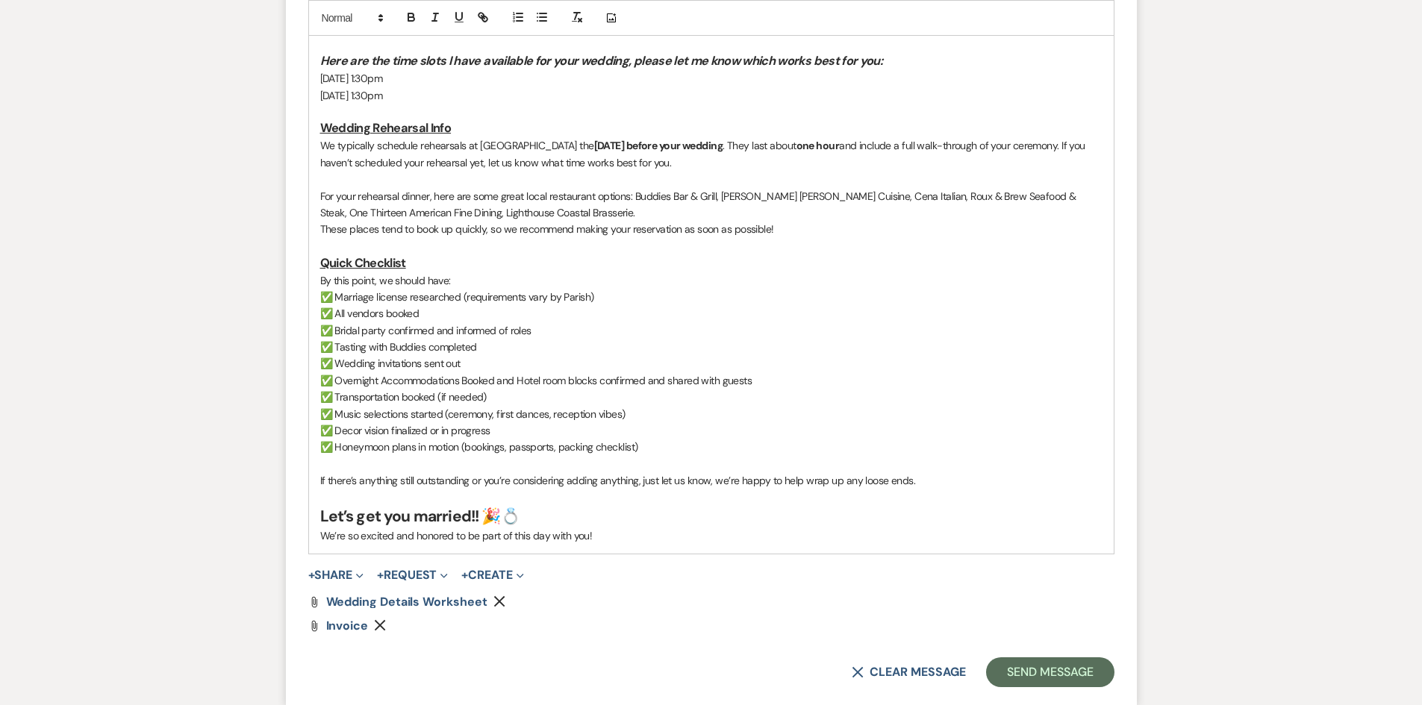
scroll to position [970, 0]
click at [1051, 660] on button "Send Message" at bounding box center [1050, 672] width 128 height 30
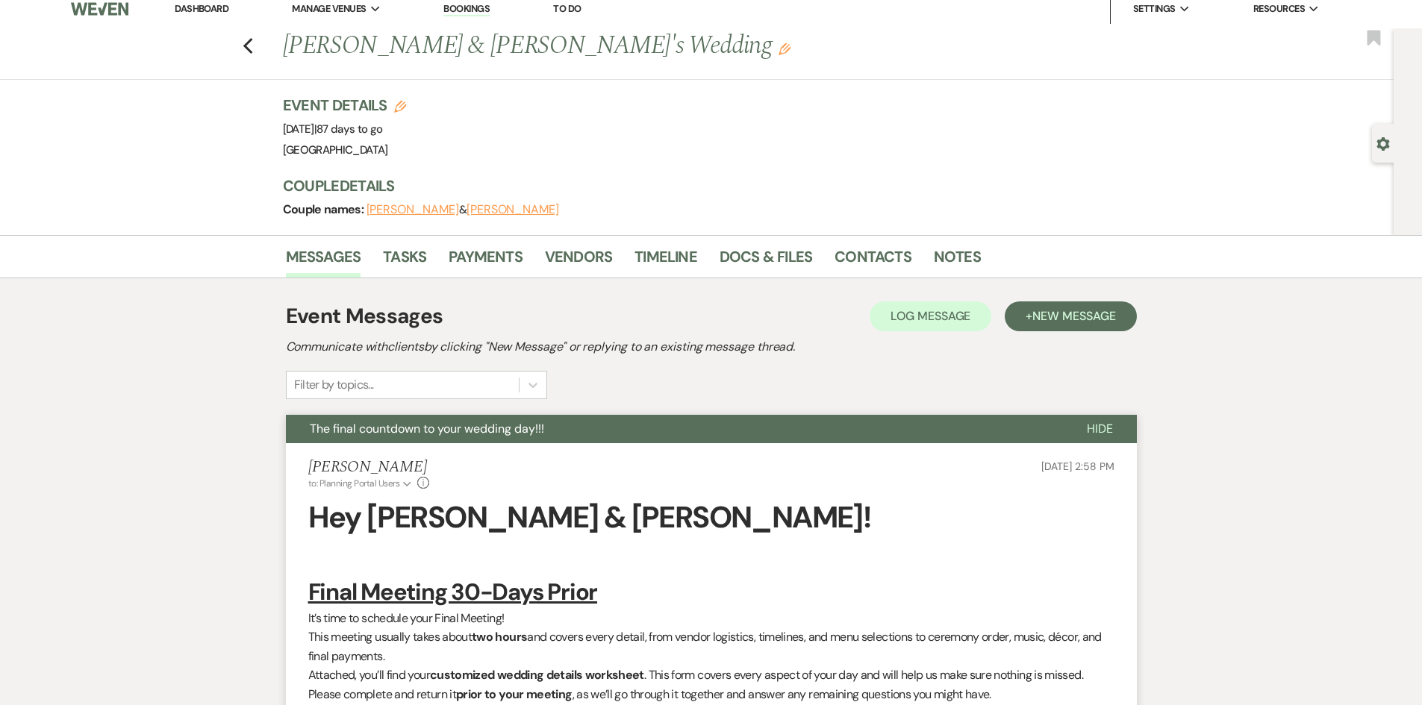
scroll to position [0, 0]
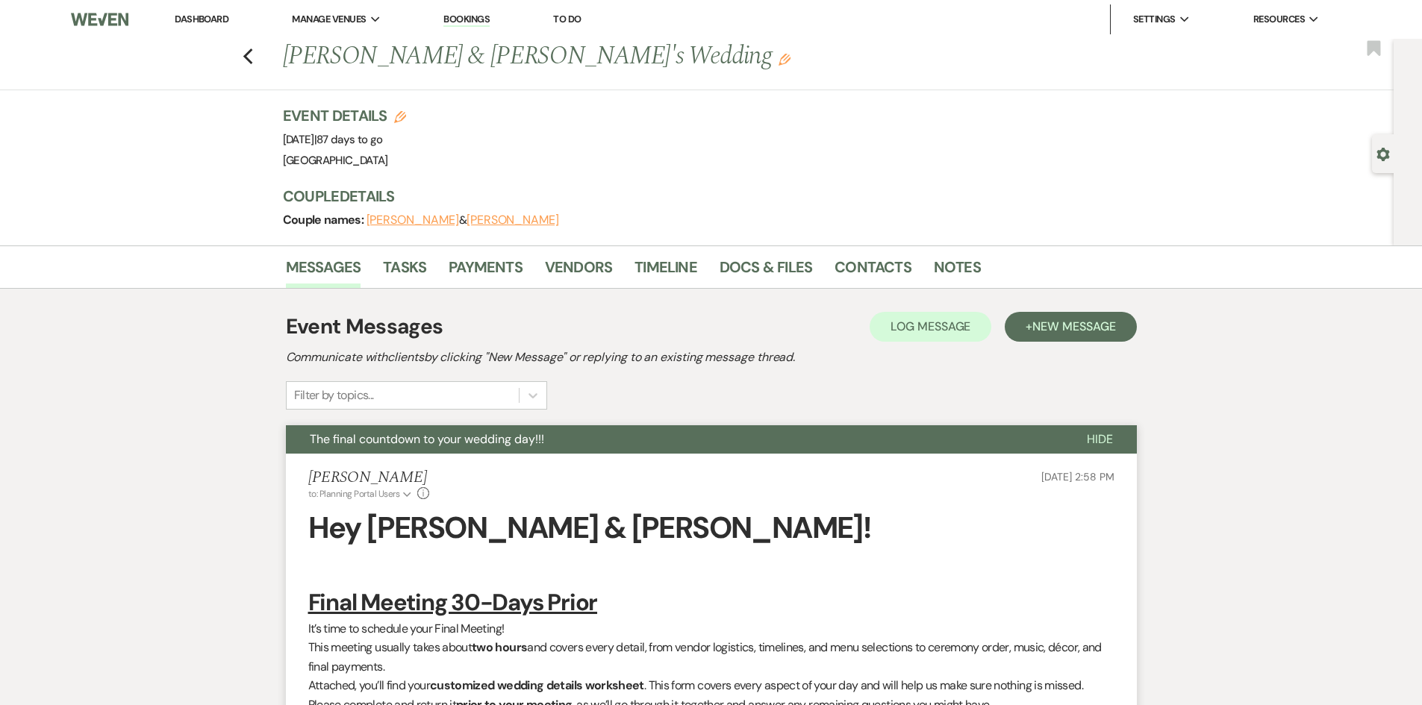
click at [179, 16] on link "Dashboard" at bounding box center [202, 19] width 54 height 13
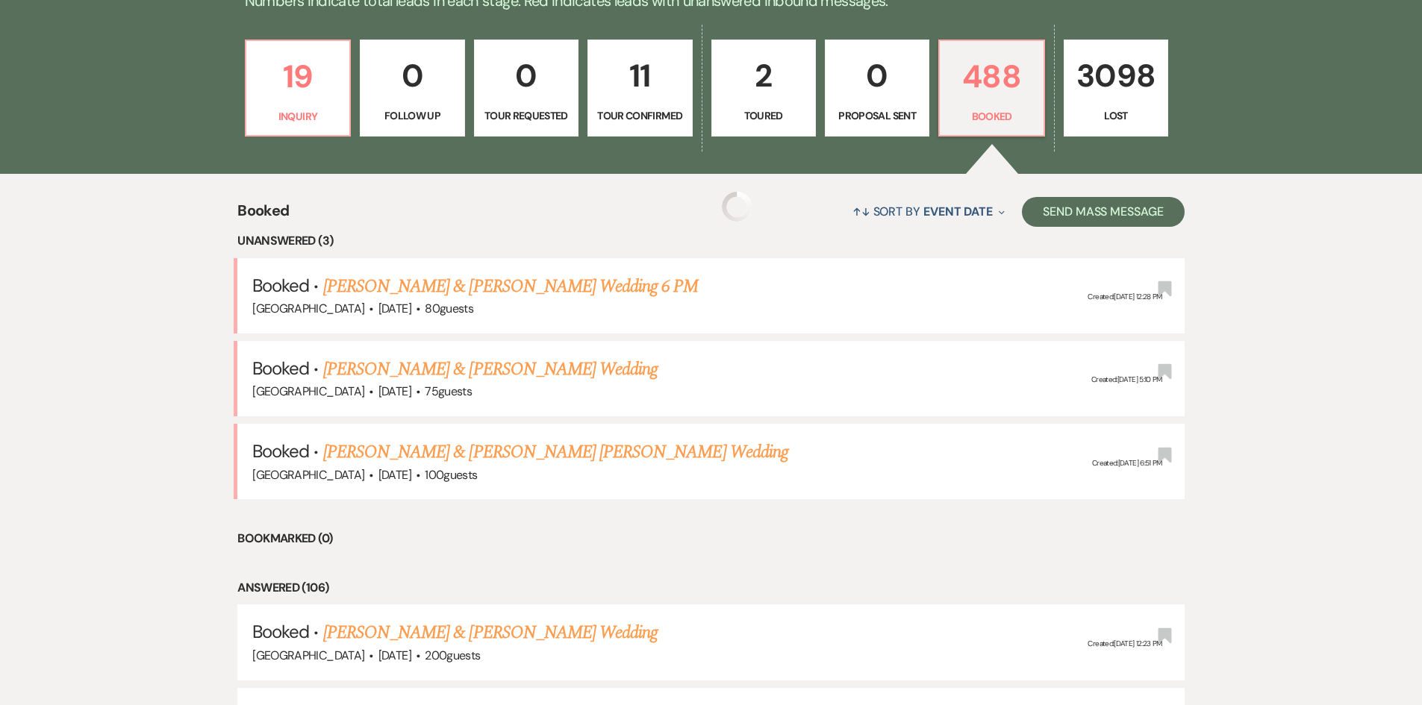
scroll to position [448, 0]
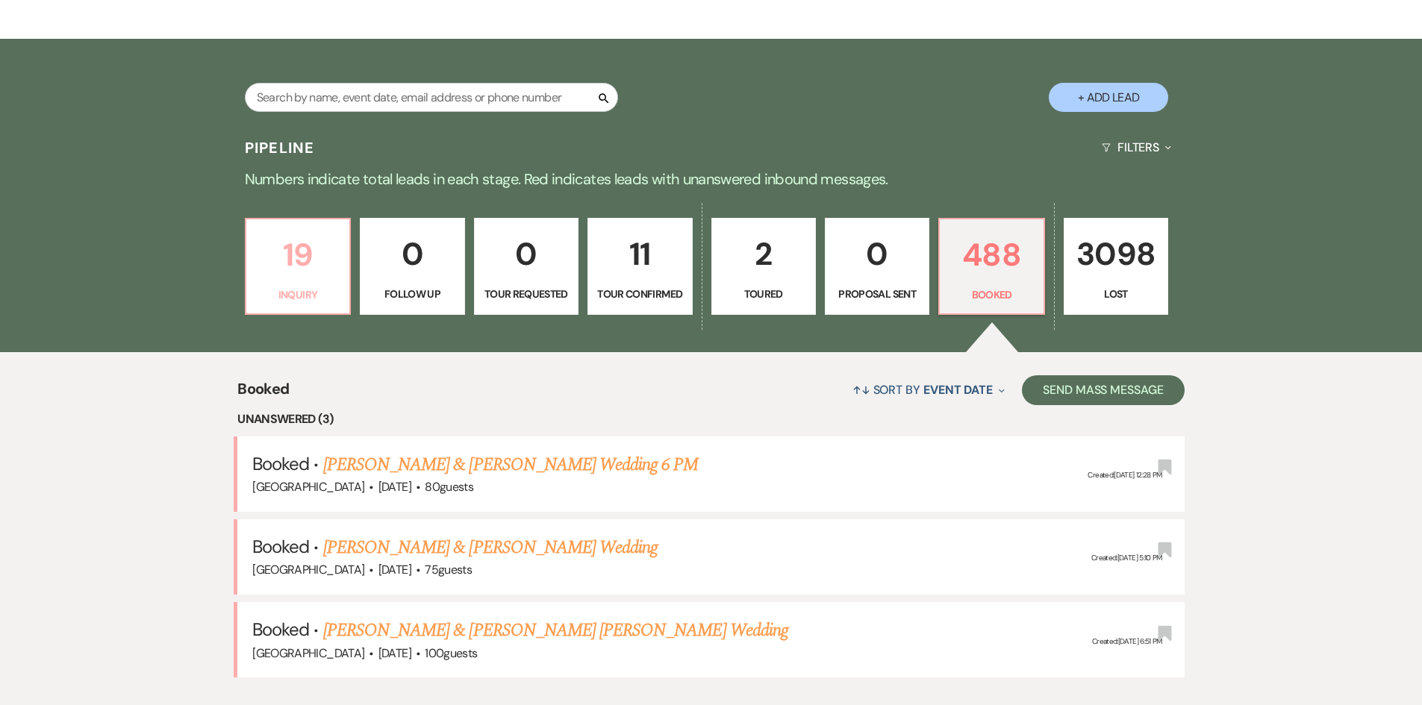
scroll to position [149, 0]
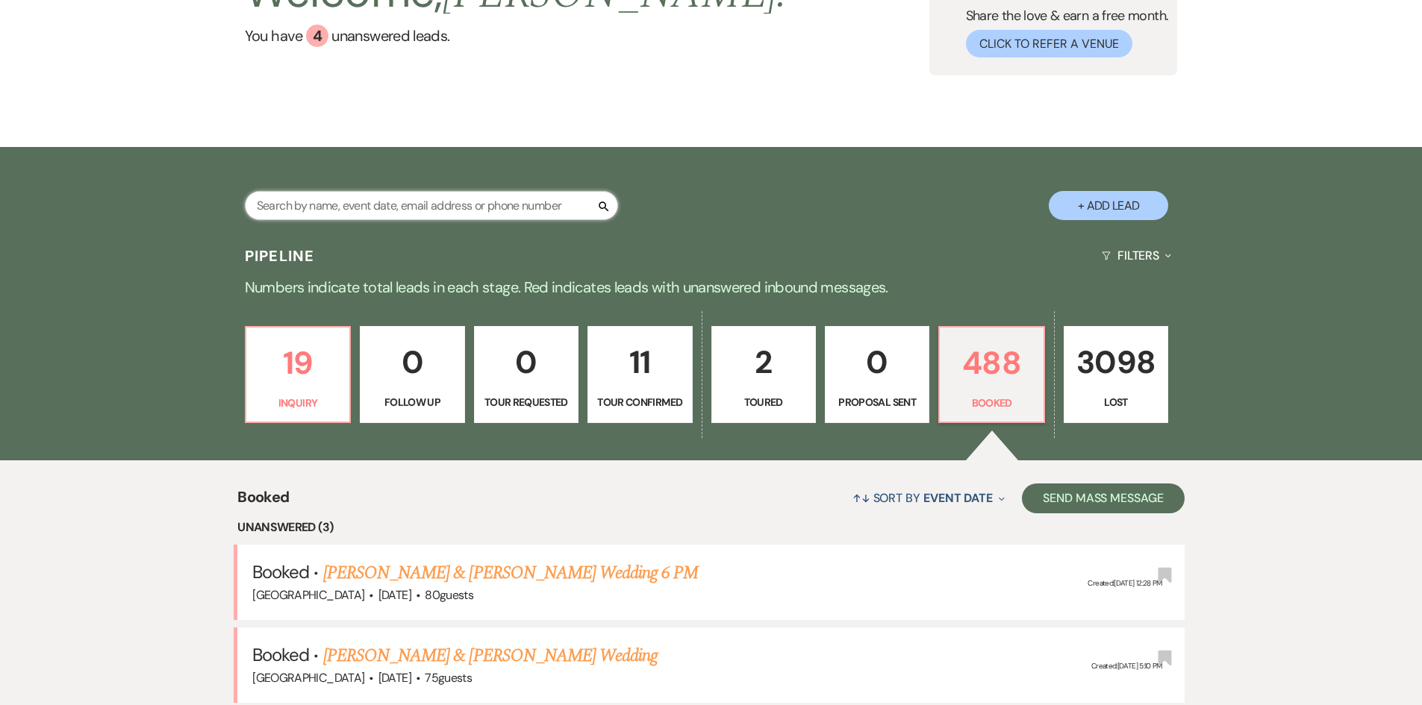
click at [307, 198] on input "text" at bounding box center [431, 205] width 373 height 29
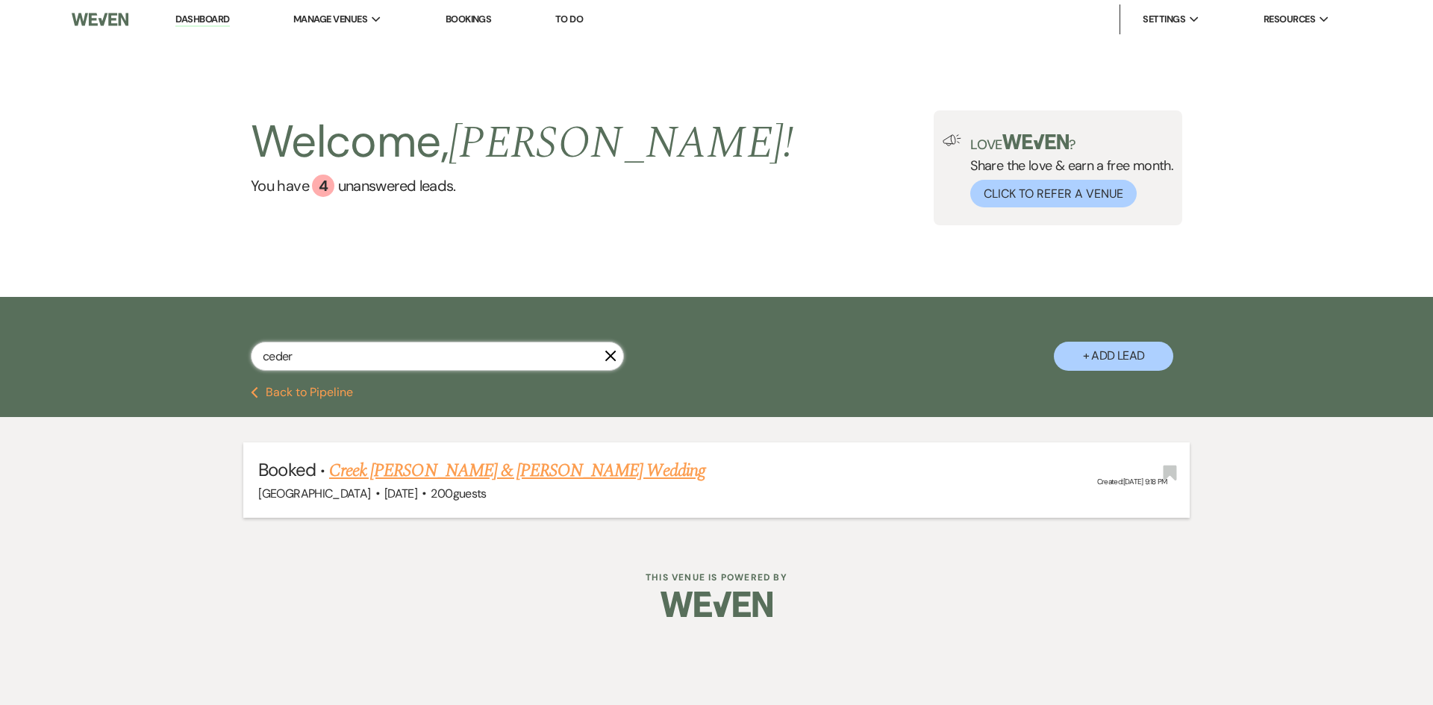
type input "ceder"
click at [401, 457] on li "Booked · Creek [PERSON_NAME] & [PERSON_NAME] Wedding [GEOGRAPHIC_DATA] · [DATE]…" at bounding box center [716, 480] width 946 height 75
click at [405, 476] on link "Creek [PERSON_NAME] & [PERSON_NAME] Wedding" at bounding box center [517, 470] width 376 height 27
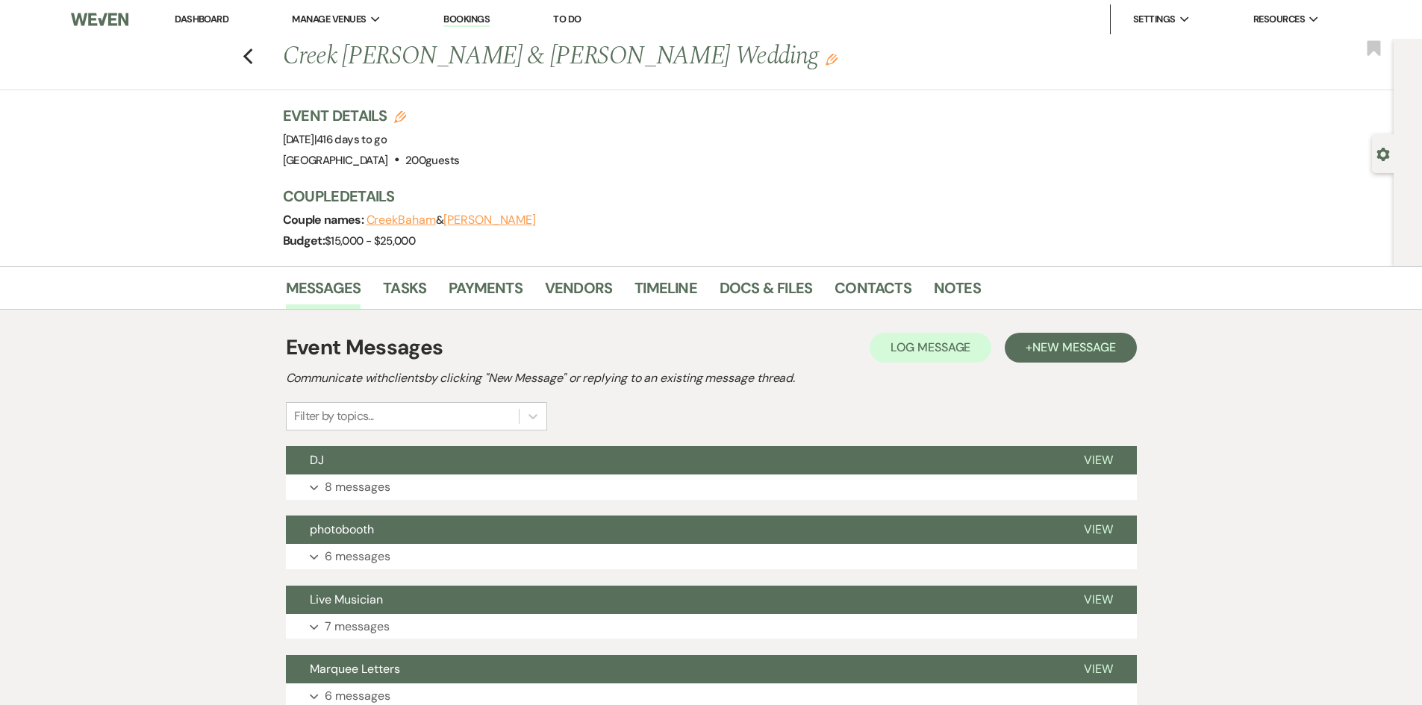
drag, startPoint x: 195, startPoint y: 15, endPoint x: 1432, endPoint y: 10, distance: 1237.3
click at [195, 15] on link "Dashboard" at bounding box center [202, 19] width 54 height 13
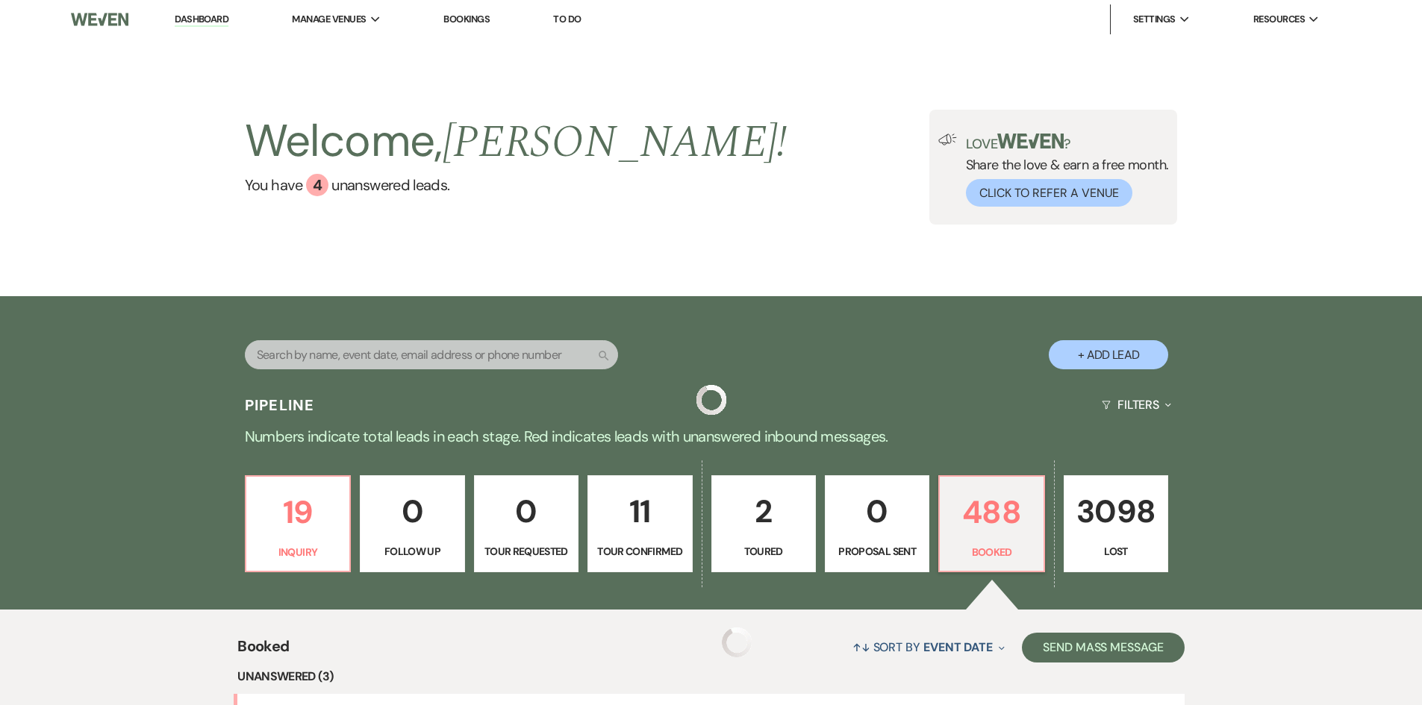
click at [307, 345] on input "text" at bounding box center [431, 354] width 373 height 29
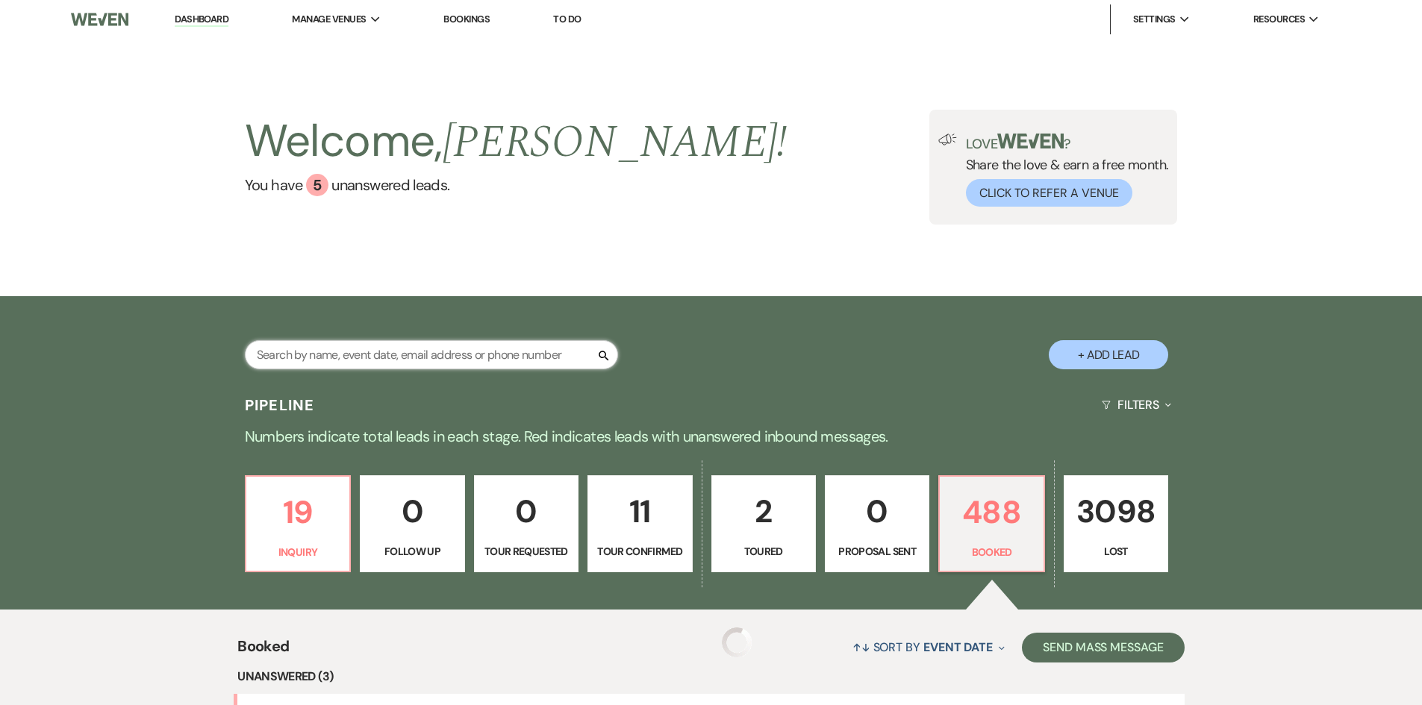
click at [304, 357] on input "text" at bounding box center [431, 354] width 373 height 29
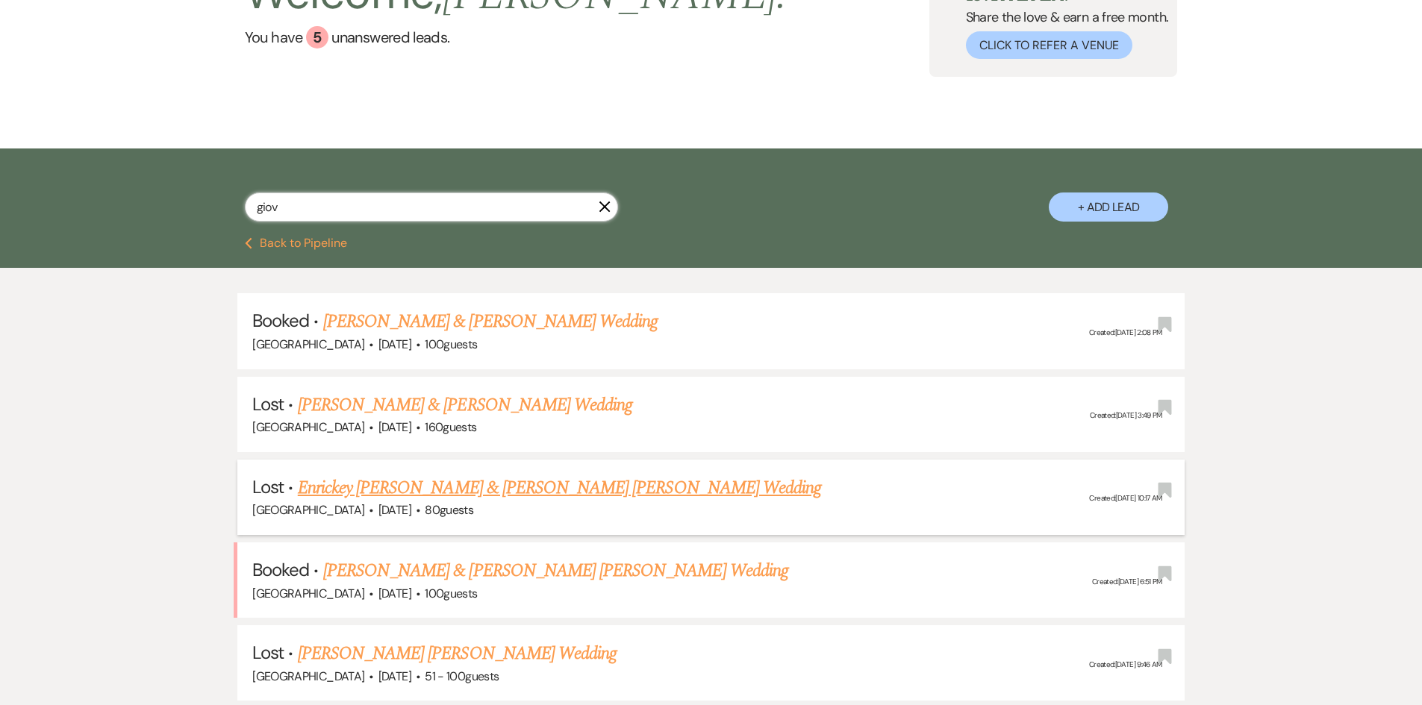
scroll to position [149, 0]
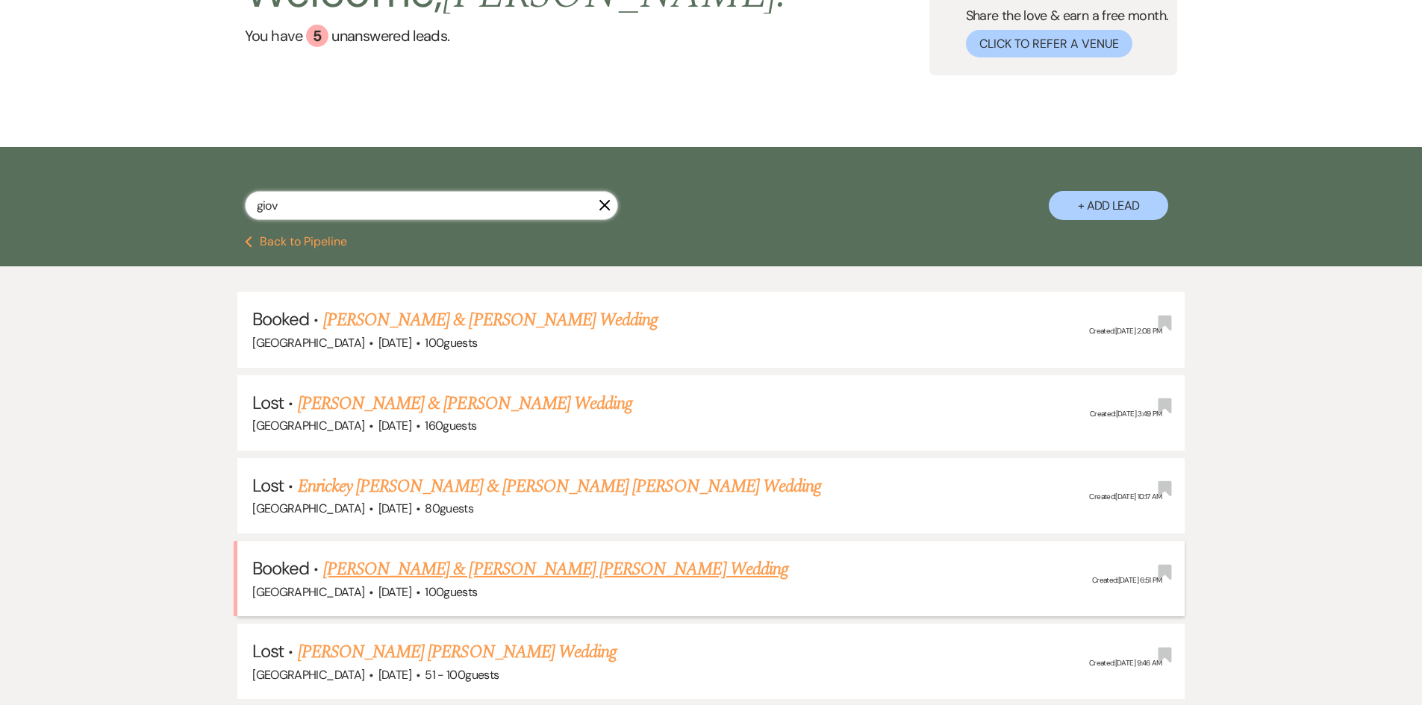
type input "giov"
click at [594, 560] on link "[PERSON_NAME] & [PERSON_NAME] [PERSON_NAME] Wedding" at bounding box center [555, 569] width 465 height 27
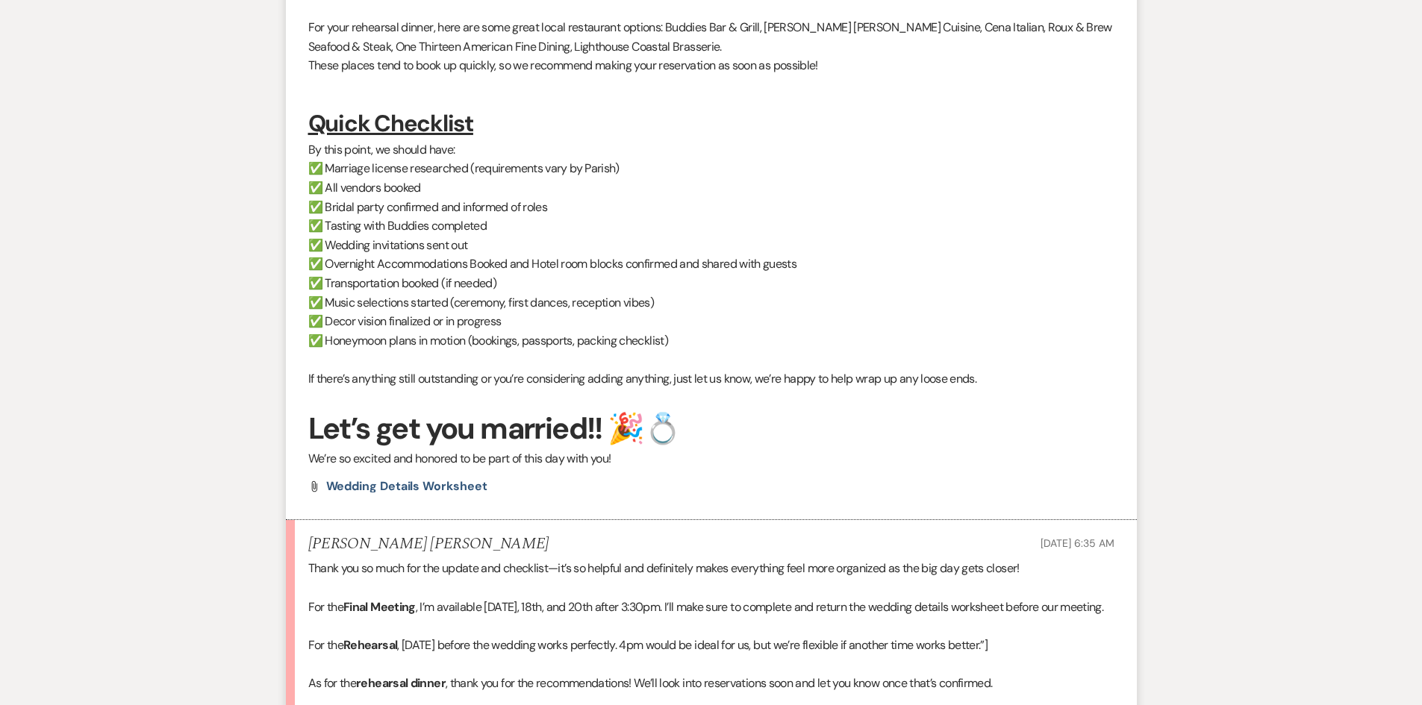
scroll to position [1119, 0]
